Goal: Transaction & Acquisition: Book appointment/travel/reservation

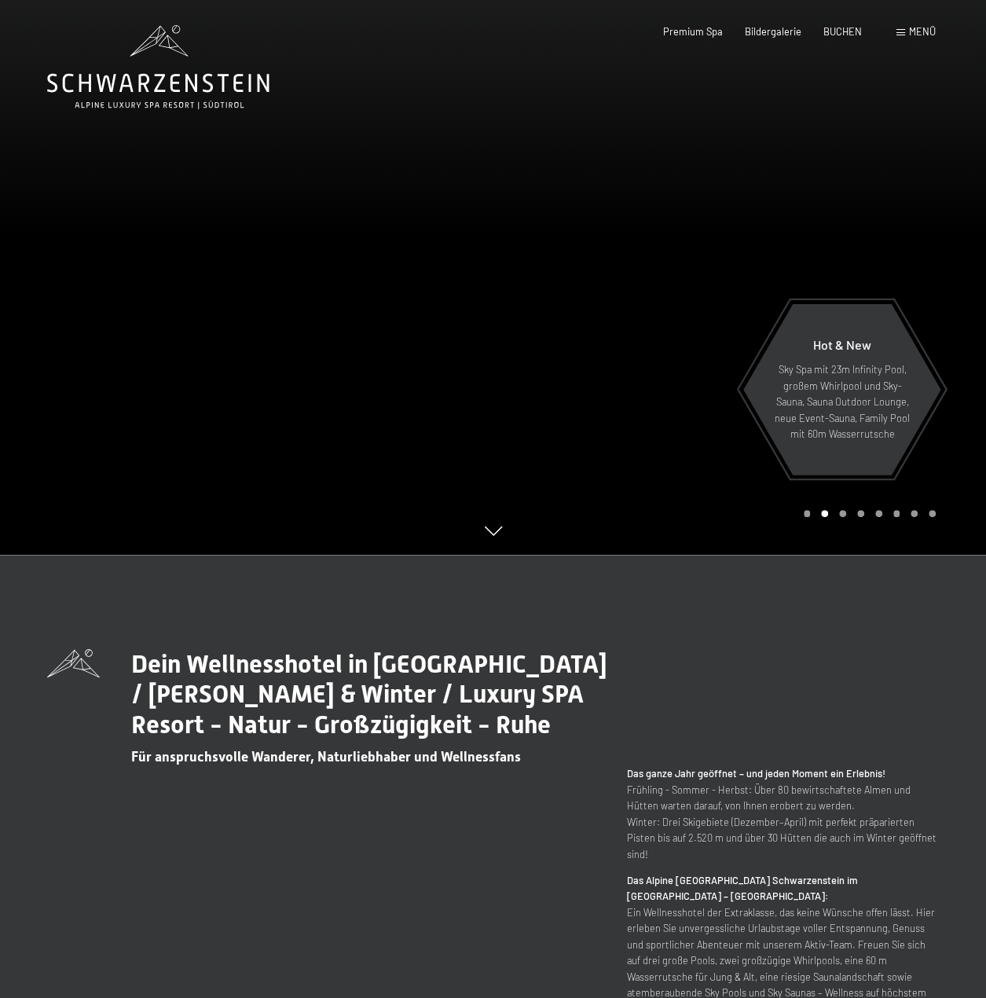
click at [975, 296] on div at bounding box center [741, 277] width 494 height 555
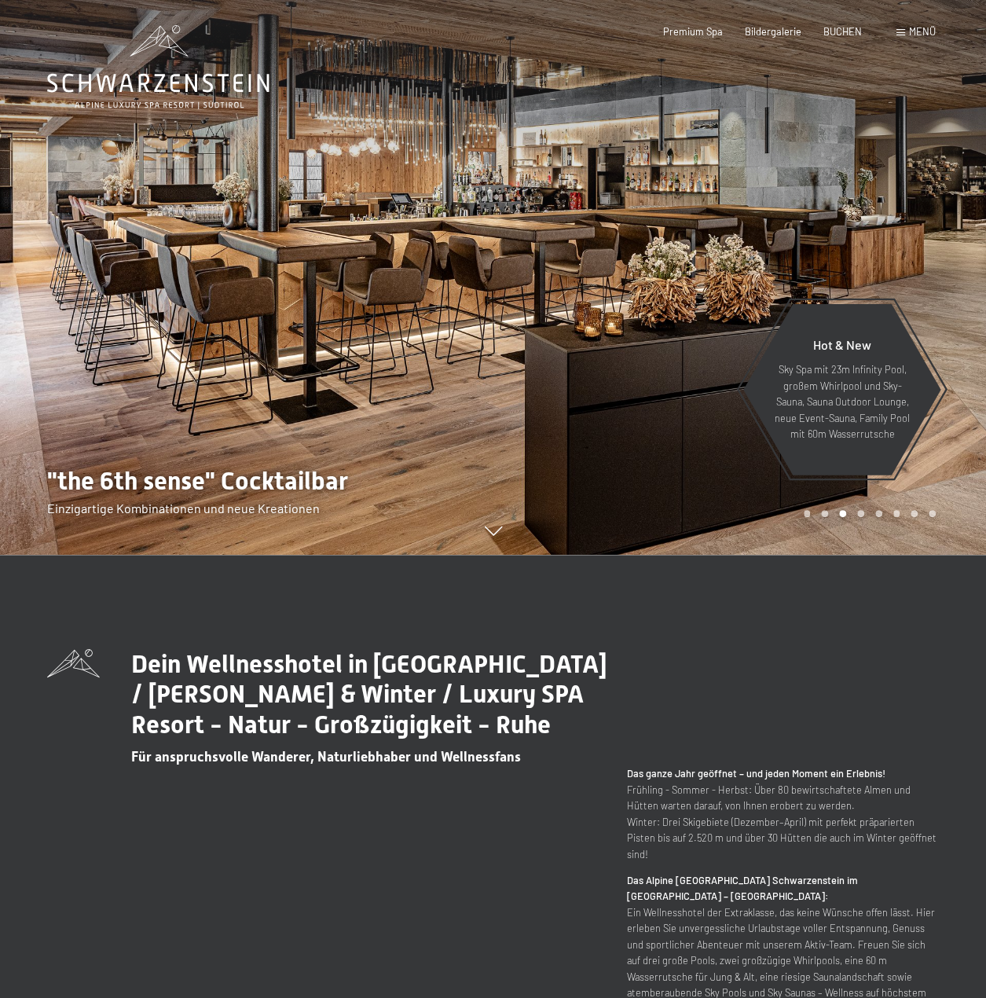
click at [957, 273] on div at bounding box center [741, 277] width 494 height 555
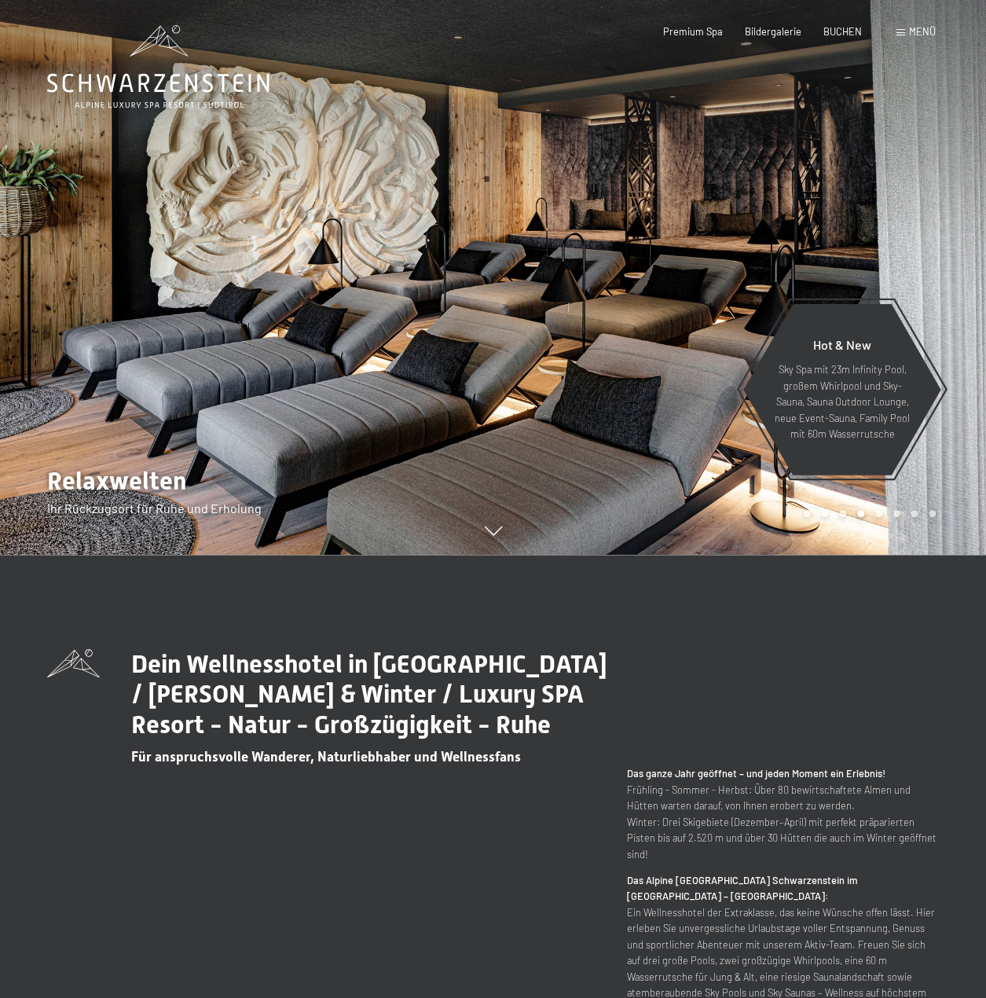
click at [951, 288] on div at bounding box center [741, 277] width 494 height 555
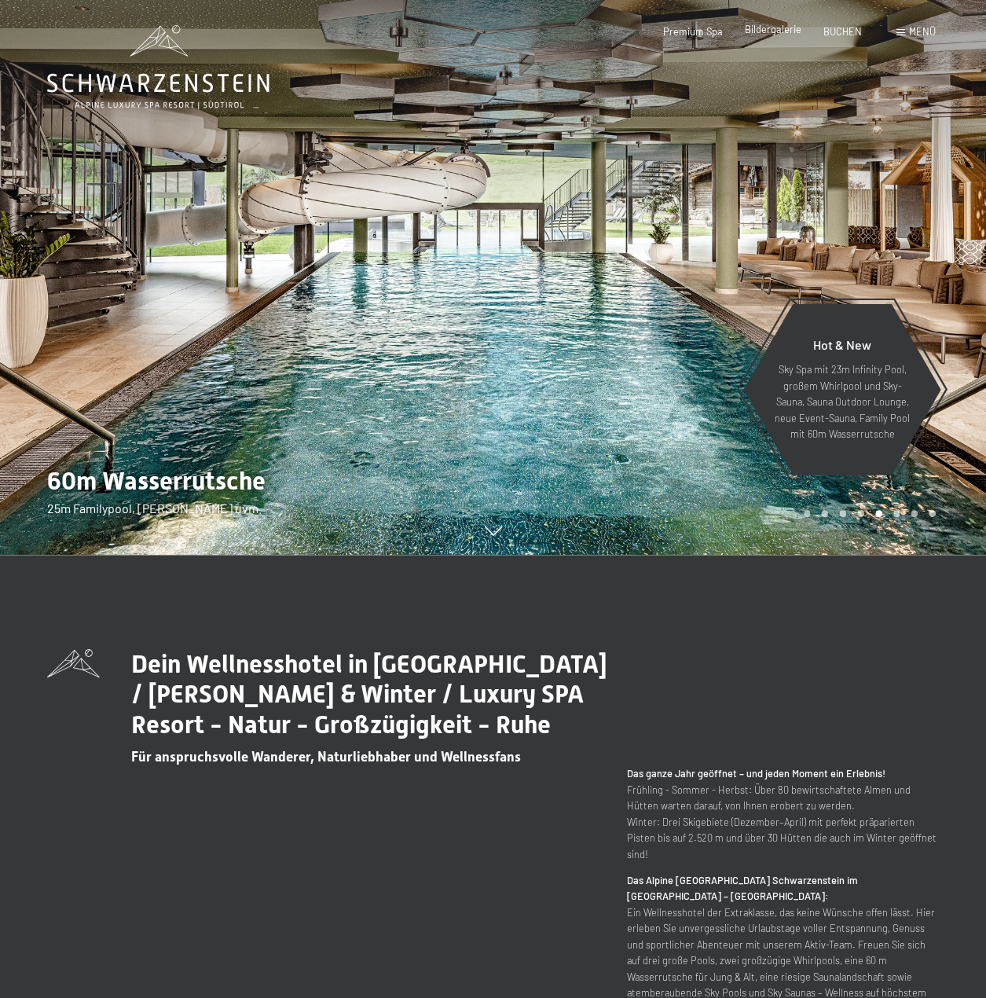
click at [766, 32] on span "Bildergalerie" at bounding box center [773, 29] width 57 height 13
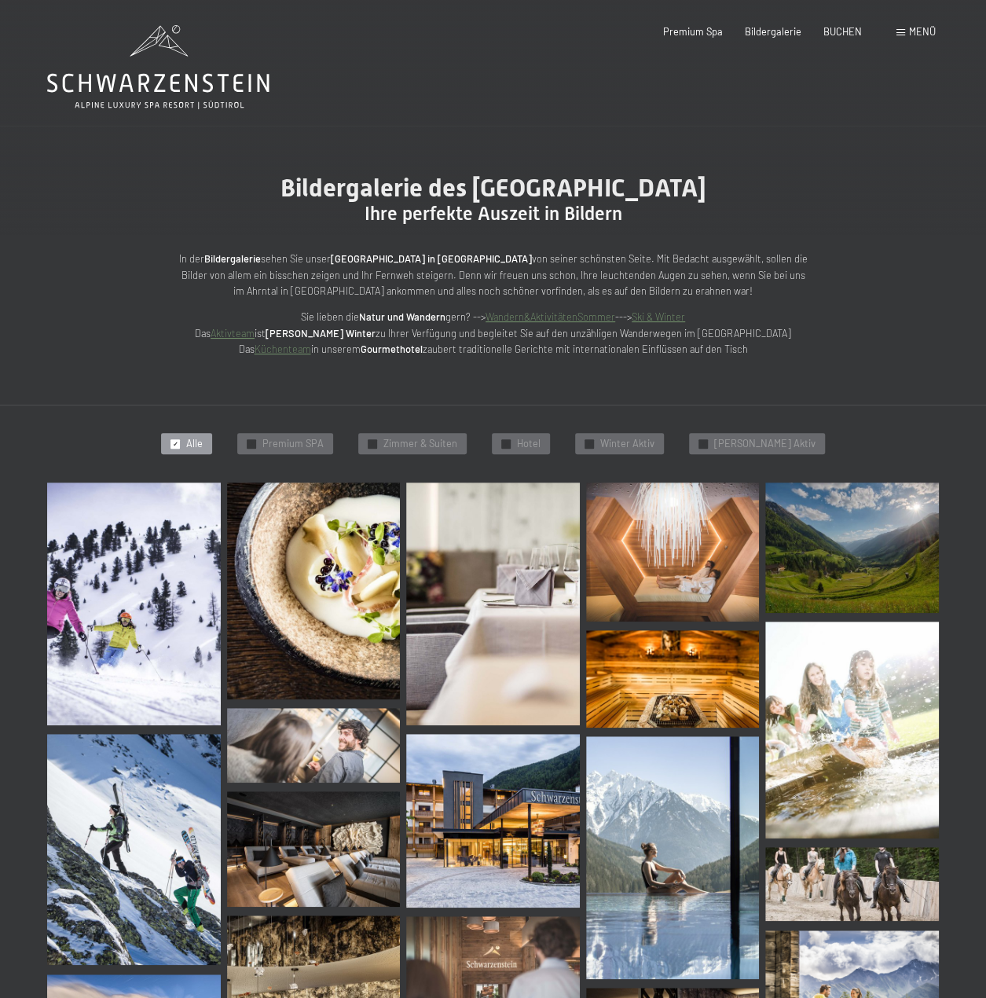
click at [703, 891] on img at bounding box center [673, 857] width 174 height 243
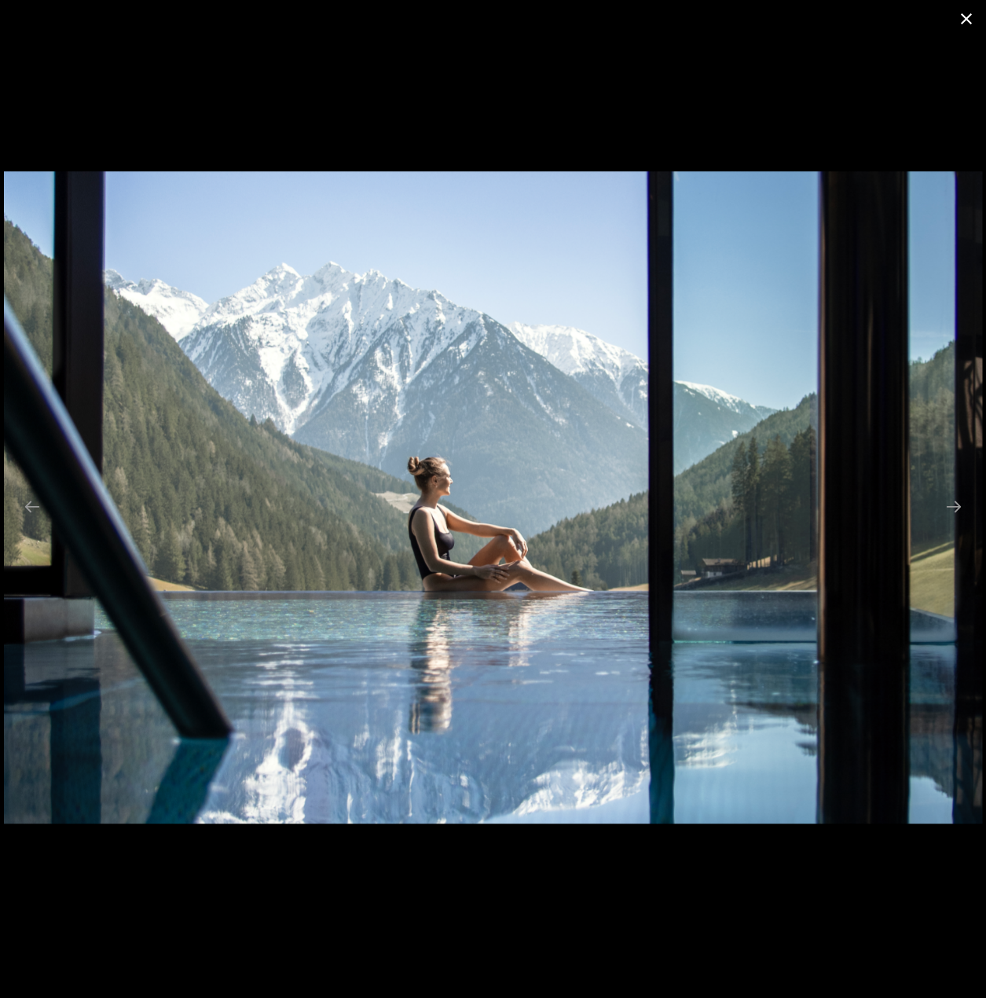
click at [971, 21] on button "Close gallery" at bounding box center [966, 18] width 39 height 37
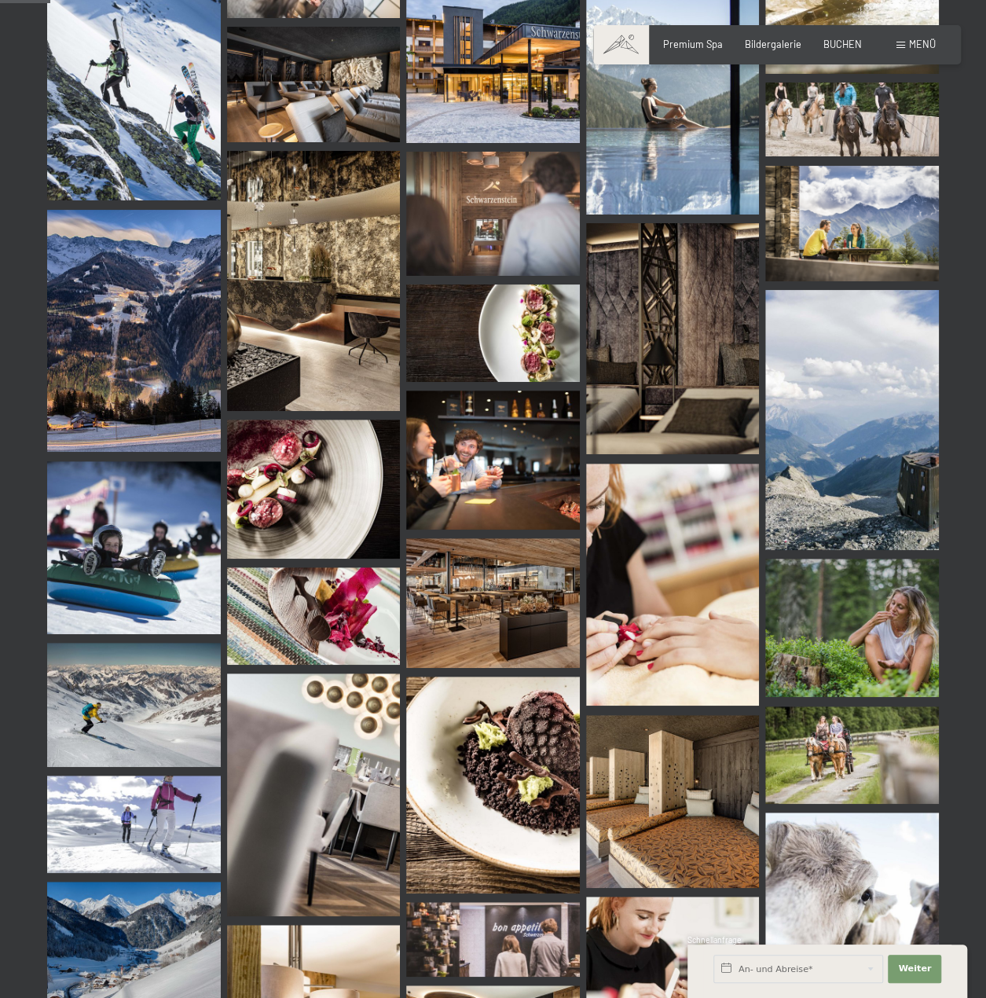
scroll to position [629, 0]
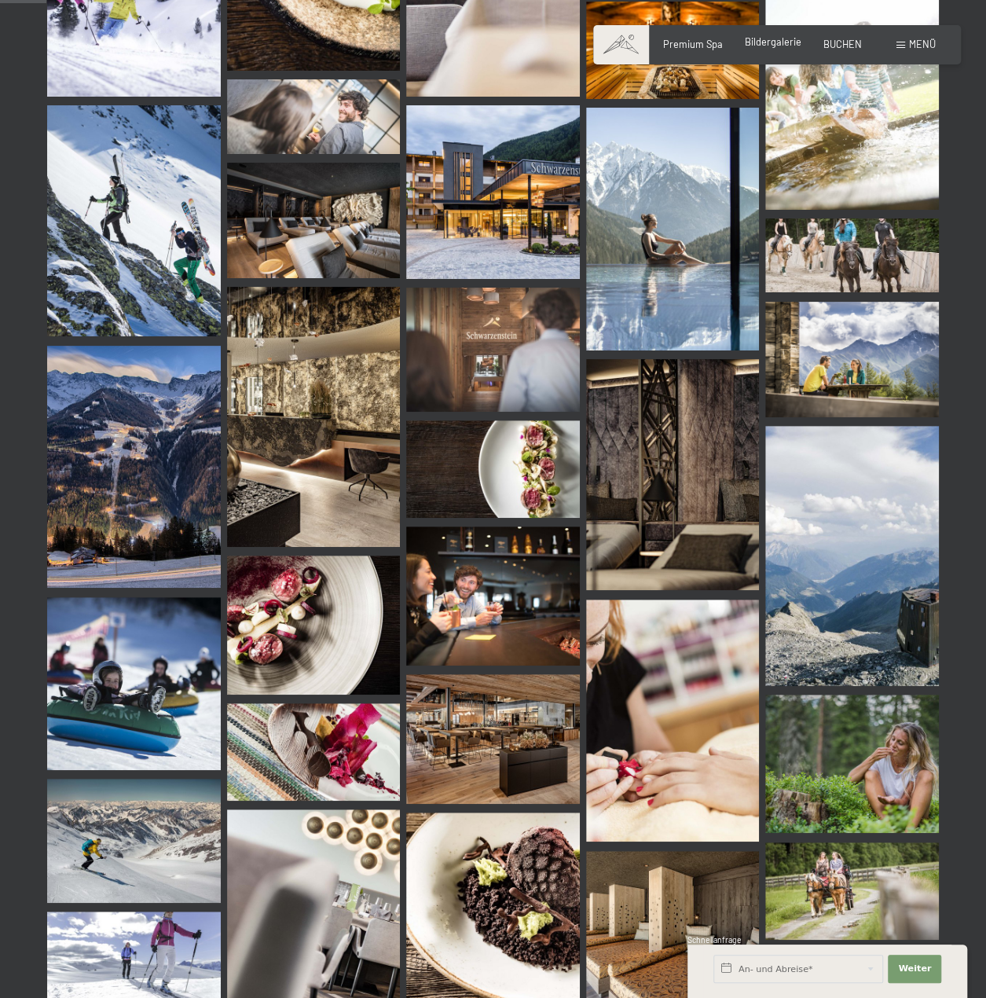
click at [783, 44] on span "Bildergalerie" at bounding box center [773, 41] width 57 height 13
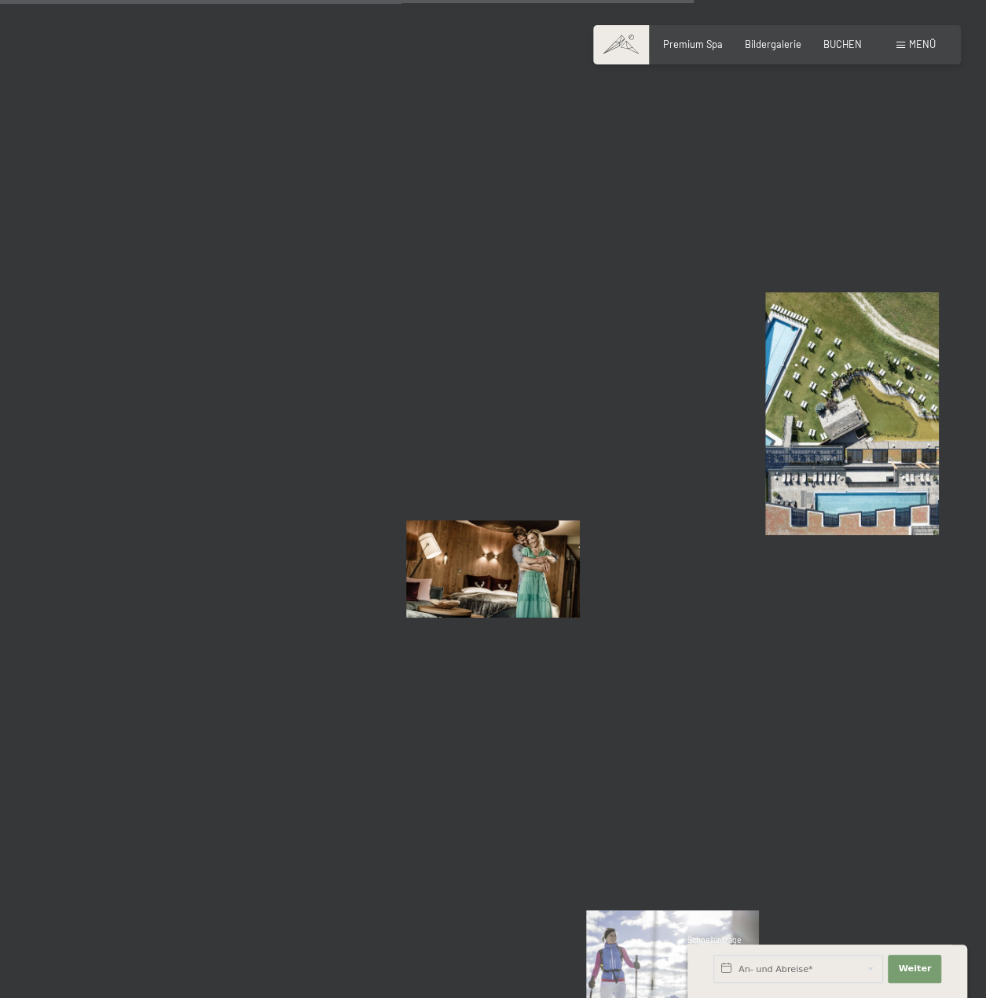
scroll to position [9511, 0]
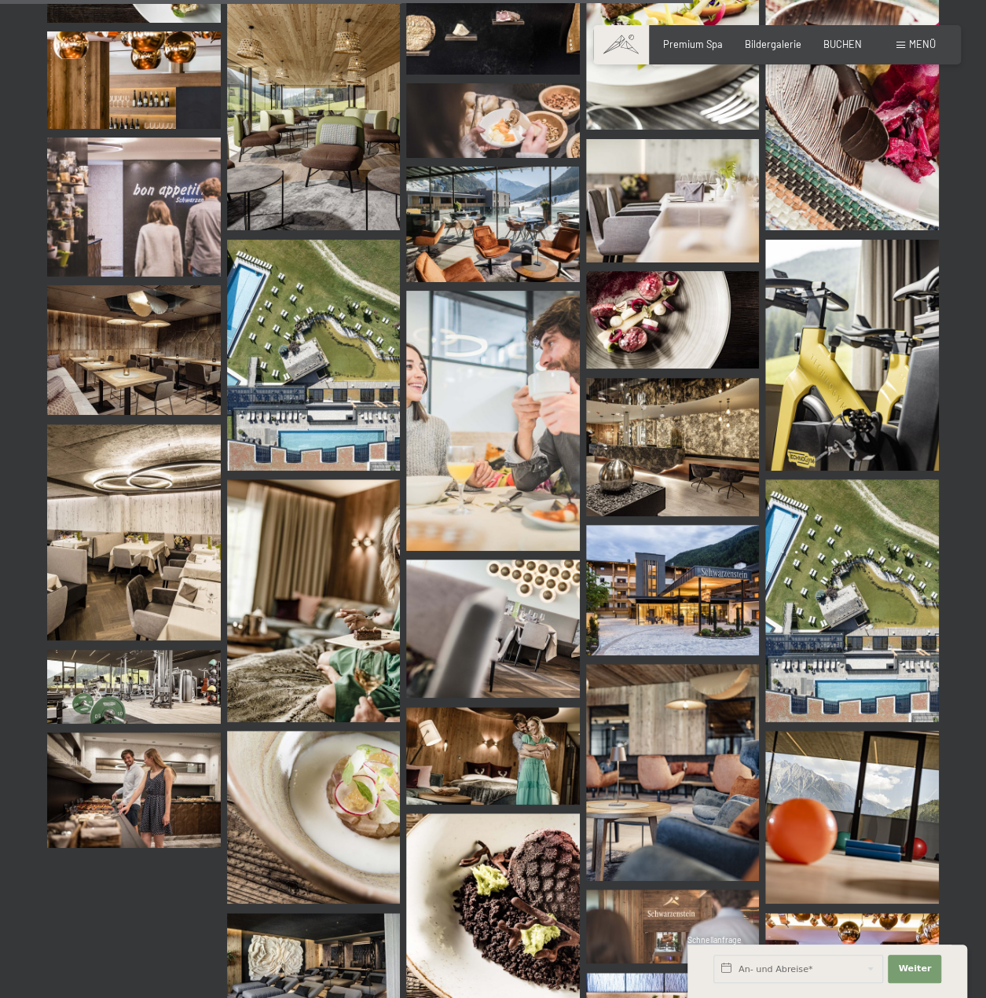
click at [348, 399] on img at bounding box center [314, 355] width 174 height 231
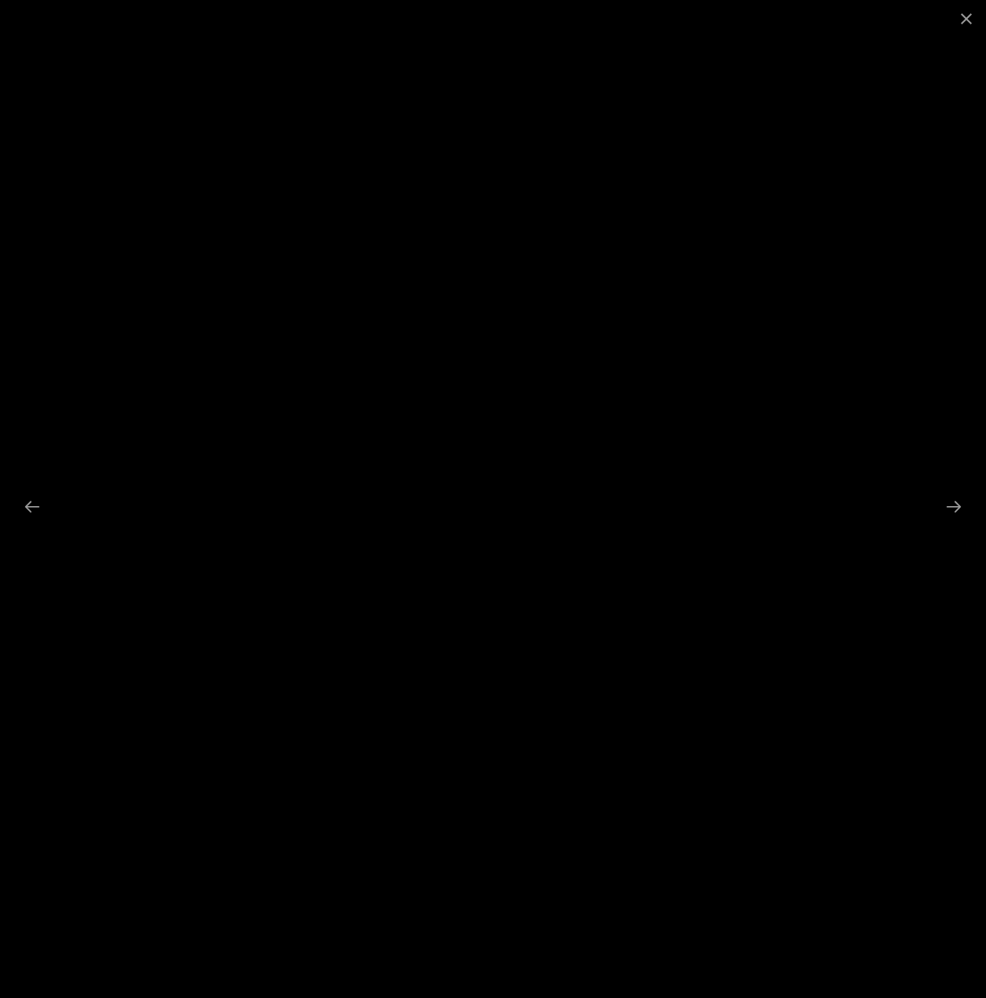
scroll to position [9039, 0]
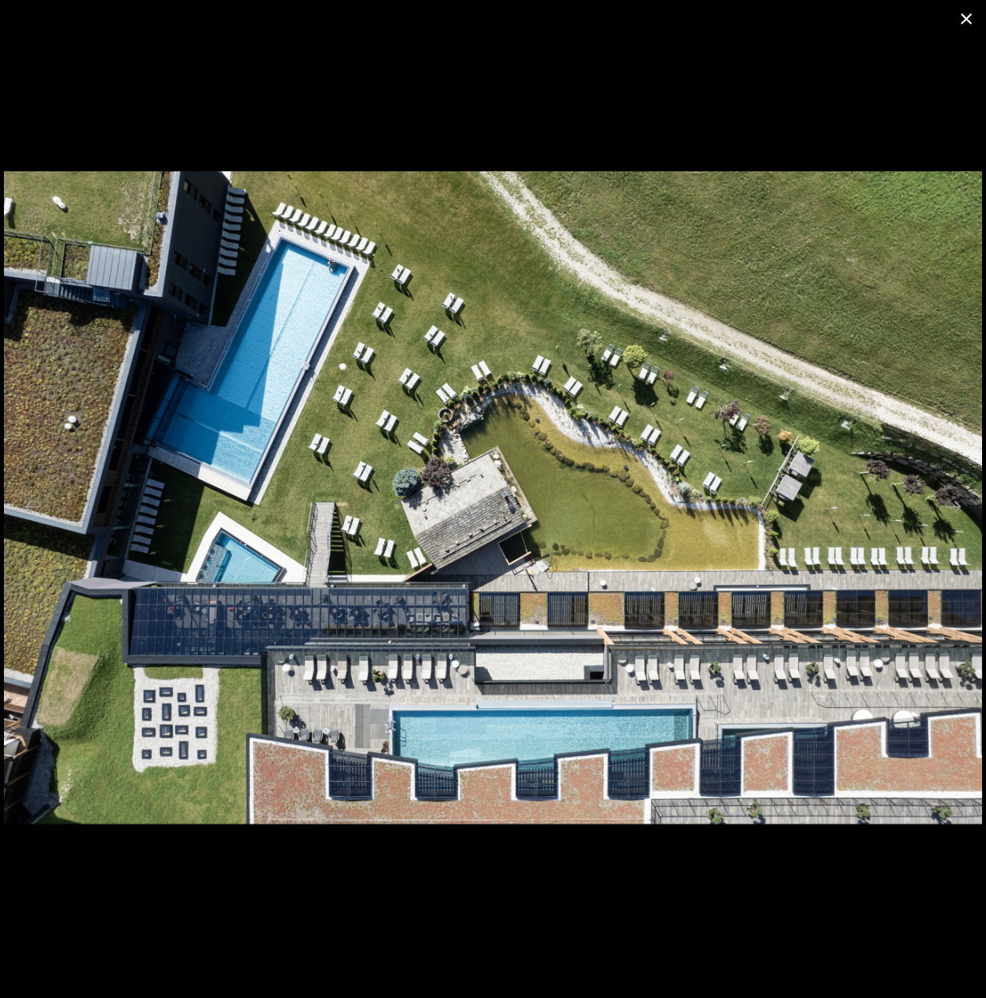
click at [971, 17] on button "Close gallery" at bounding box center [966, 18] width 39 height 37
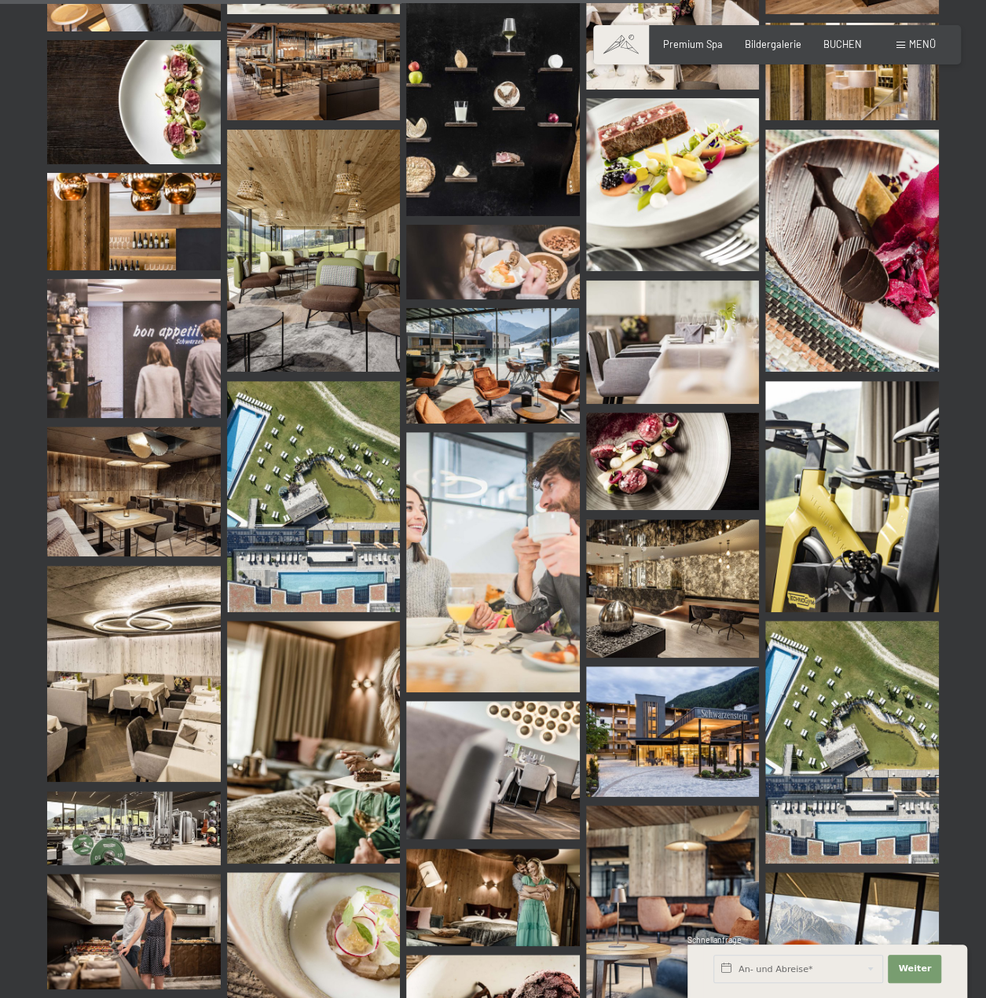
scroll to position [9275, 0]
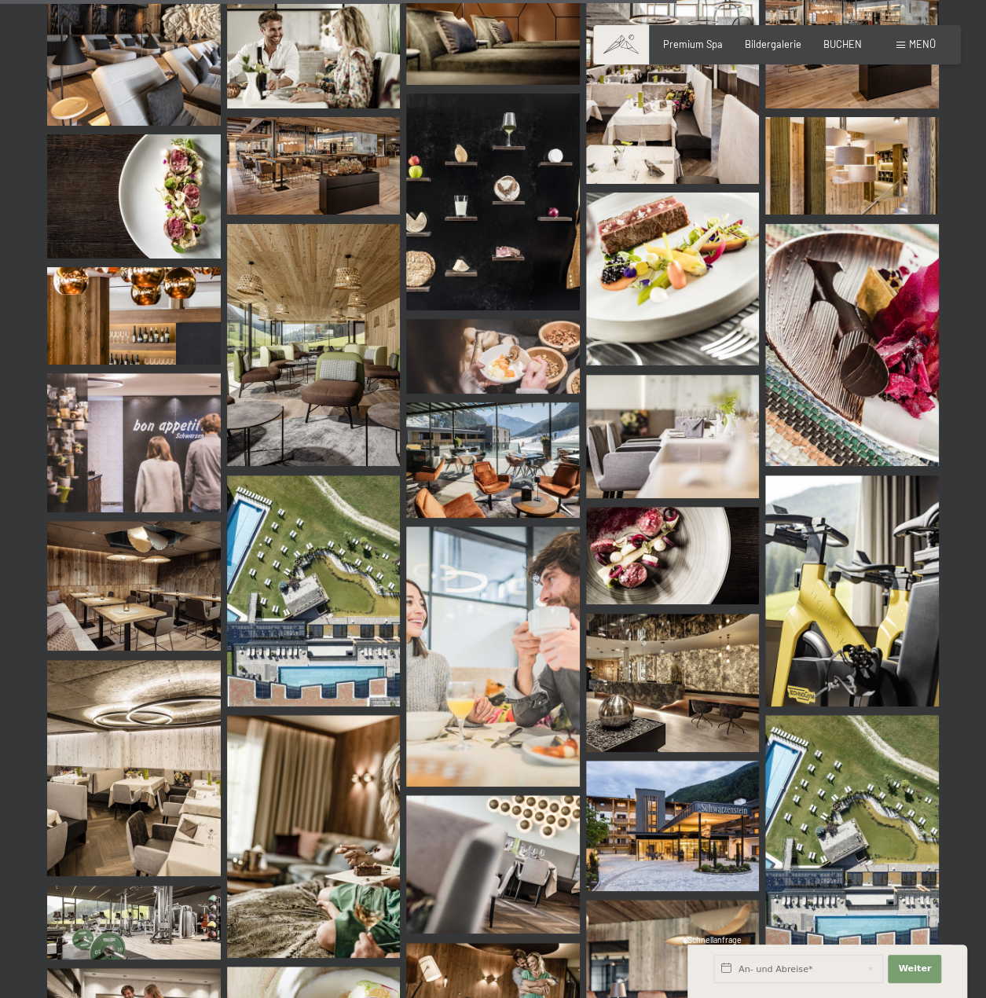
click at [332, 326] on img at bounding box center [314, 345] width 174 height 243
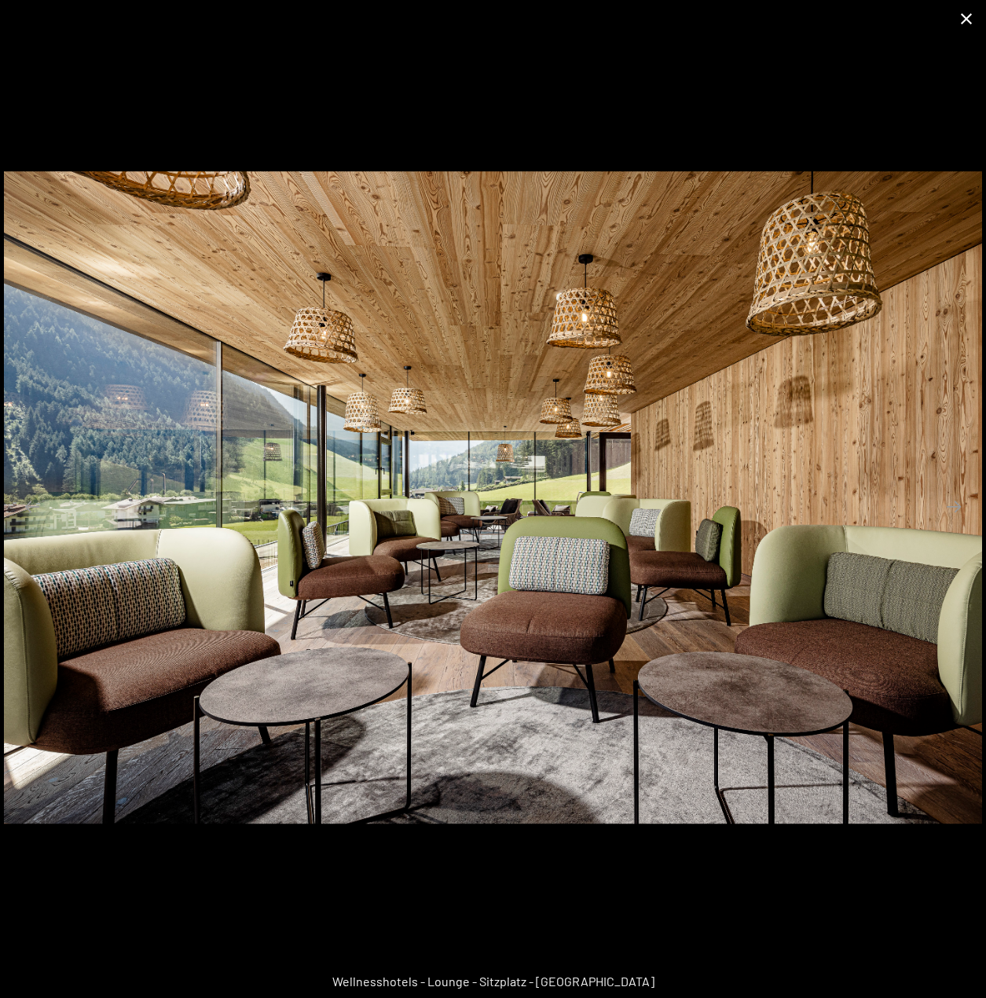
click at [963, 20] on button "Close gallery" at bounding box center [966, 18] width 39 height 37
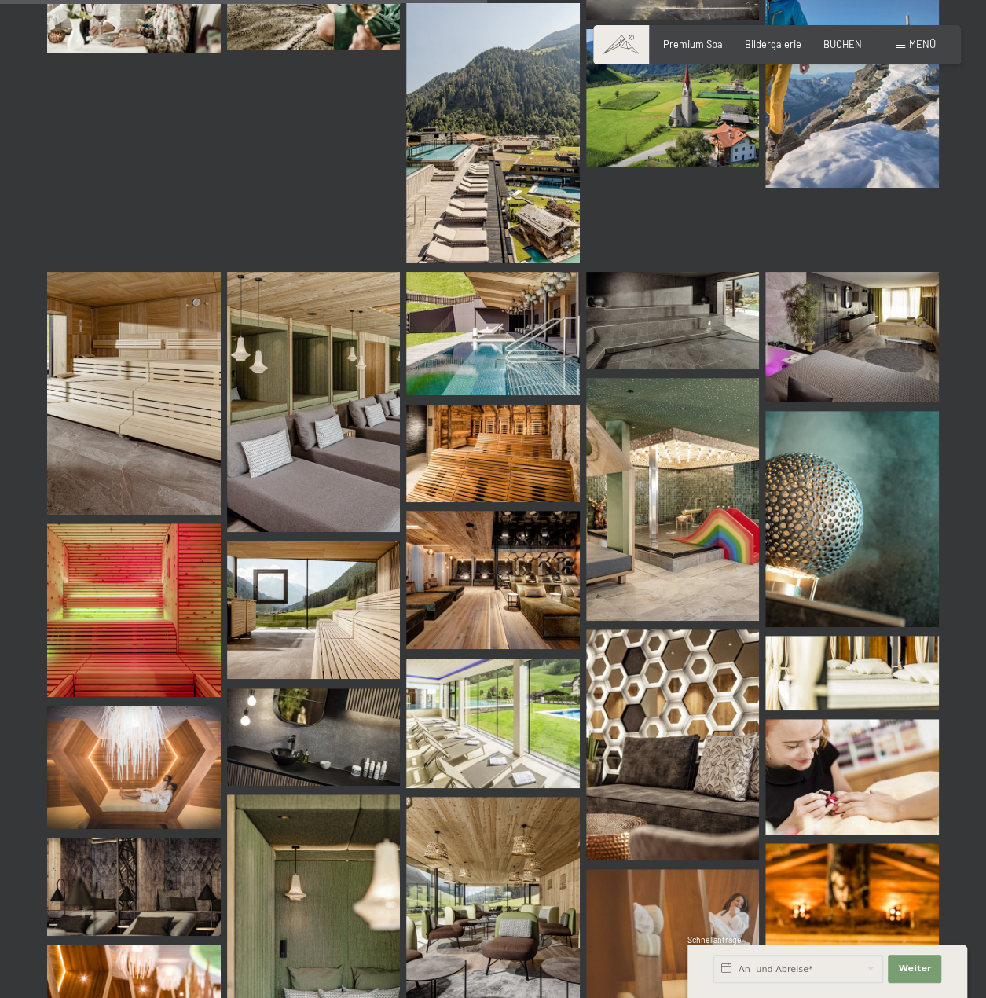
scroll to position [6681, 0]
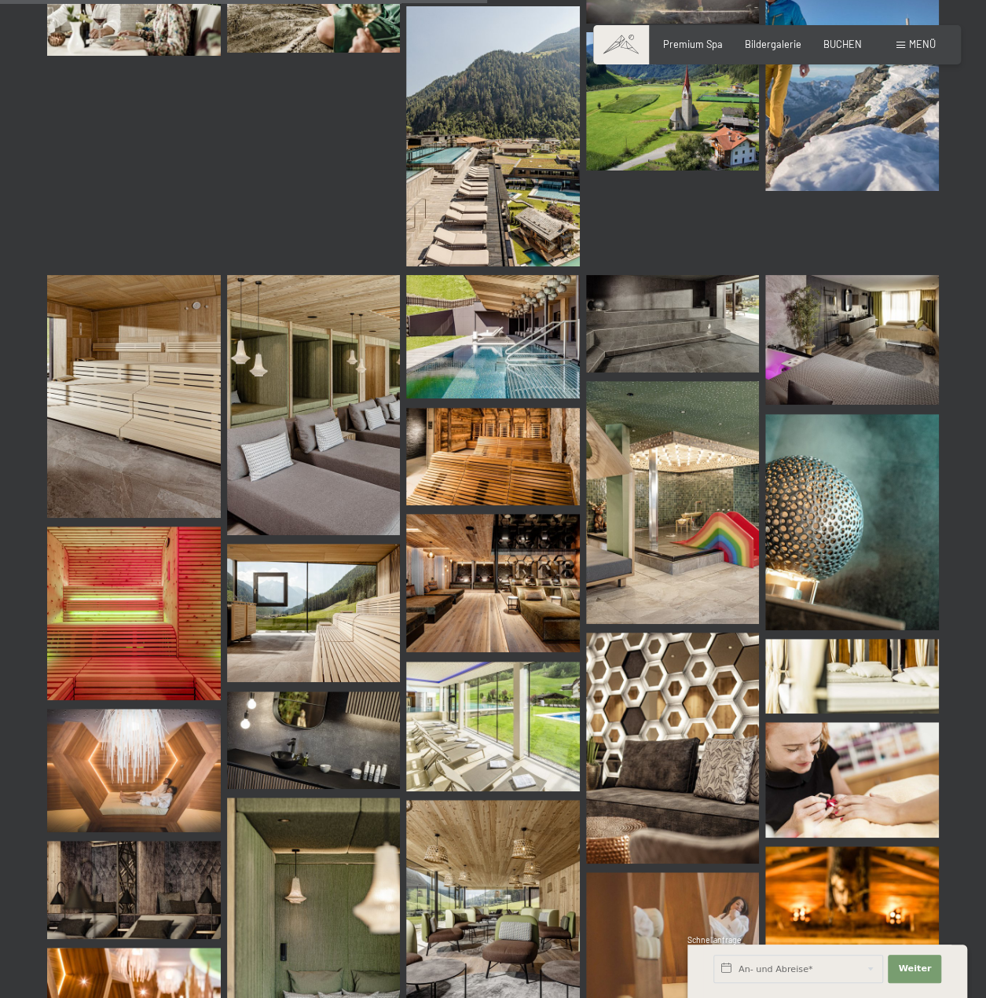
click at [505, 183] on img at bounding box center [493, 136] width 174 height 260
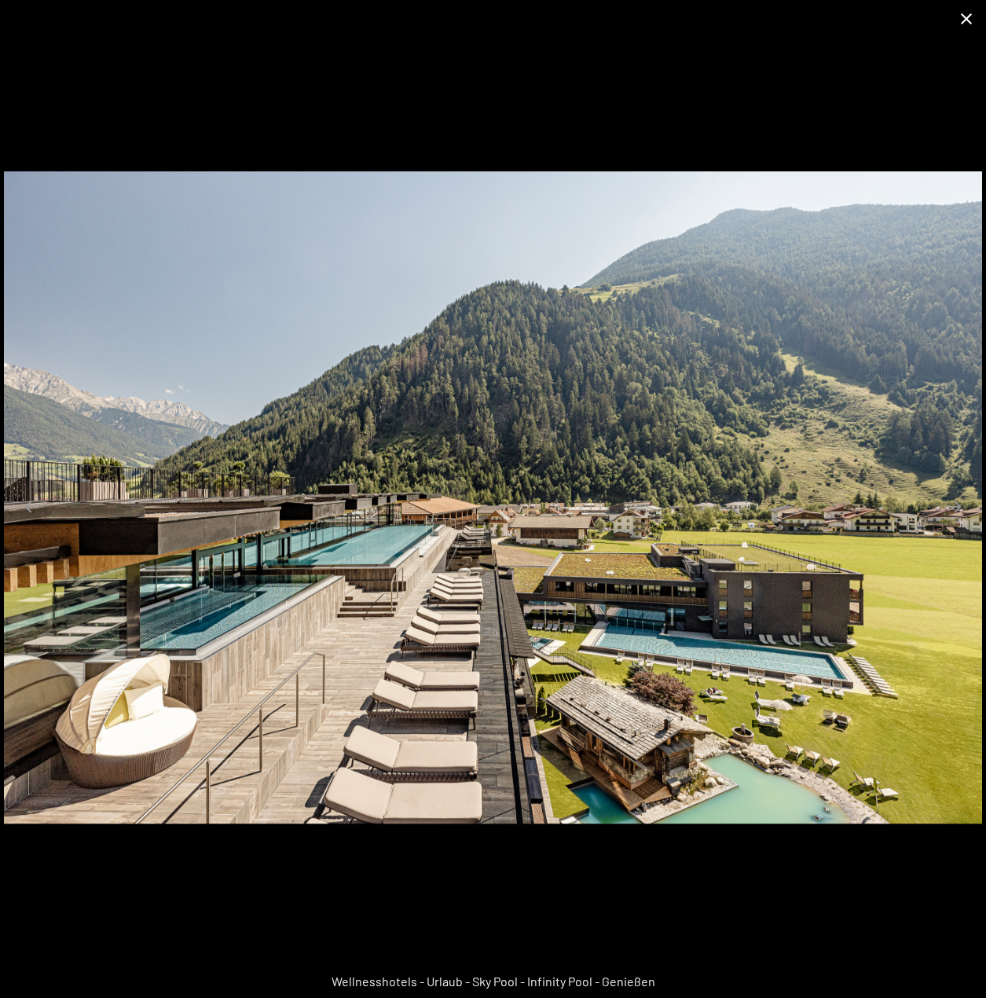
click at [970, 21] on button "Close gallery" at bounding box center [966, 18] width 39 height 37
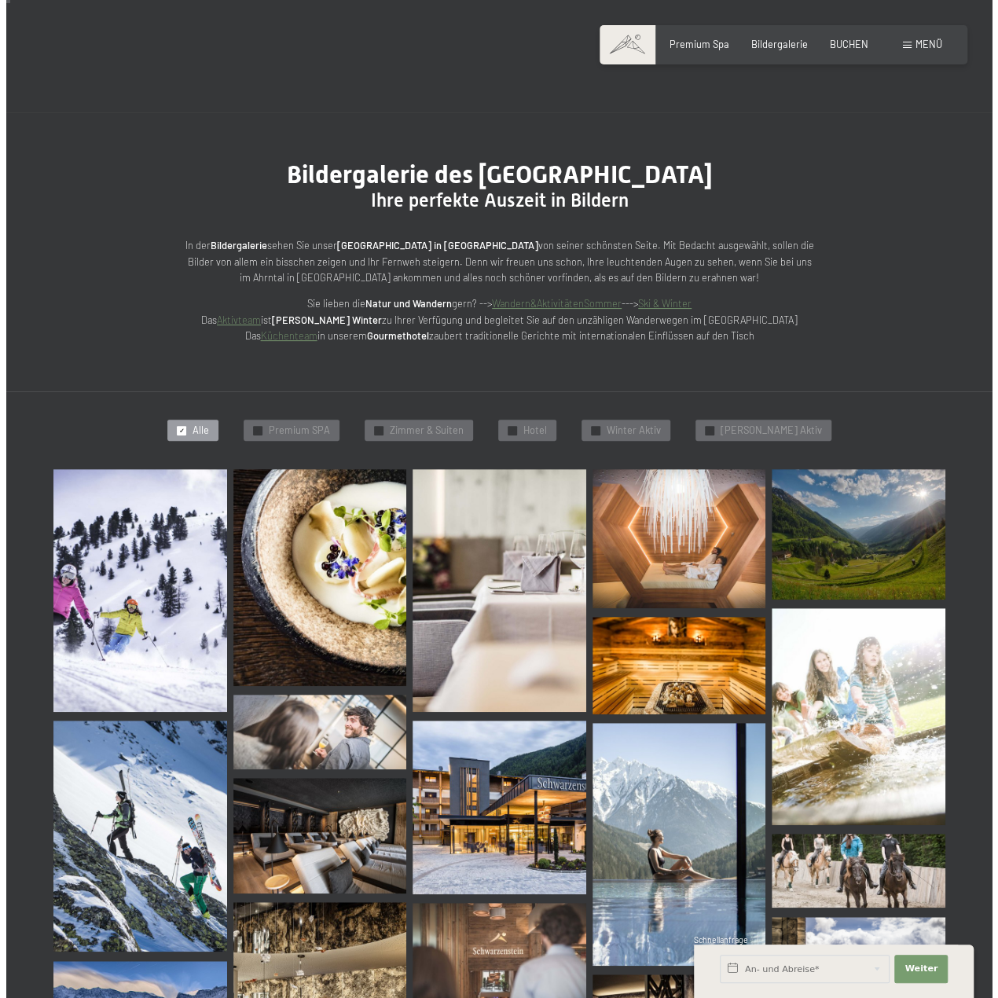
scroll to position [0, 0]
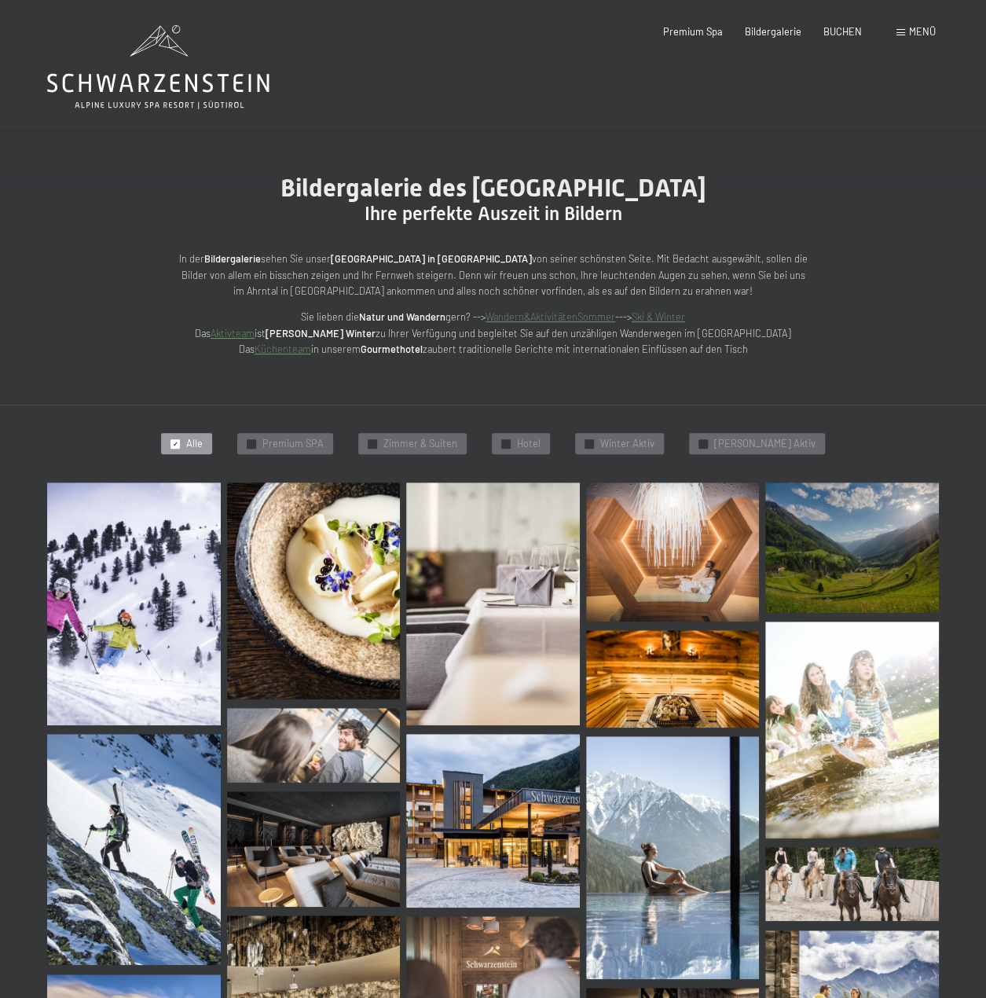
click at [929, 33] on span "Menü" at bounding box center [922, 31] width 27 height 13
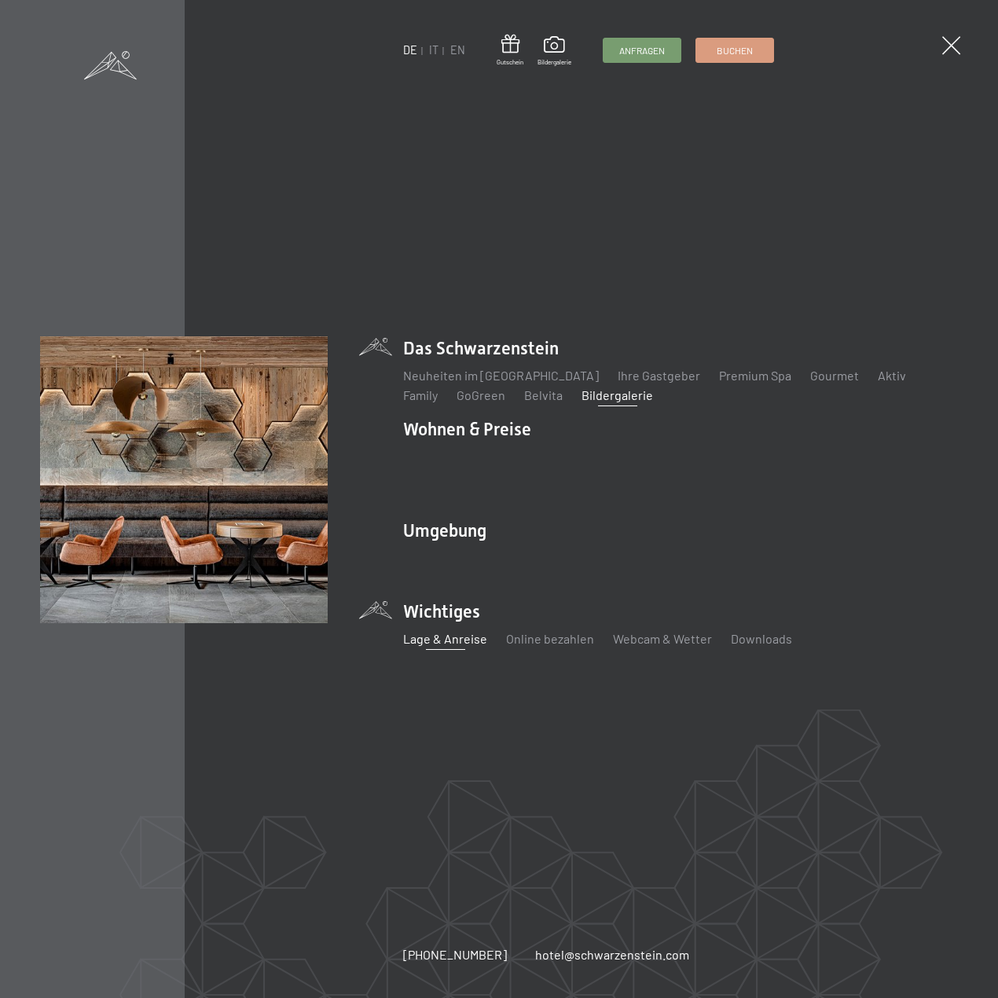
click at [450, 634] on link "Lage & Anreise" at bounding box center [445, 638] width 84 height 15
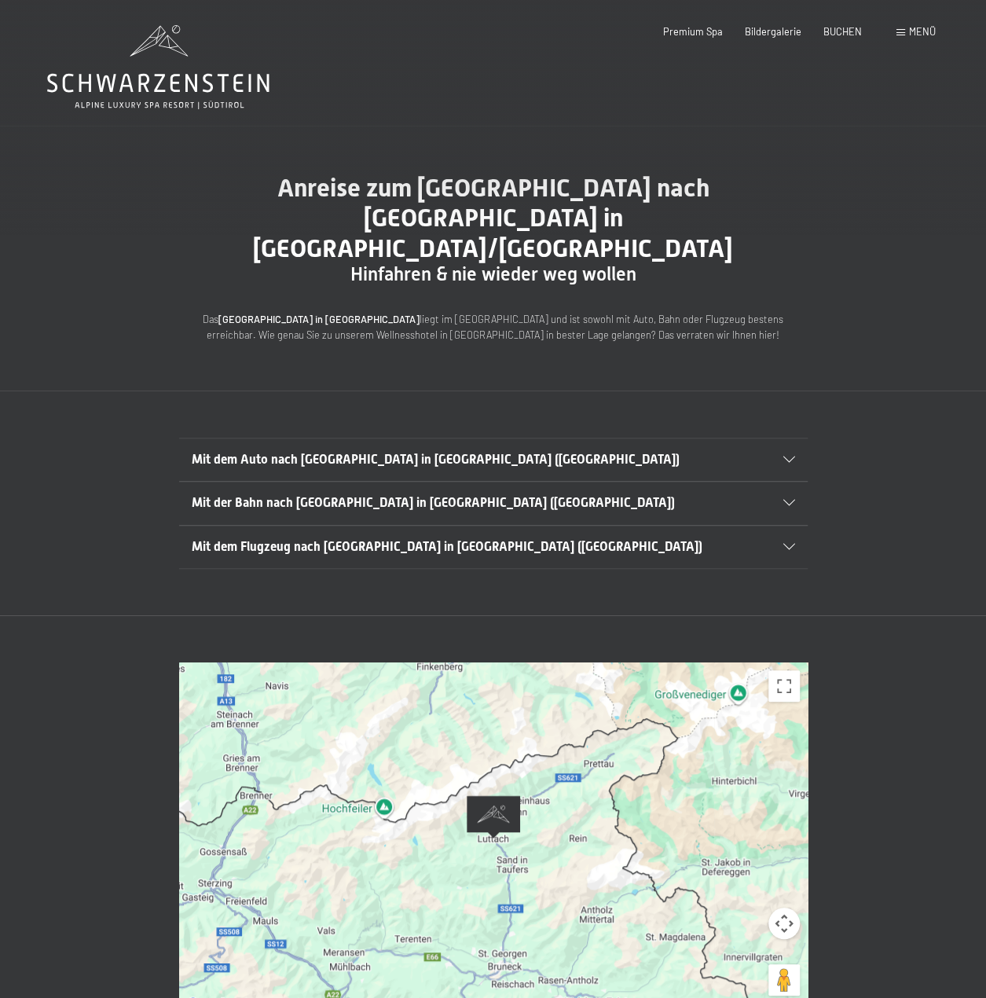
click at [793, 439] on div "Mit dem Auto nach [GEOGRAPHIC_DATA] in [GEOGRAPHIC_DATA] ([GEOGRAPHIC_DATA])" at bounding box center [494, 460] width 604 height 42
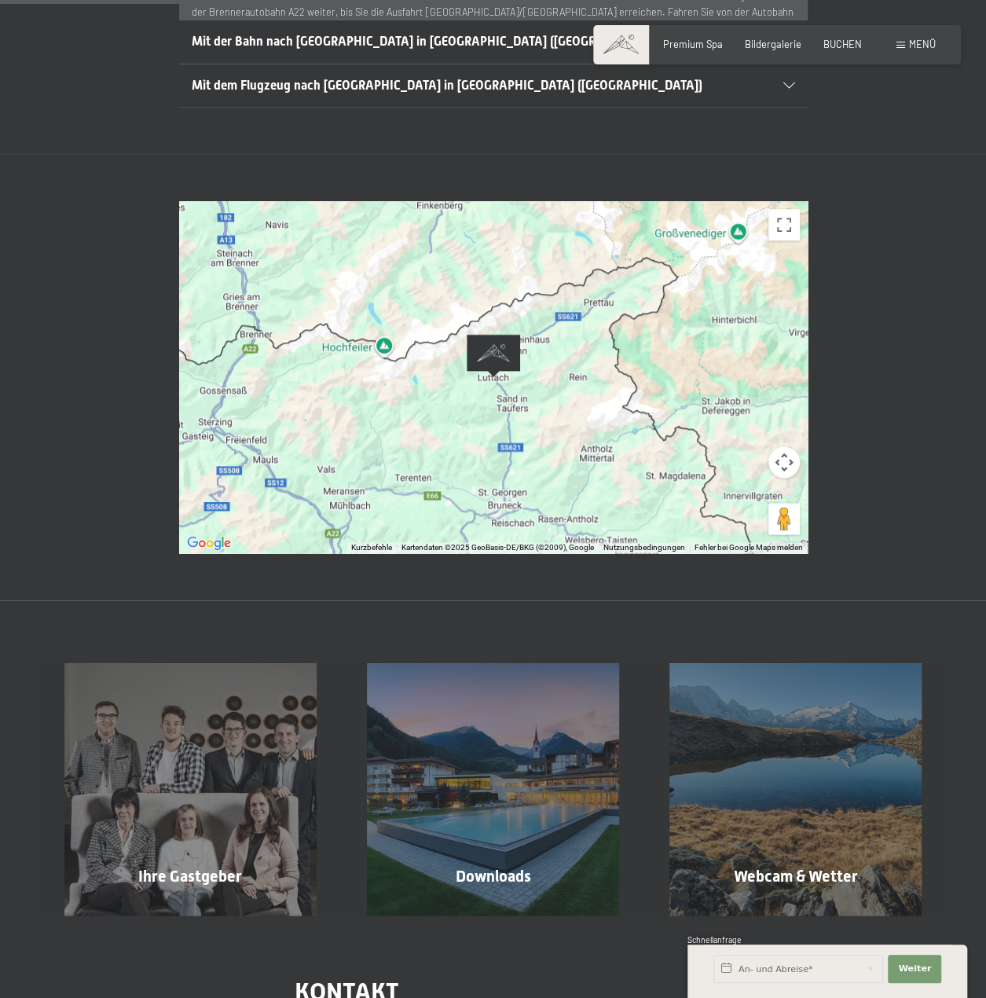
scroll to position [865, 0]
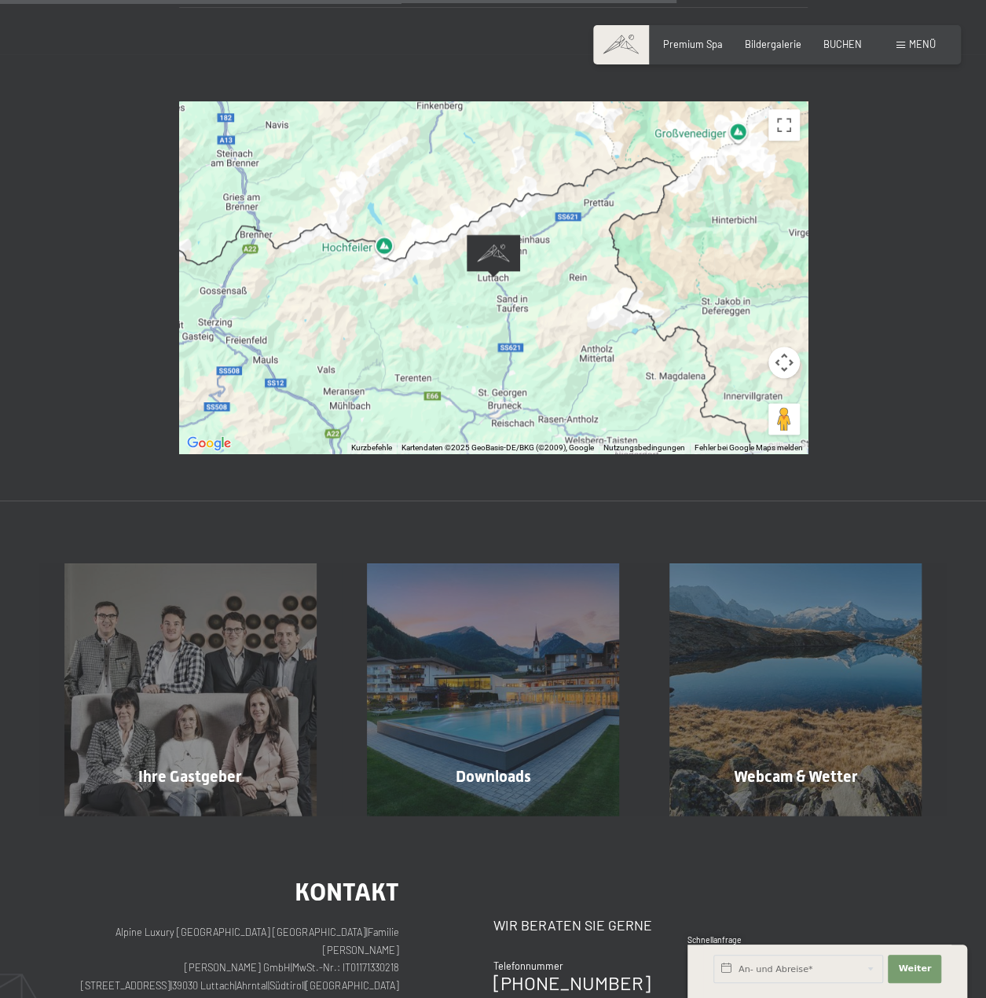
click at [501, 264] on div at bounding box center [493, 277] width 629 height 352
click at [501, 237] on img "Alpine Luxury SPA Resort SCHWARZENSTEIN" at bounding box center [493, 255] width 53 height 43
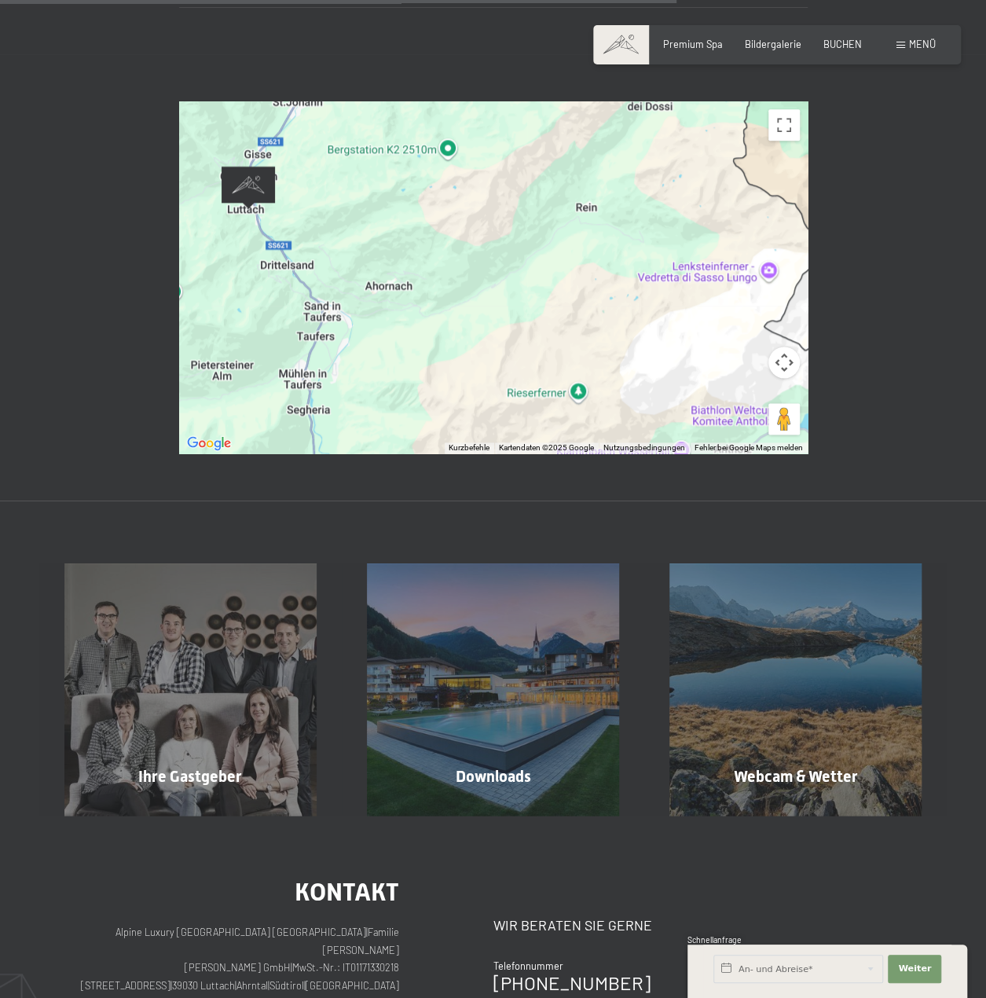
drag, startPoint x: 364, startPoint y: 192, endPoint x: 734, endPoint y: 337, distance: 397.7
click at [734, 337] on div at bounding box center [493, 277] width 629 height 352
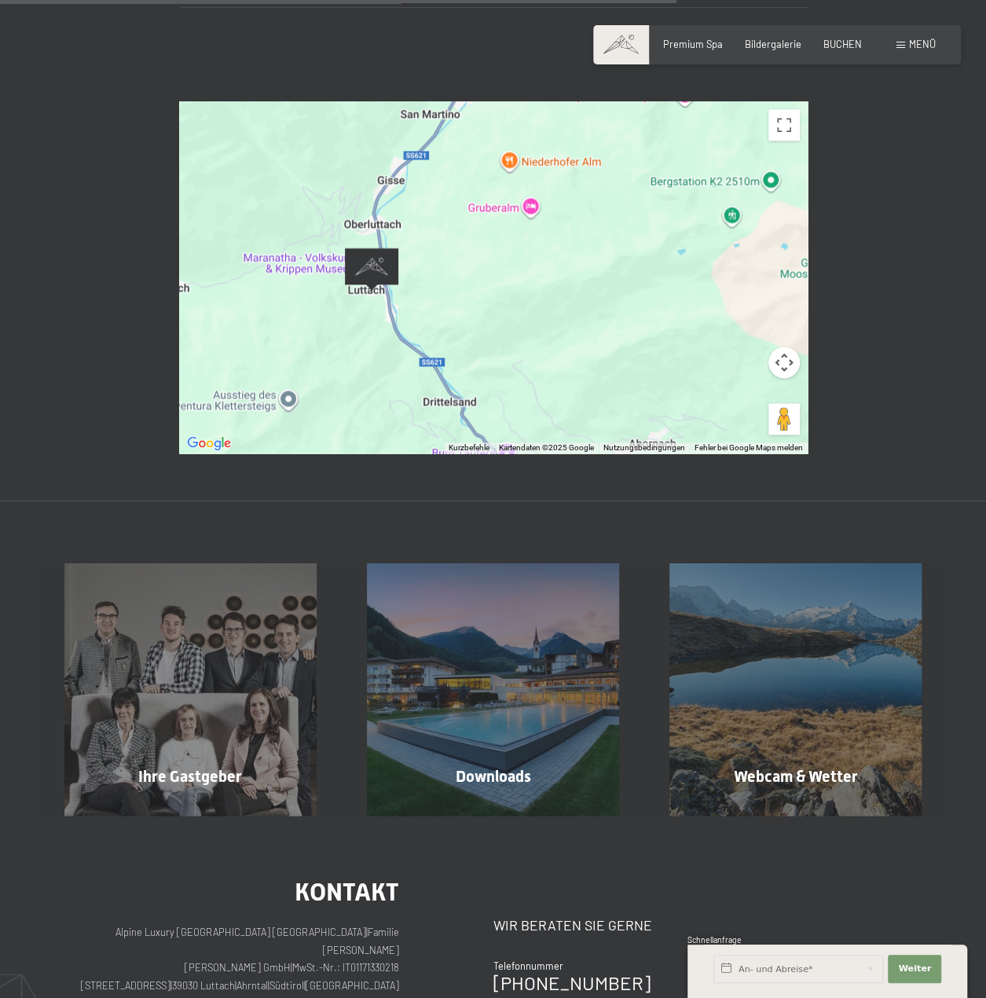
drag, startPoint x: 273, startPoint y: 183, endPoint x: 522, endPoint y: 320, distance: 284.2
click at [522, 320] on div at bounding box center [493, 277] width 629 height 352
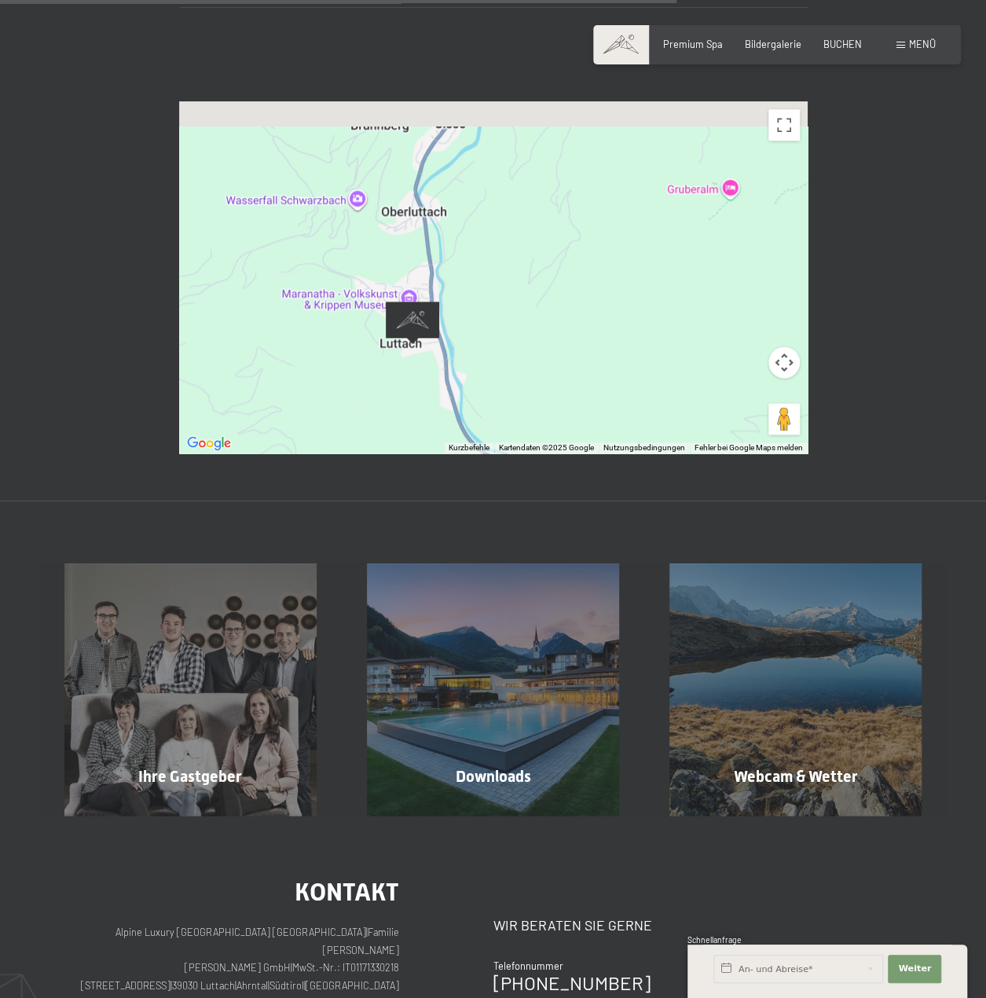
drag, startPoint x: 431, startPoint y: 234, endPoint x: 586, endPoint y: 305, distance: 171.0
click at [586, 305] on div at bounding box center [493, 277] width 629 height 352
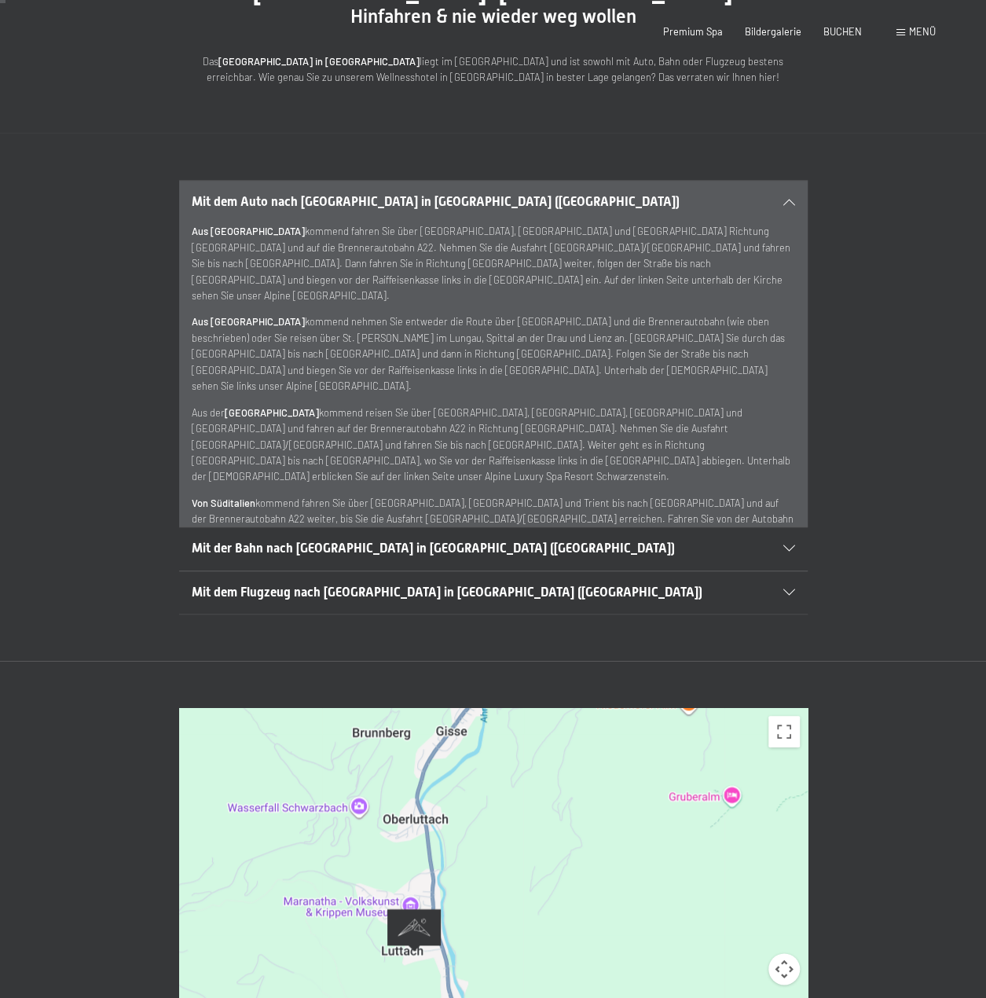
scroll to position [0, 0]
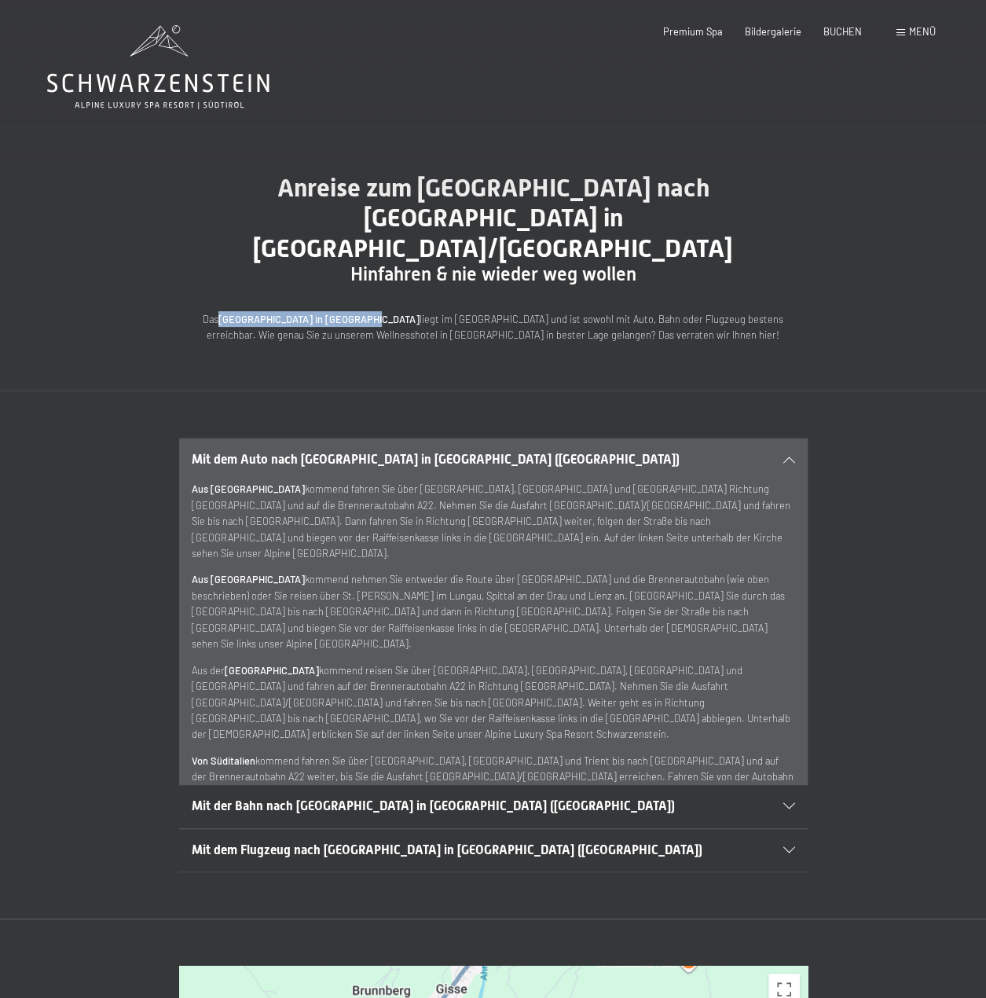
drag, startPoint x: 344, startPoint y: 290, endPoint x: 203, endPoint y: 284, distance: 141.6
click at [203, 311] on p "Das Hotel Schwarzenstein in Luttach liegt im Ahrntal und ist sowohl mit Auto, B…" at bounding box center [493, 327] width 629 height 32
copy strong "Hotel Schwarzenstein in Luttach"
click at [842, 32] on span "BUCHEN" at bounding box center [843, 29] width 39 height 13
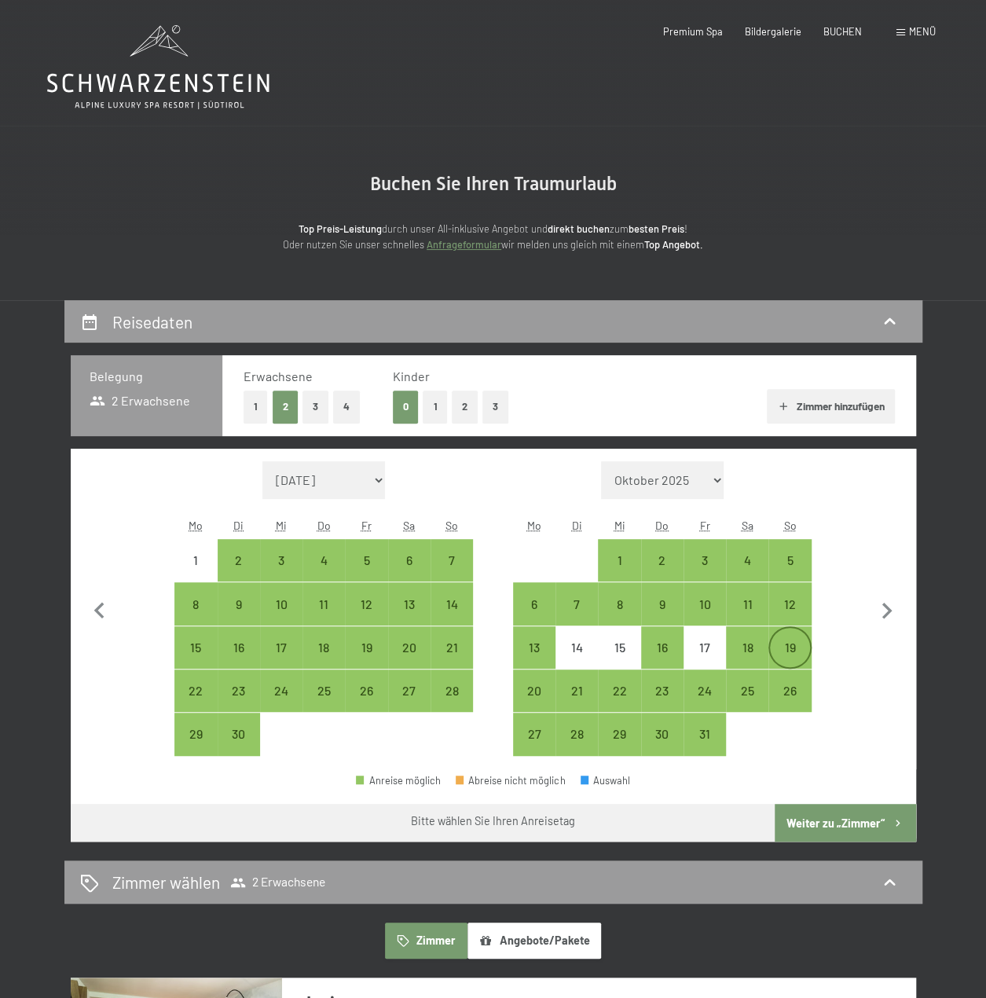
click at [795, 647] on div "19" at bounding box center [789, 660] width 39 height 39
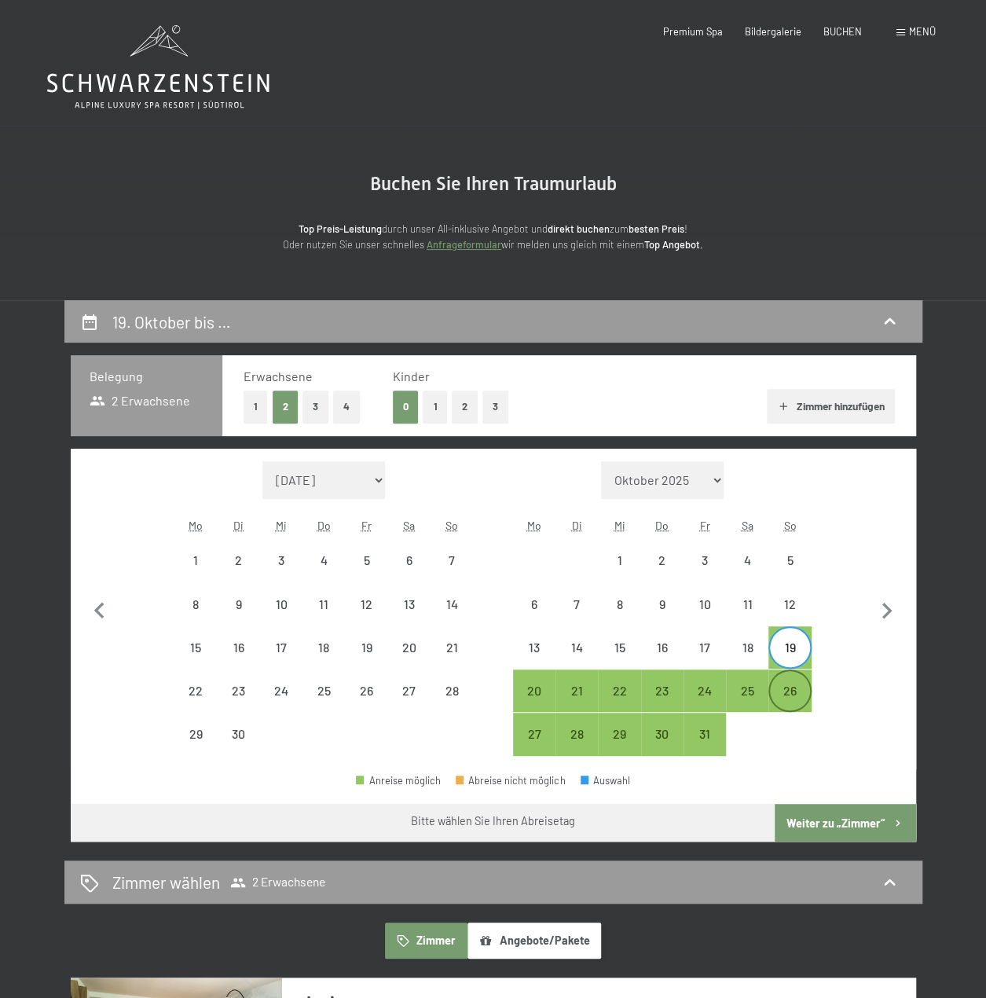
click at [795, 689] on div "26" at bounding box center [789, 704] width 39 height 39
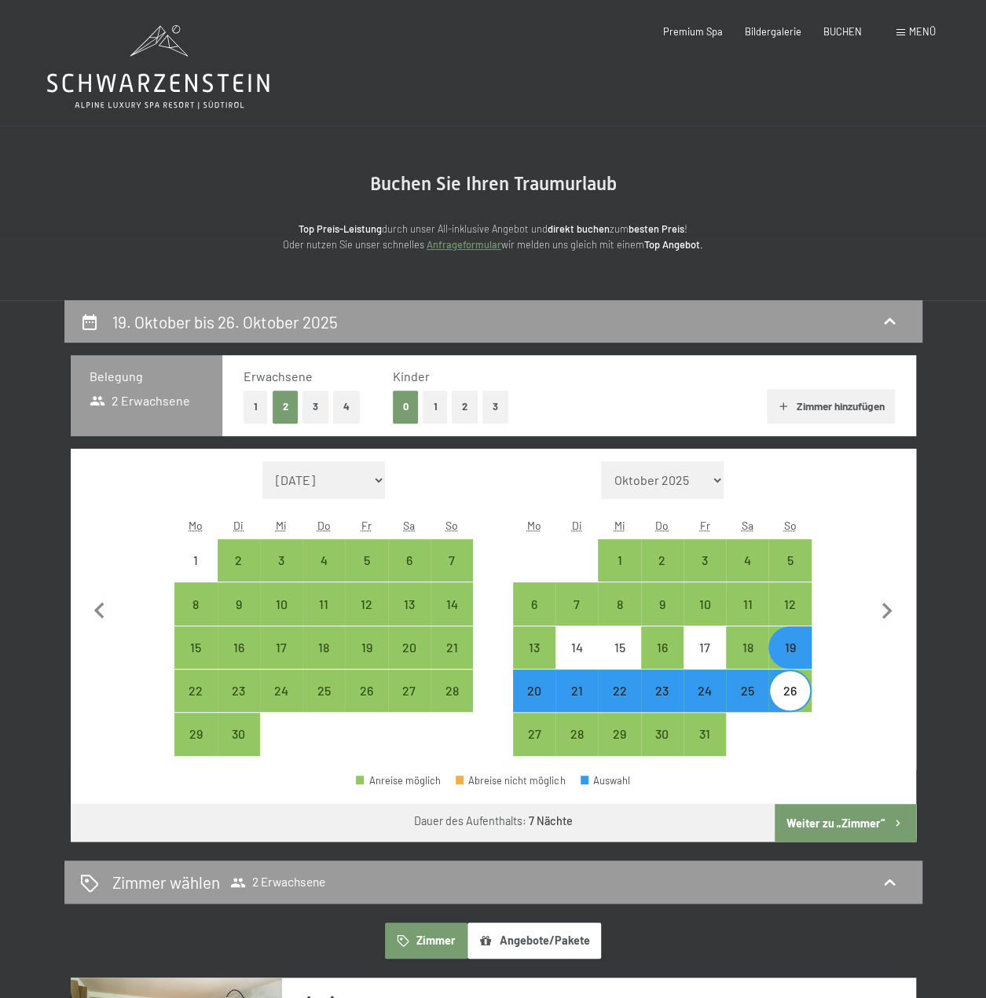
click at [811, 821] on button "Weiter zu „Zimmer“" at bounding box center [845, 823] width 141 height 38
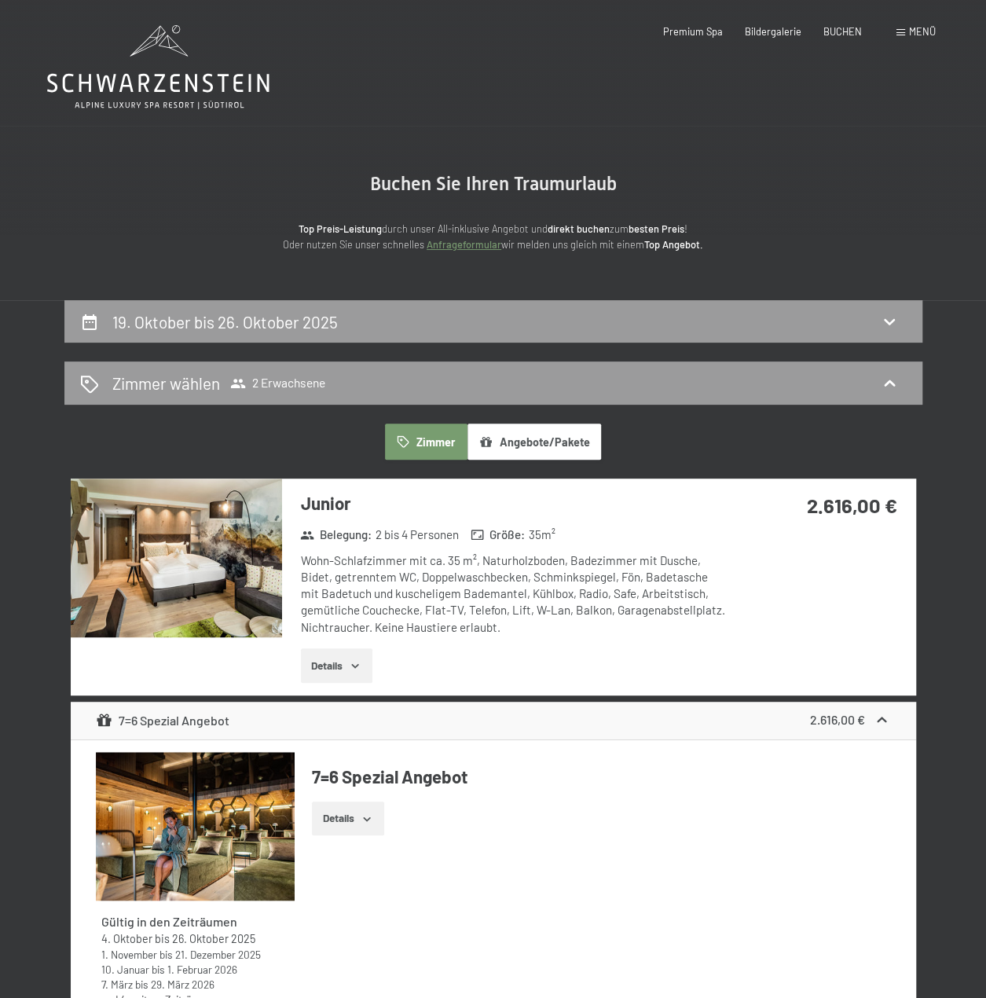
click at [337, 669] on button "Details" at bounding box center [337, 665] width 72 height 35
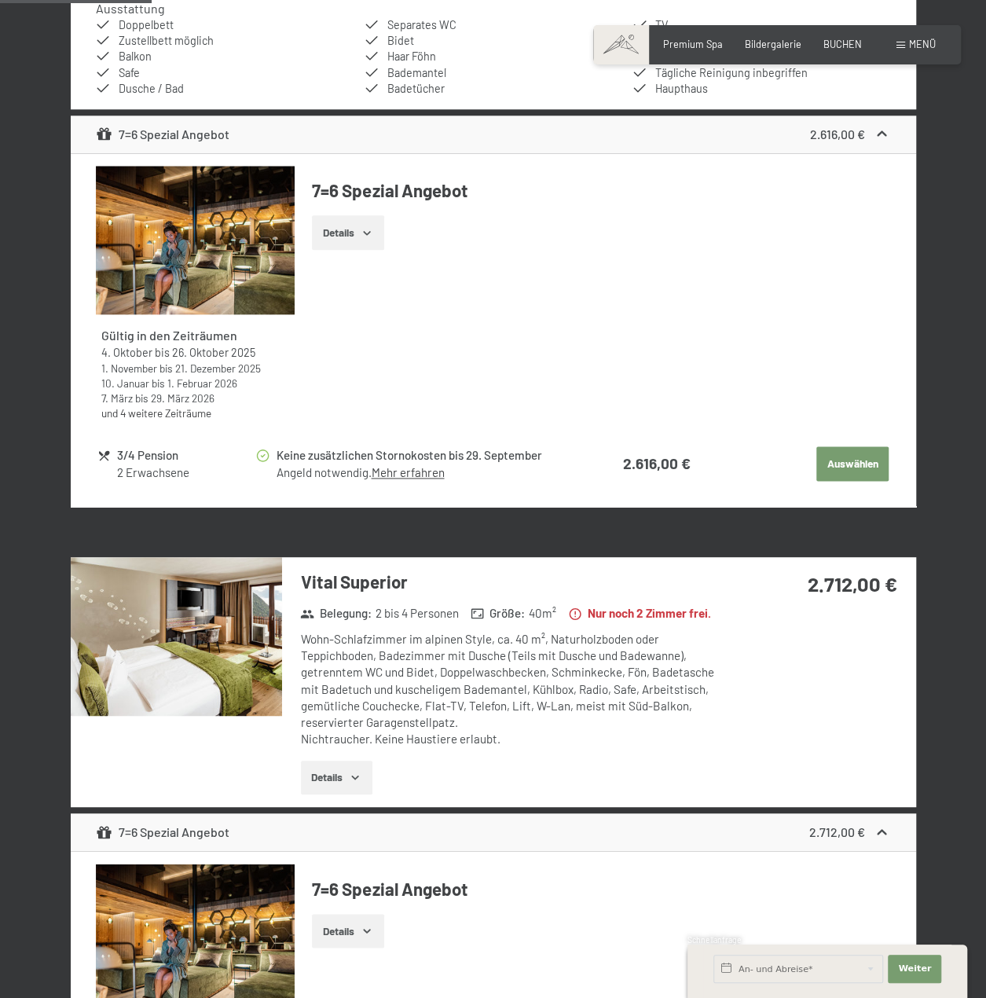
scroll to position [786, 0]
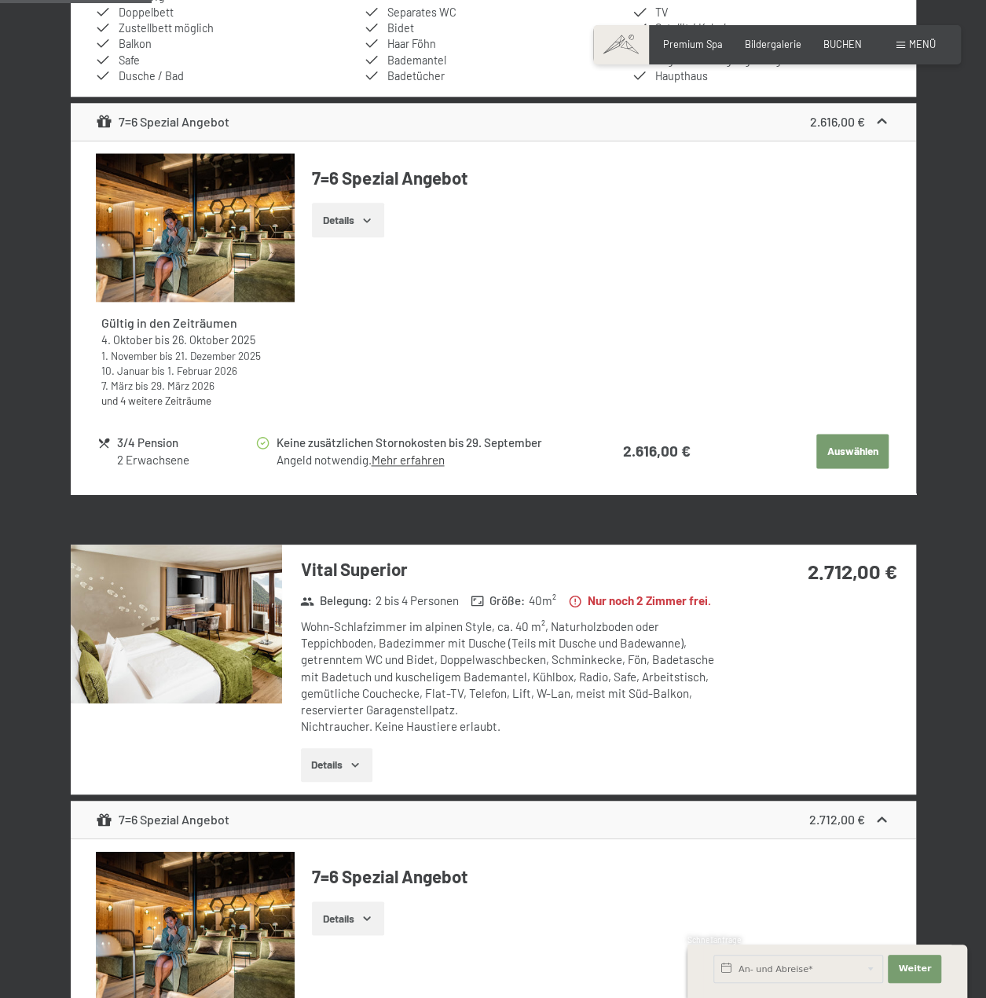
click at [340, 783] on button "Details" at bounding box center [337, 765] width 72 height 35
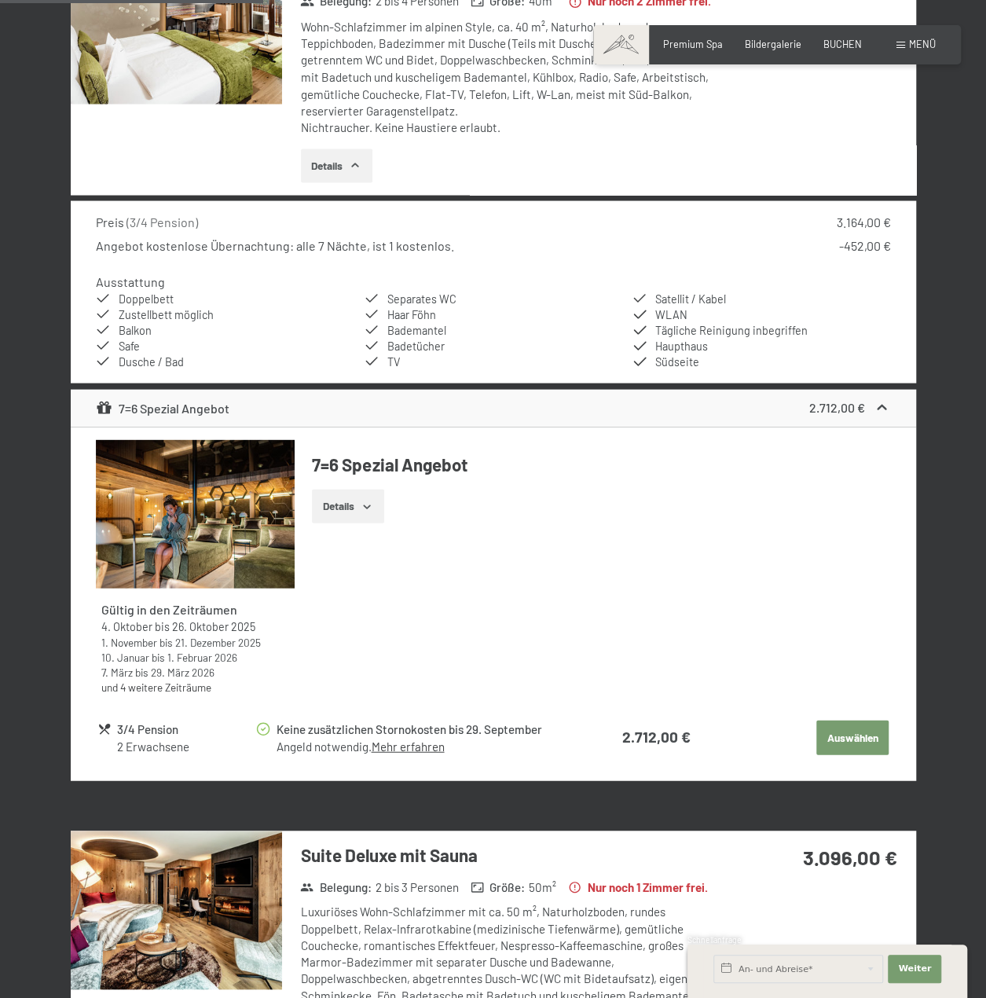
scroll to position [1415, 0]
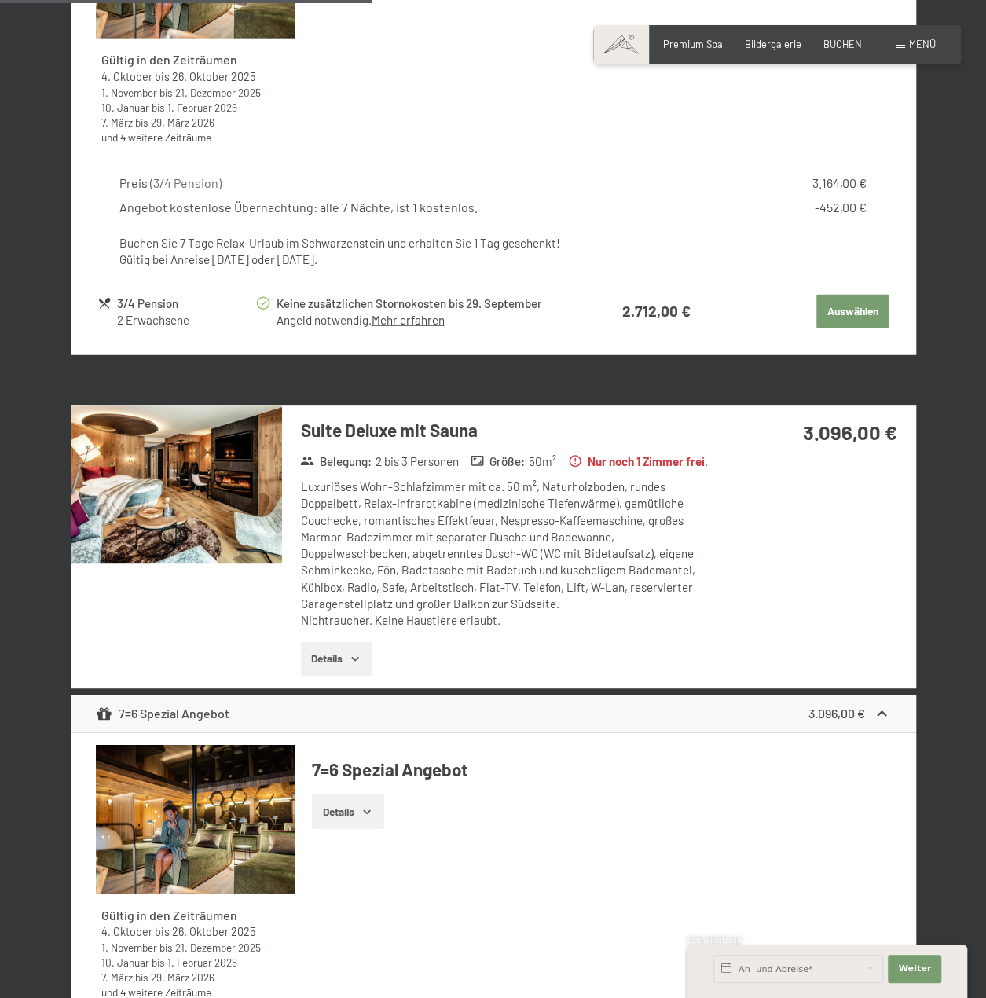
scroll to position [2044, 0]
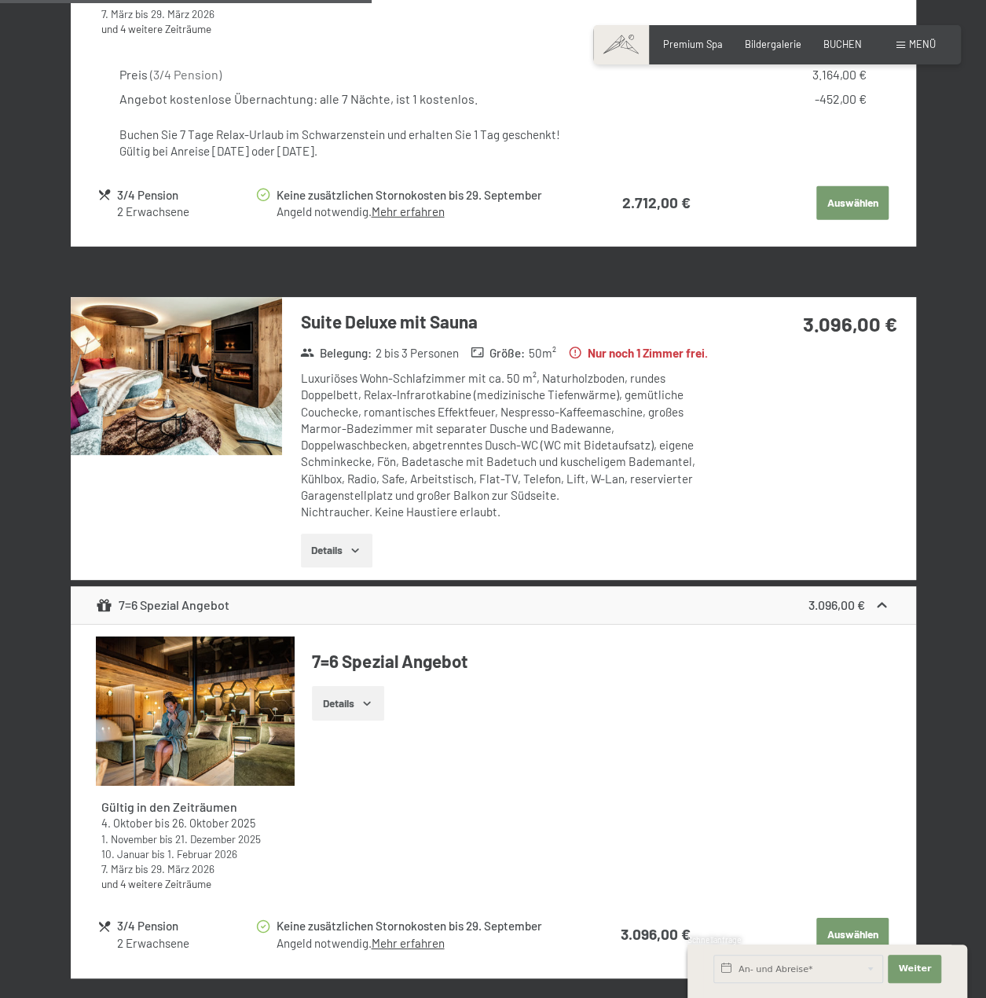
click at [352, 556] on icon "button" at bounding box center [355, 550] width 13 height 13
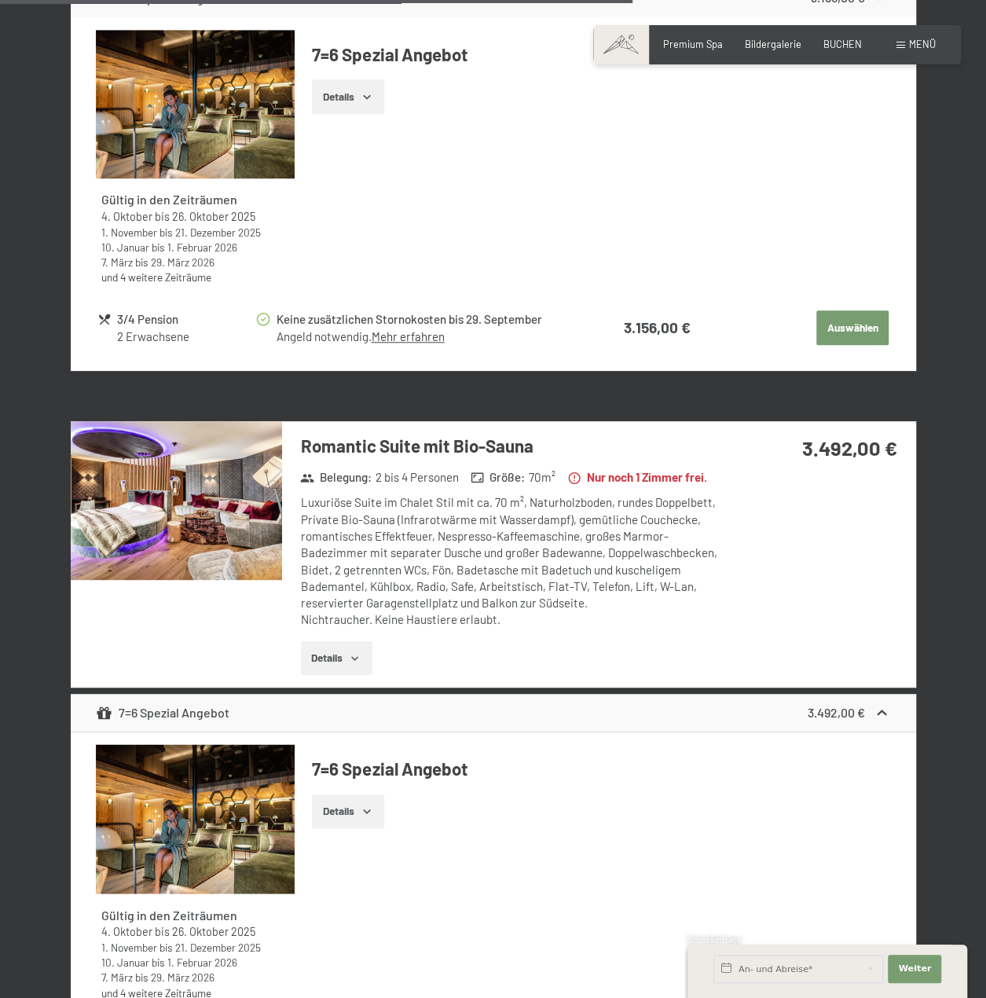
scroll to position [3616, 0]
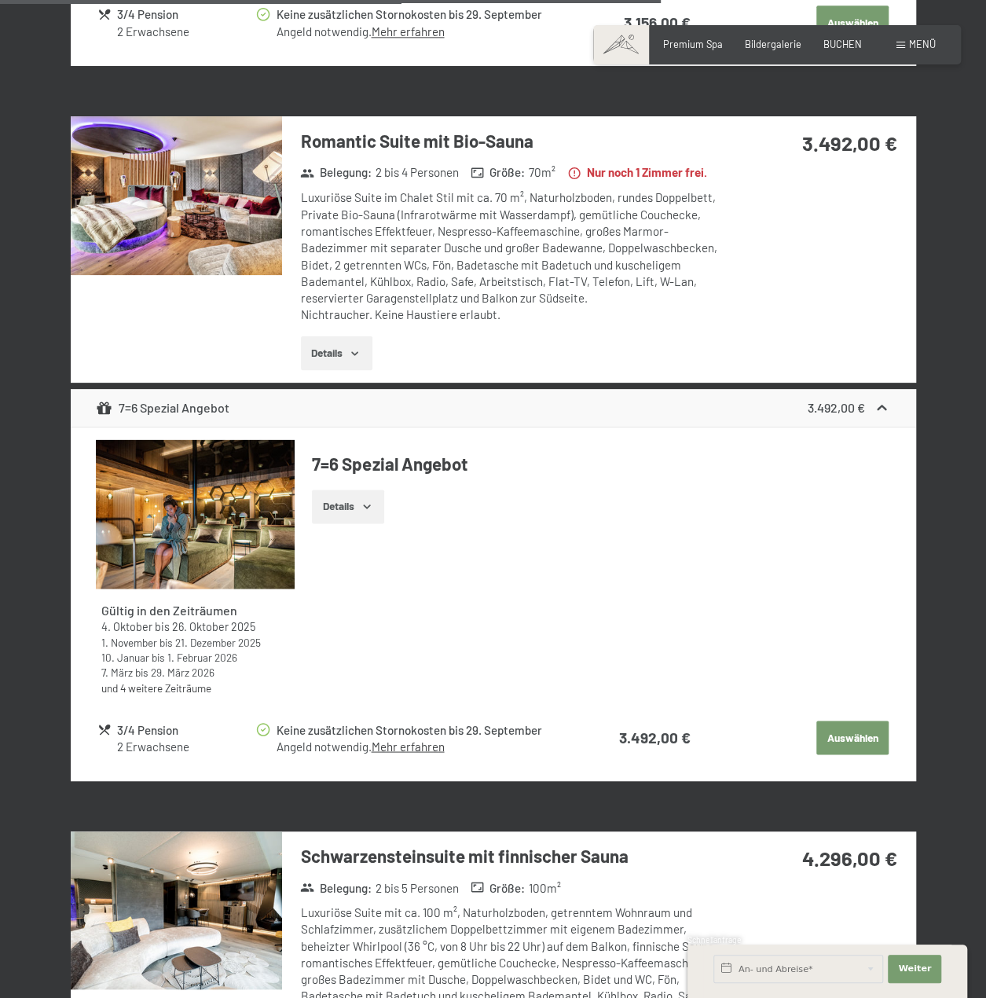
scroll to position [4087, 0]
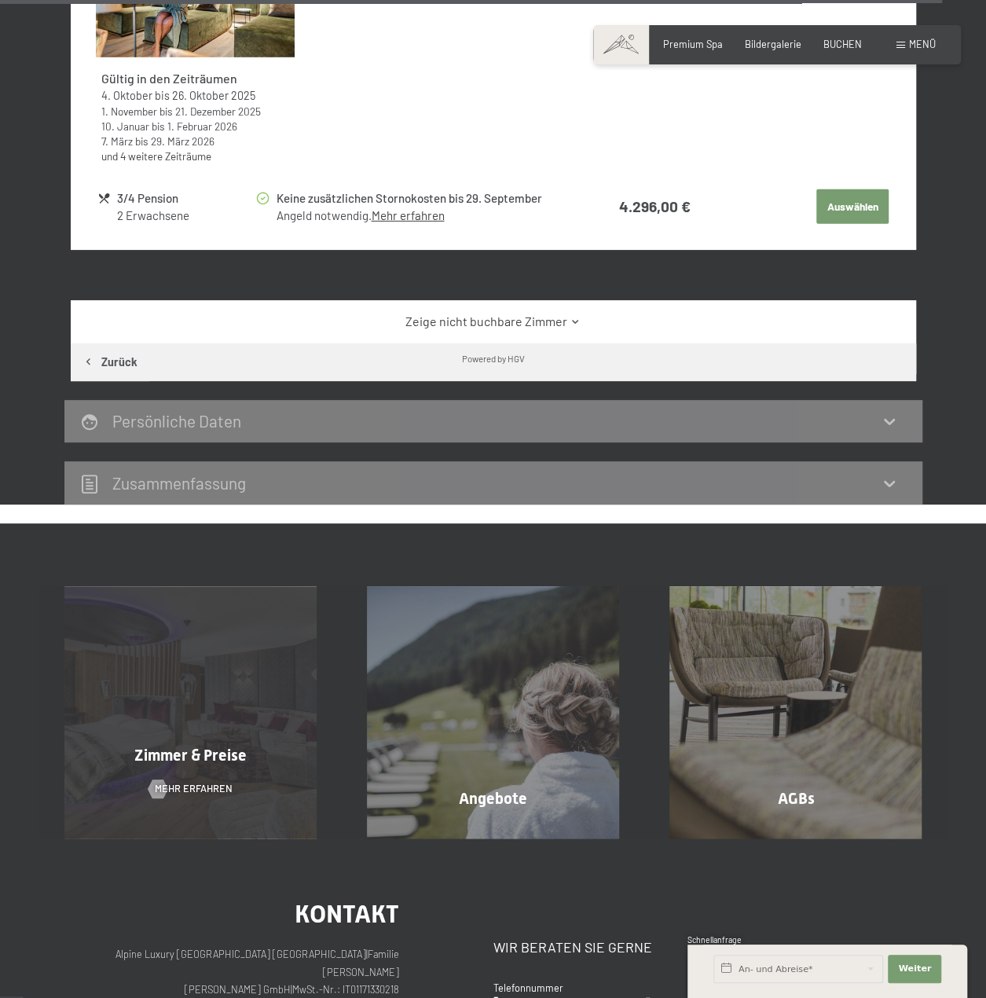
scroll to position [5502, 0]
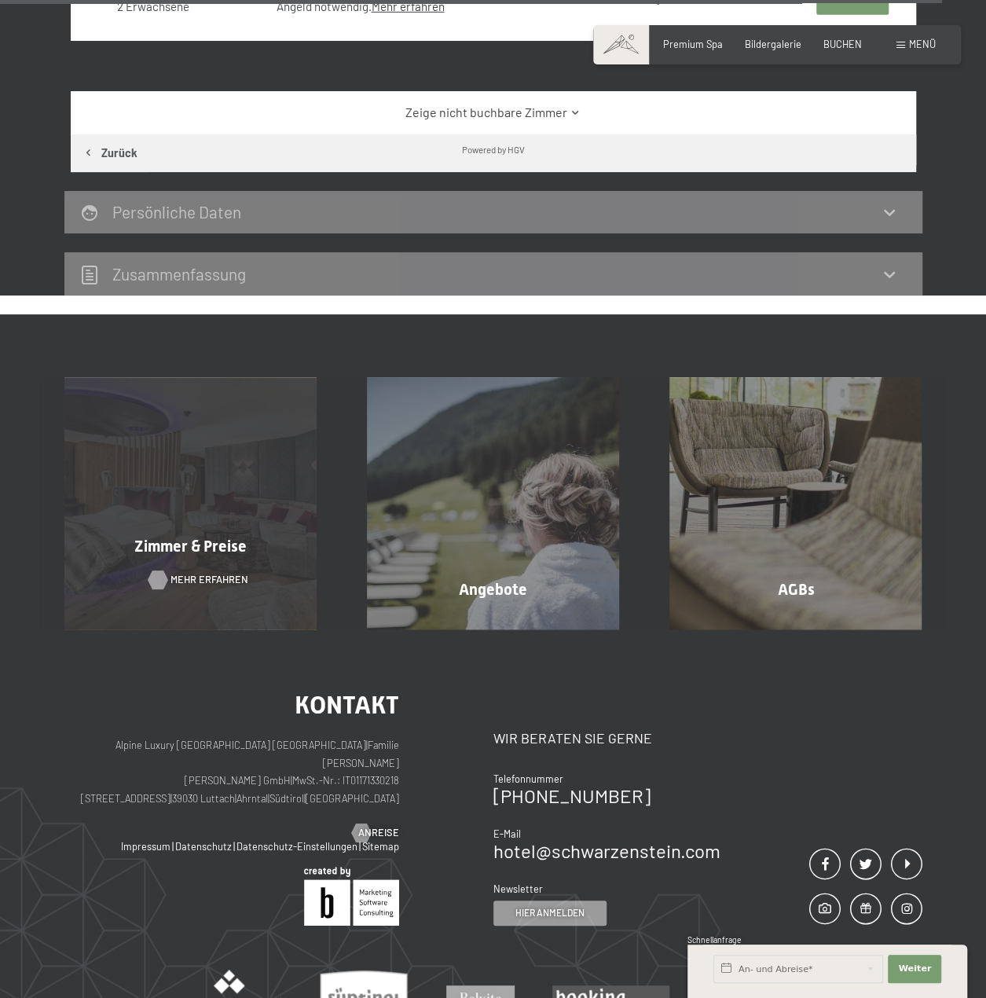
click at [192, 587] on span "Mehr erfahren" at bounding box center [210, 580] width 78 height 14
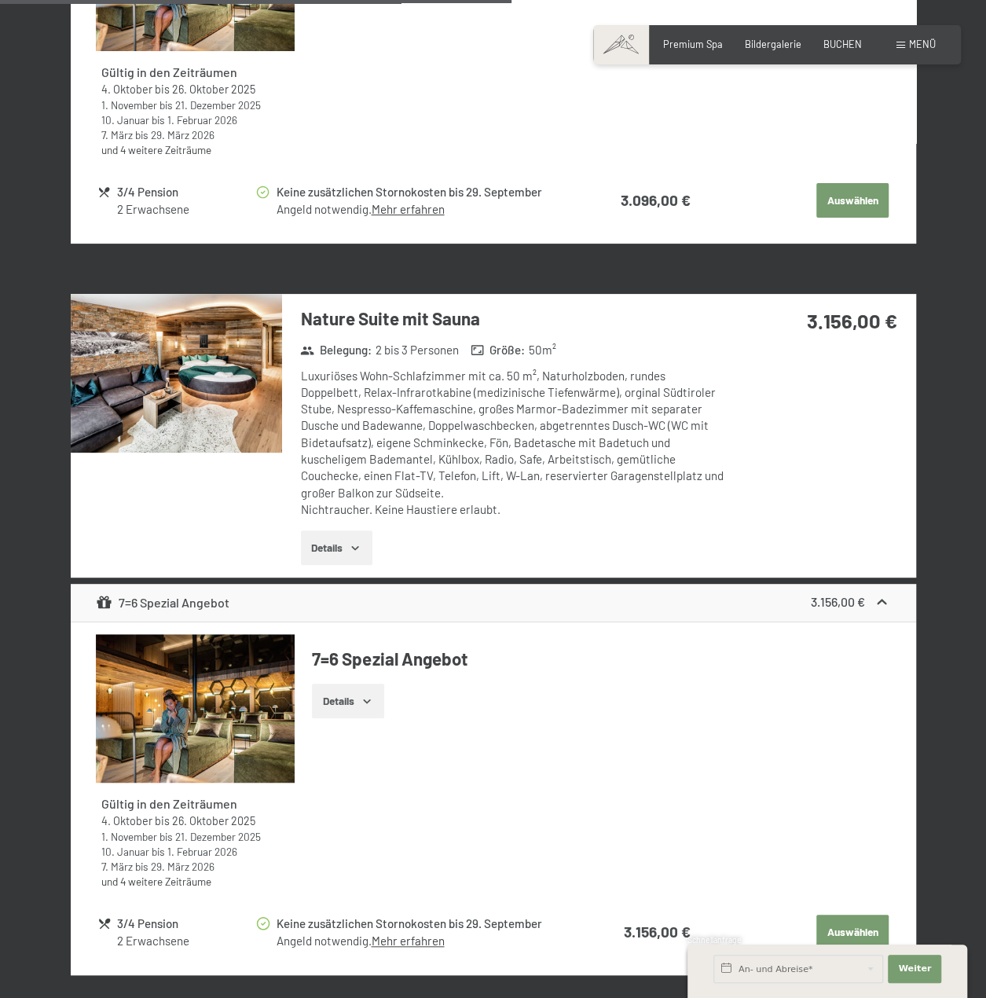
scroll to position [2987, 0]
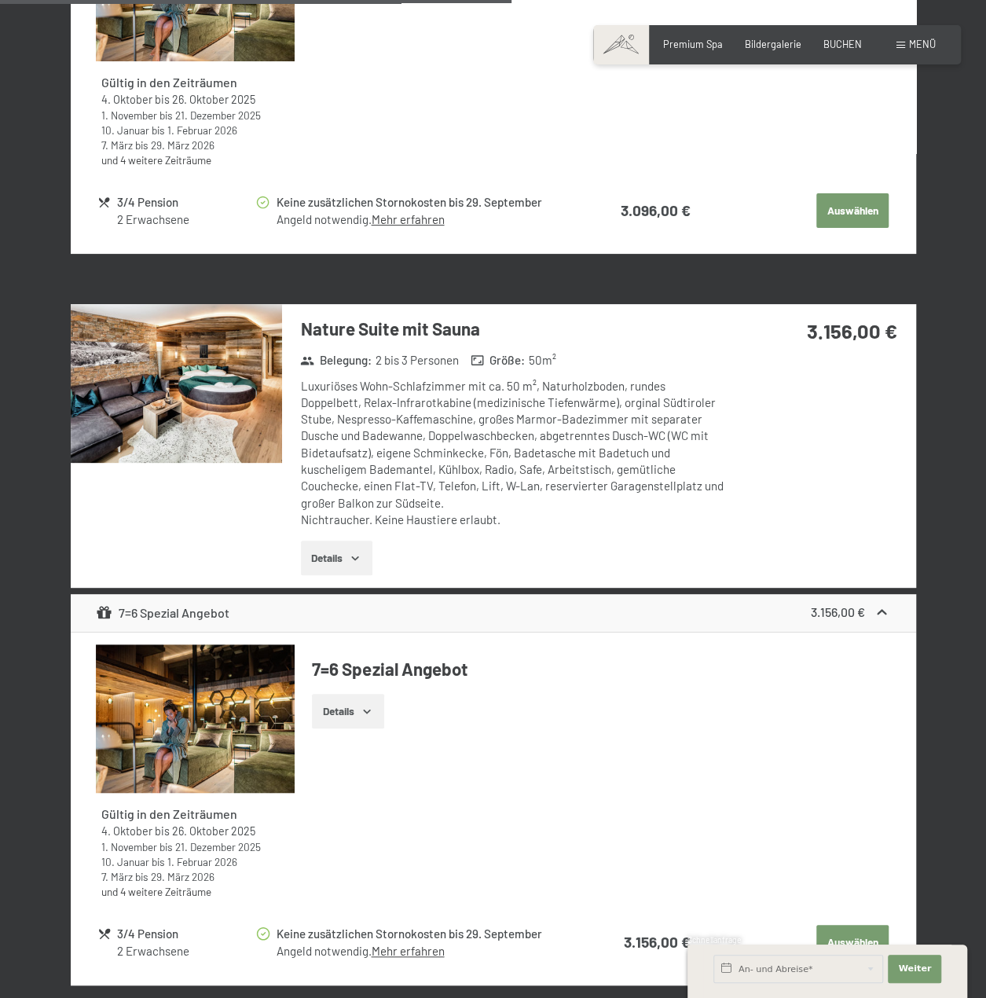
click at [343, 575] on button "Details" at bounding box center [337, 558] width 72 height 35
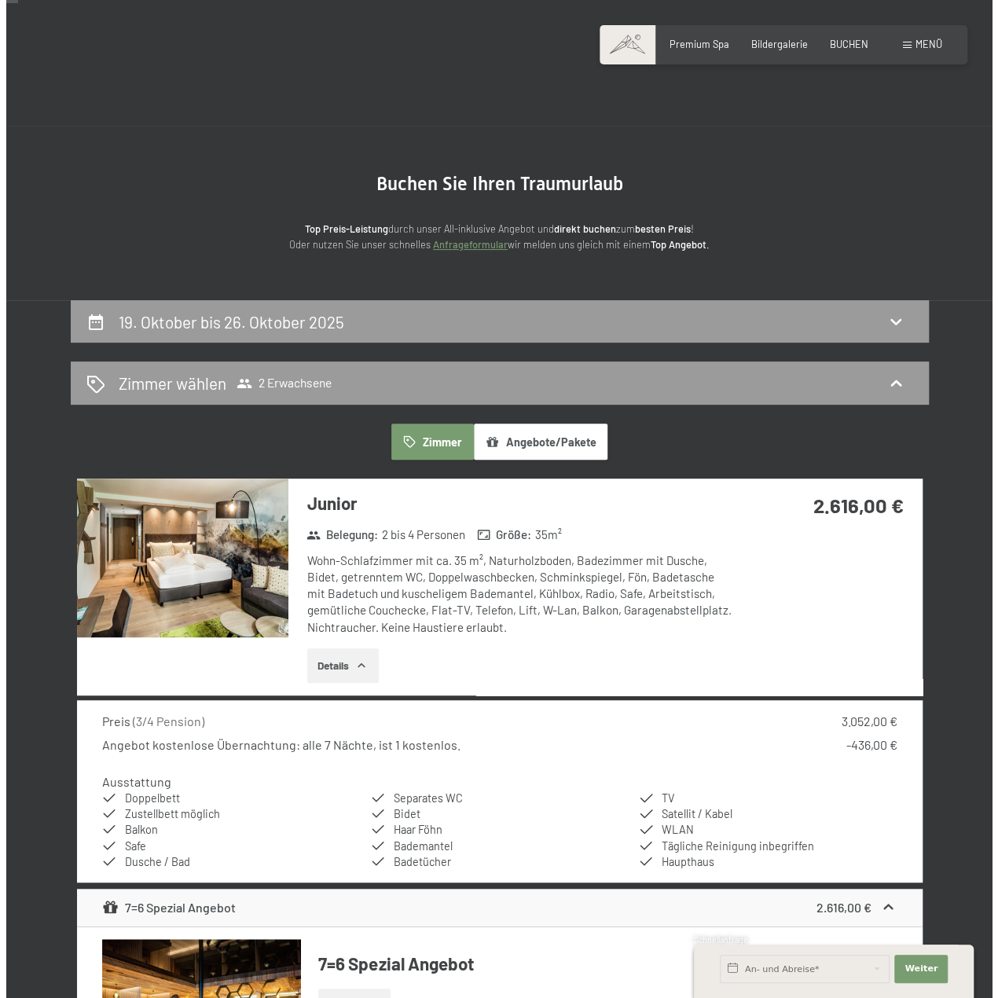
scroll to position [0, 0]
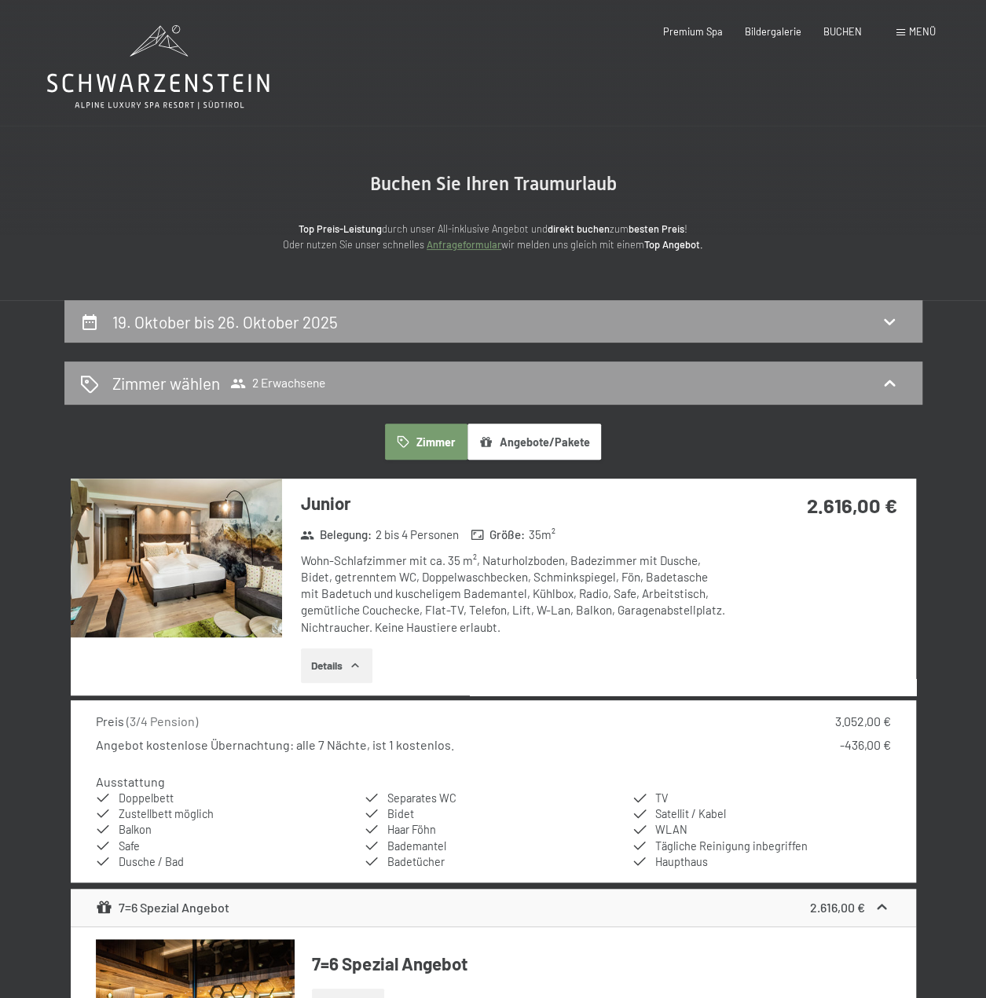
click at [929, 28] on span "Menü" at bounding box center [922, 31] width 27 height 13
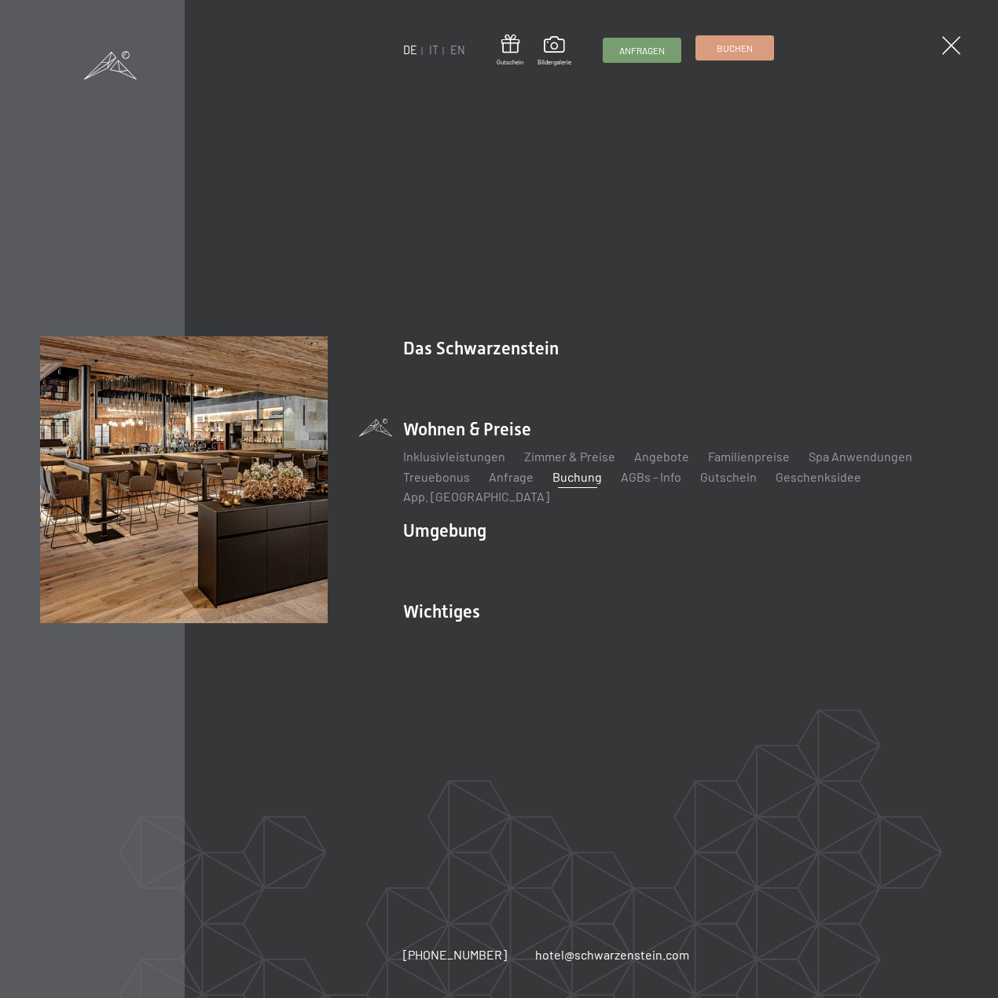
click at [726, 51] on span "Buchen" at bounding box center [735, 48] width 36 height 13
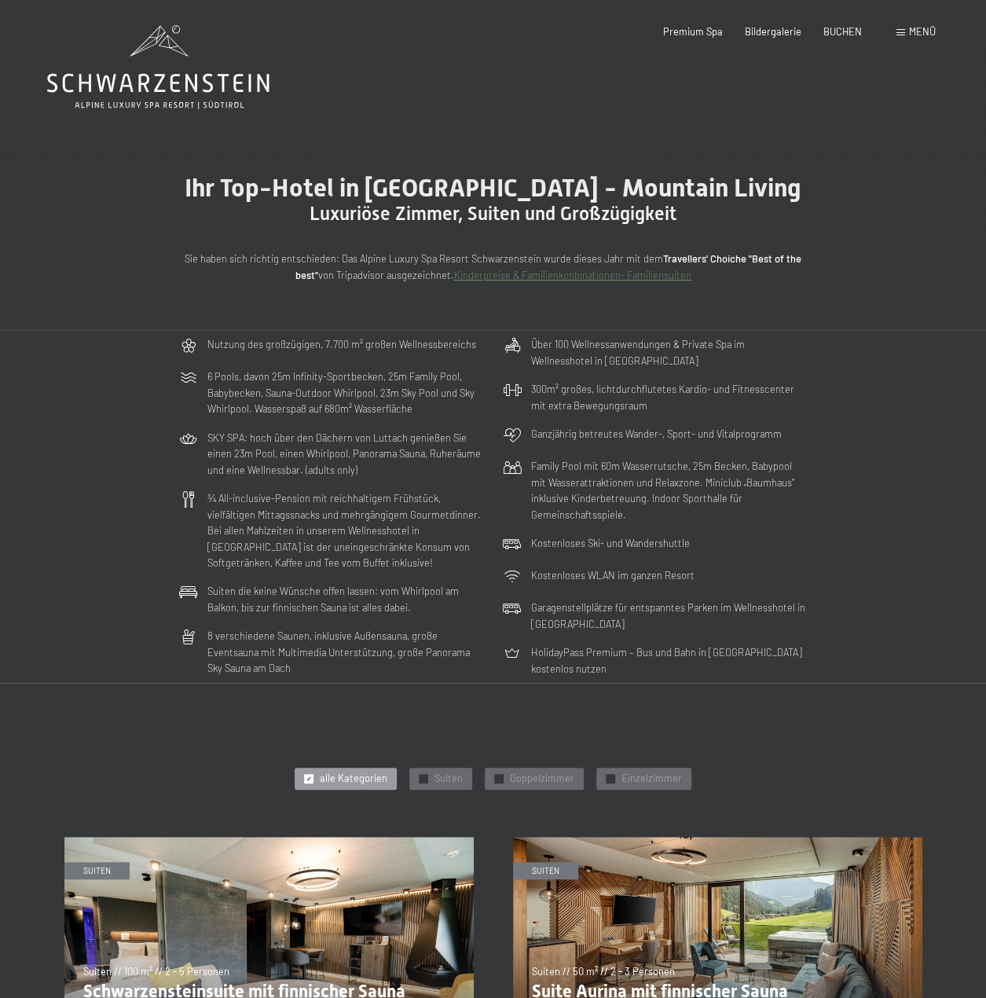
click at [924, 29] on span "Menü" at bounding box center [922, 31] width 27 height 13
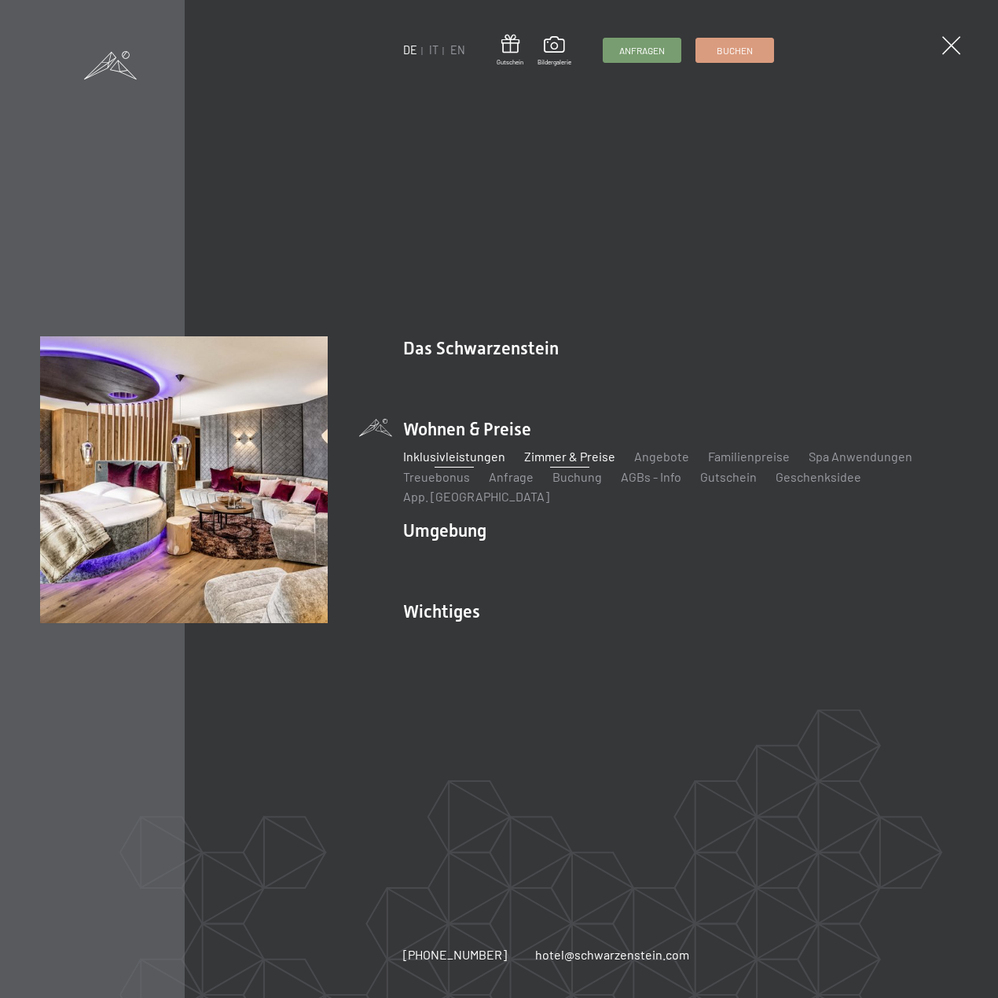
click at [472, 464] on link "Inklusivleistungen" at bounding box center [454, 456] width 102 height 15
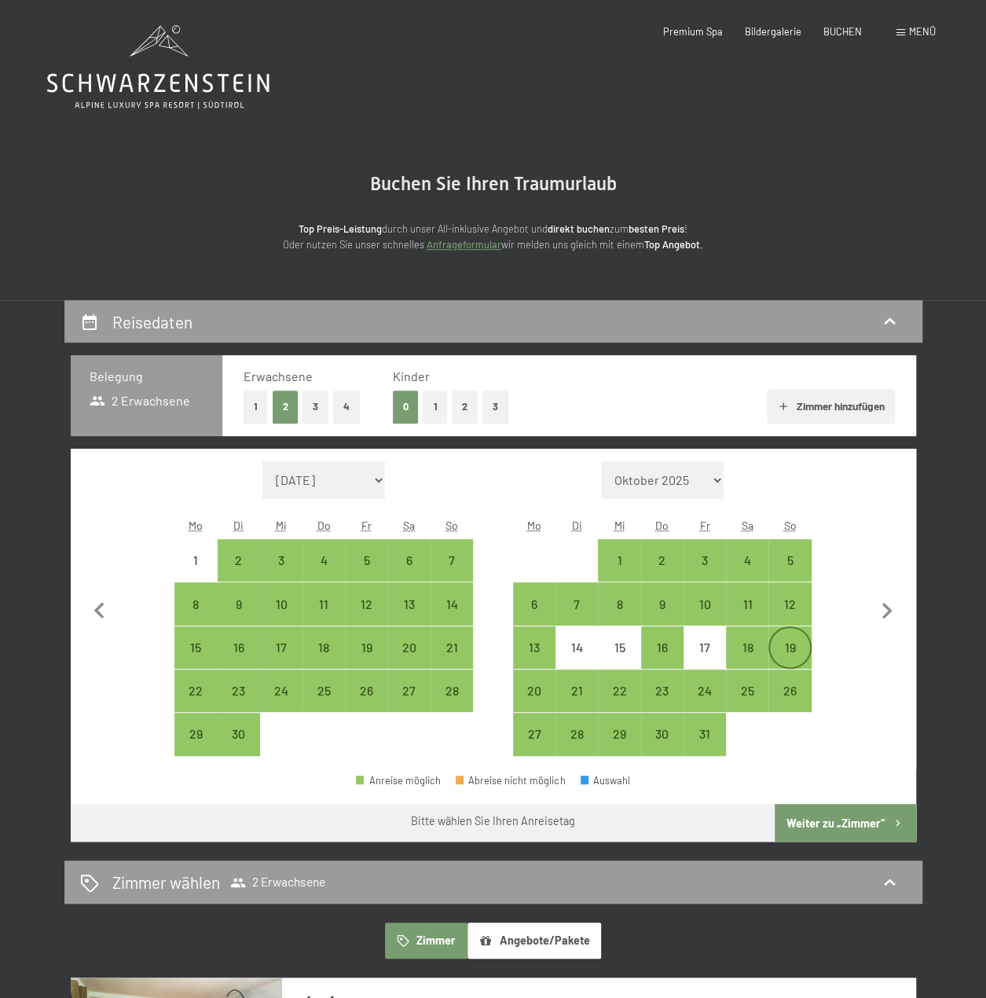
click at [790, 654] on div "19" at bounding box center [789, 660] width 39 height 39
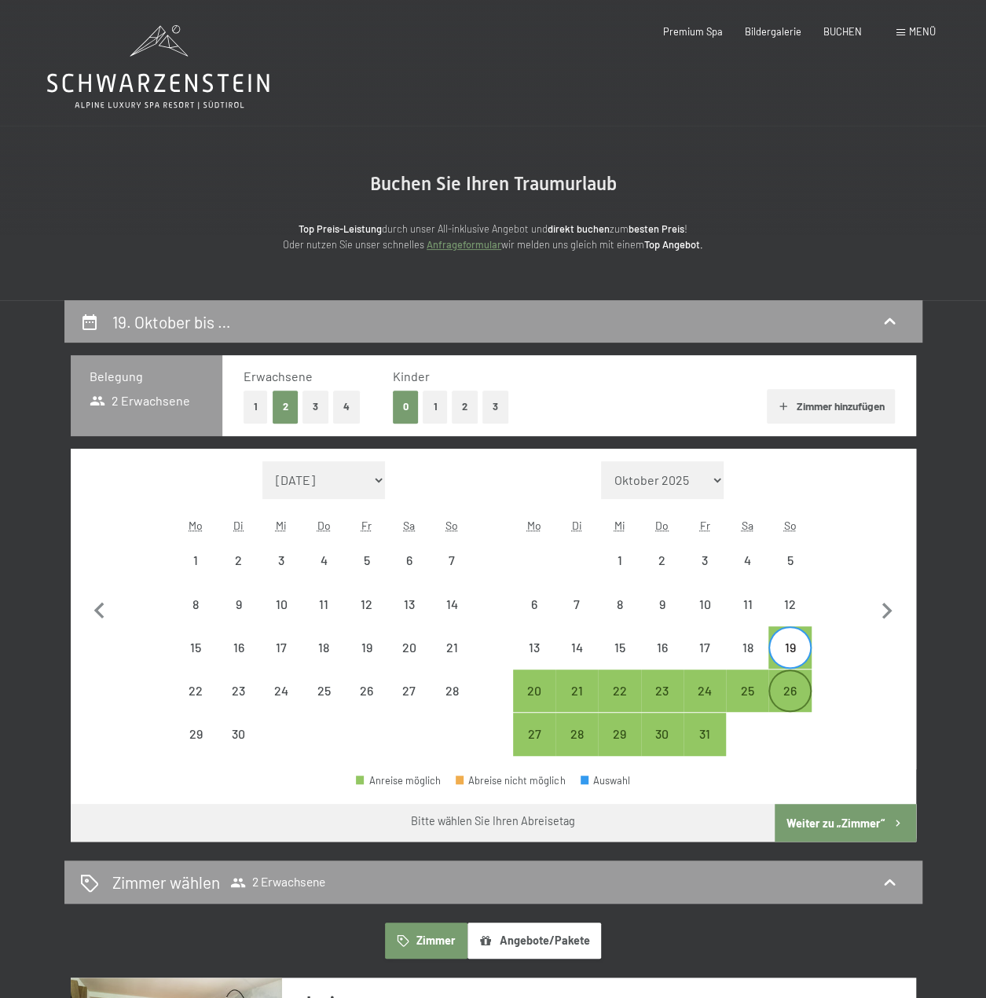
click at [799, 694] on div "26" at bounding box center [789, 704] width 39 height 39
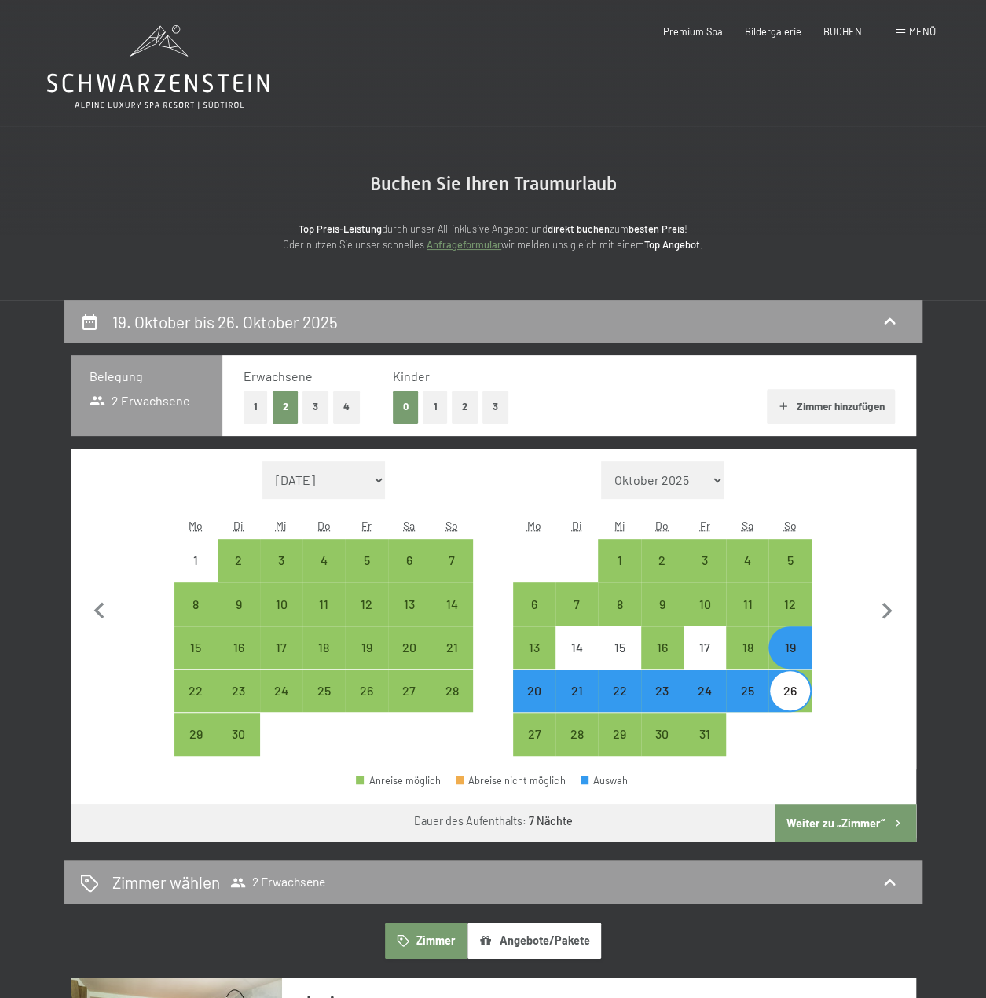
click at [839, 825] on button "Weiter zu „Zimmer“" at bounding box center [845, 823] width 141 height 38
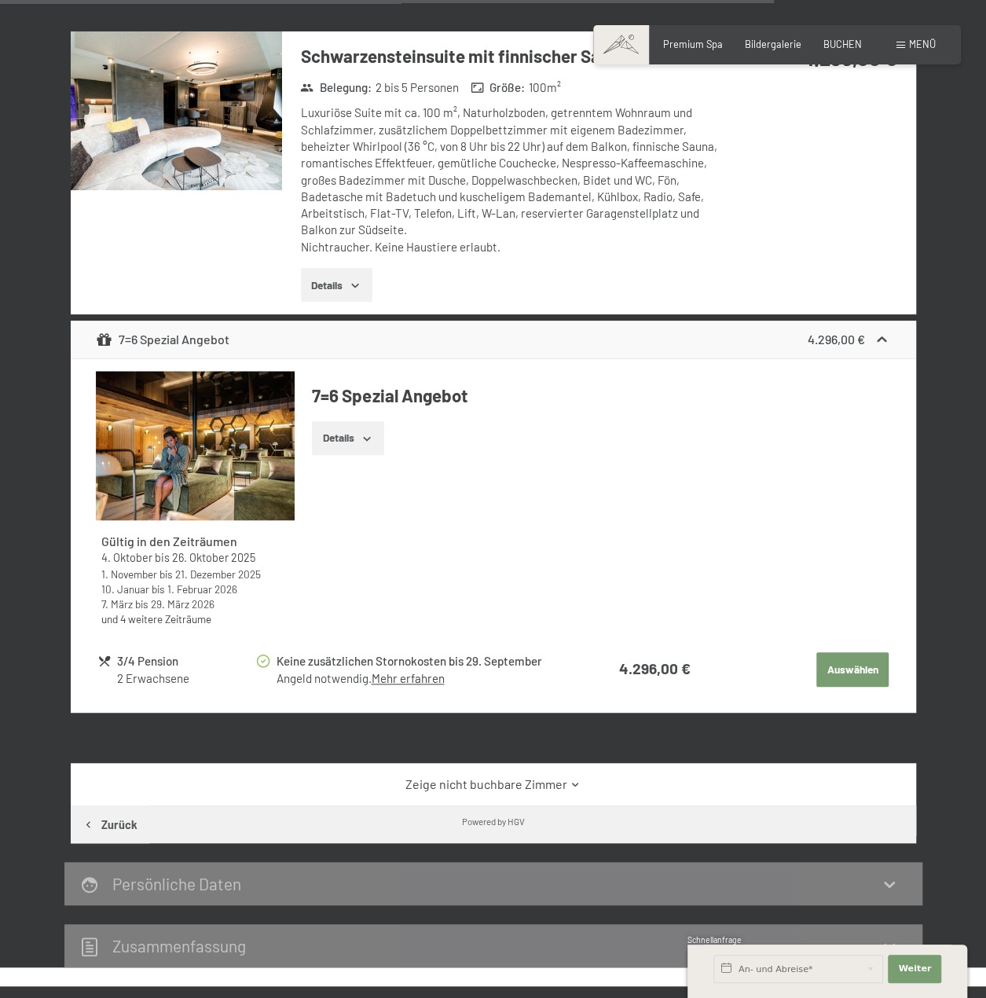
scroll to position [3301, 0]
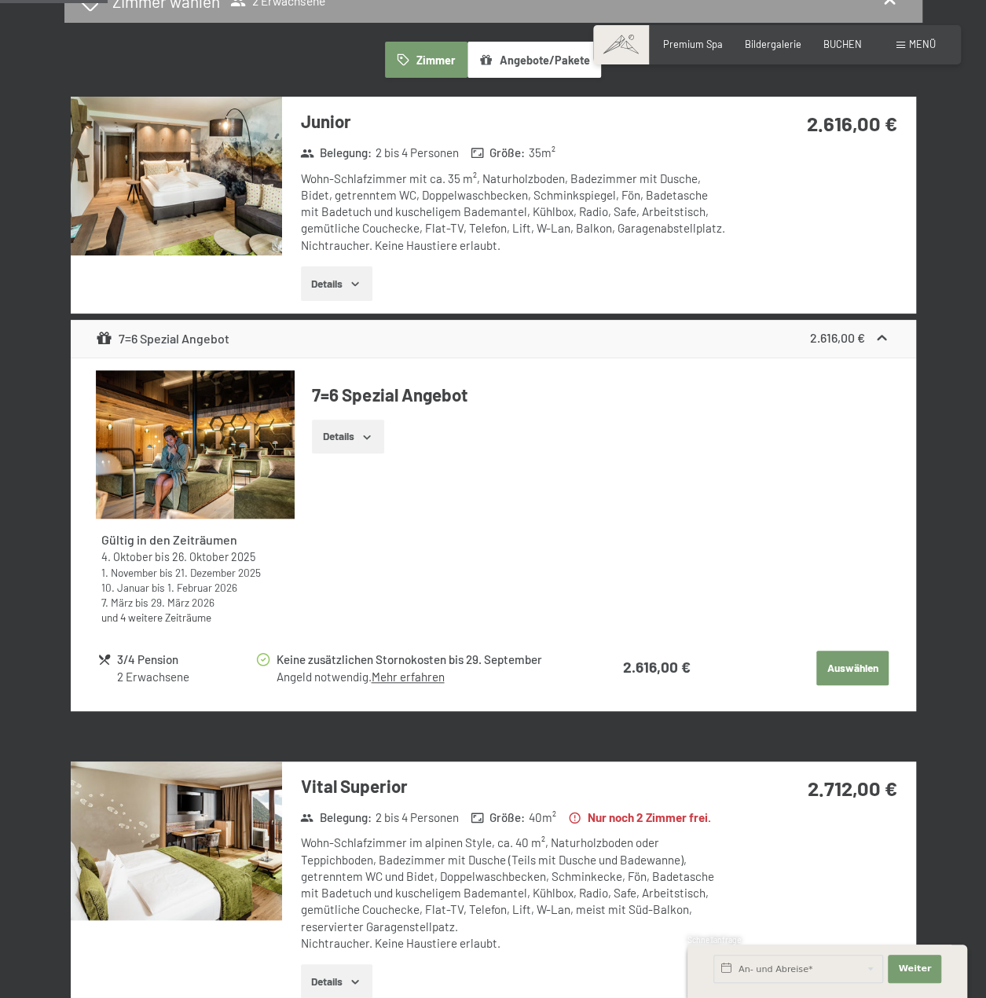
scroll to position [0, 0]
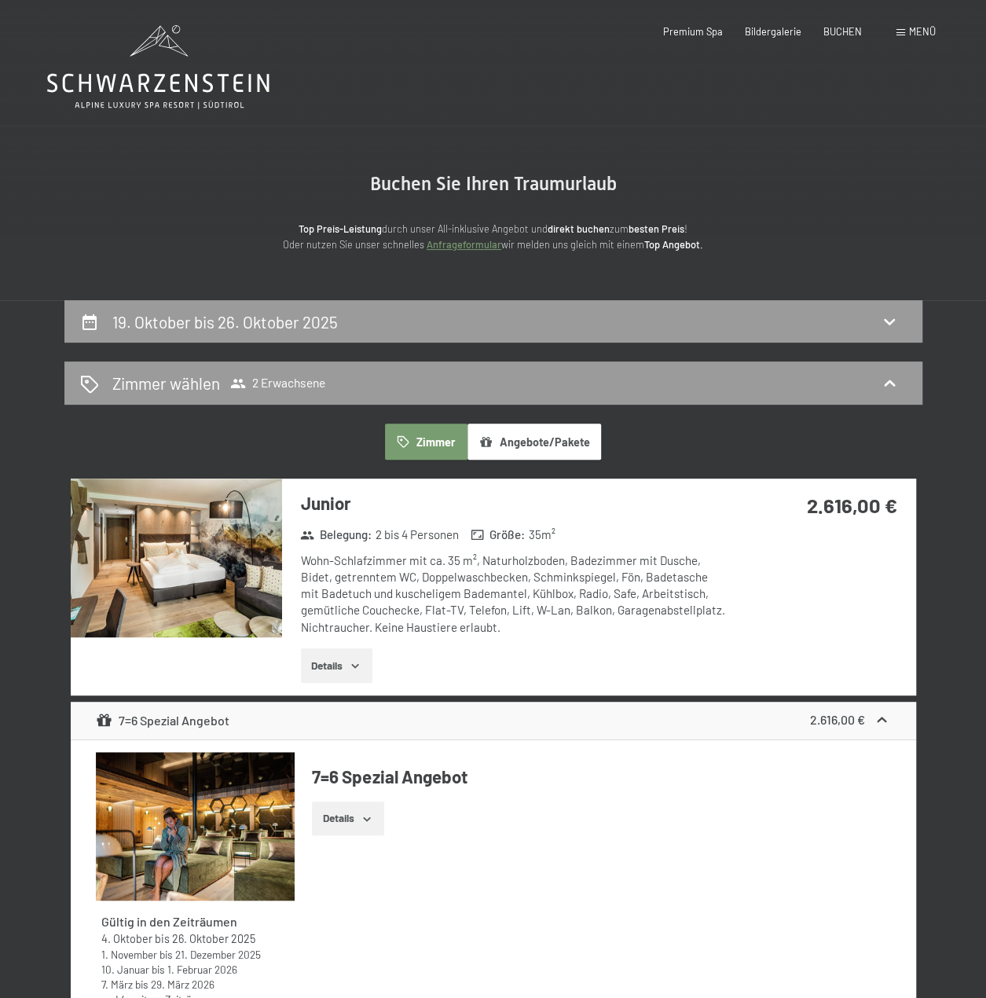
click at [360, 674] on button "Details" at bounding box center [337, 665] width 72 height 35
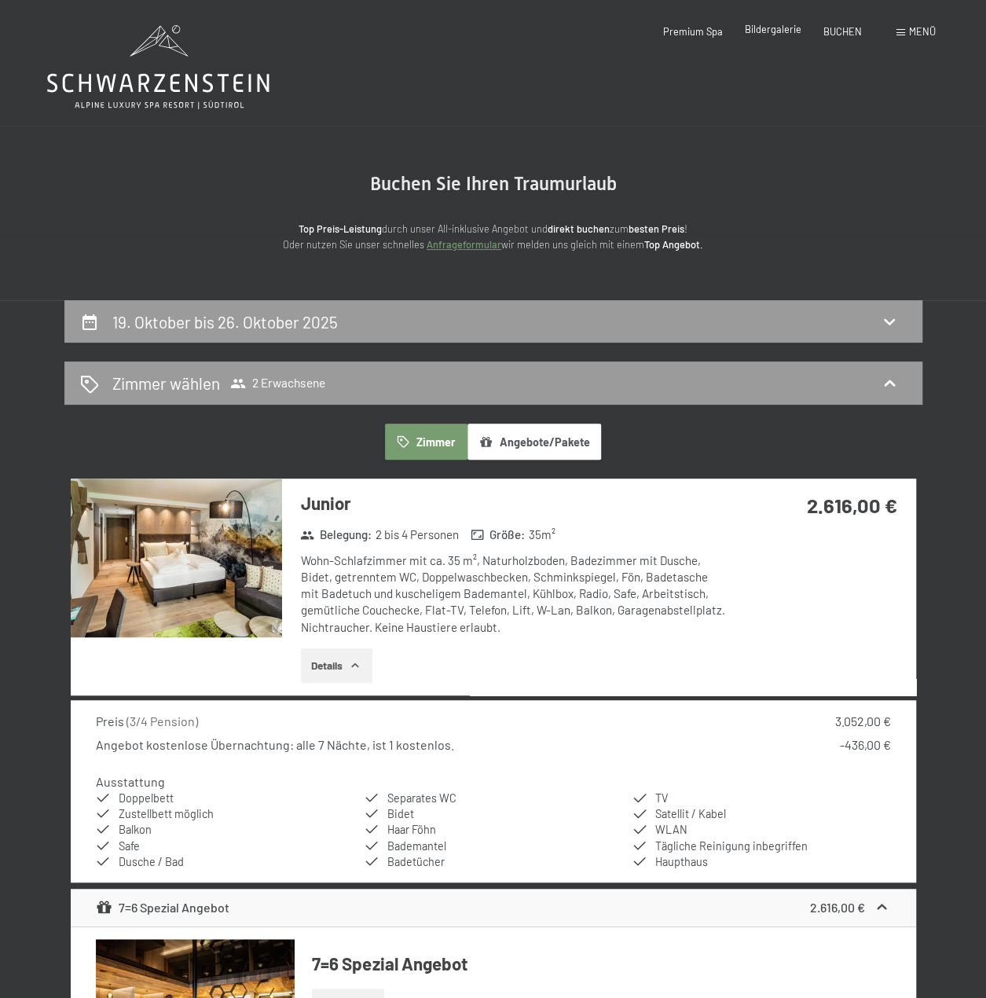
click at [783, 29] on span "Bildergalerie" at bounding box center [773, 29] width 57 height 13
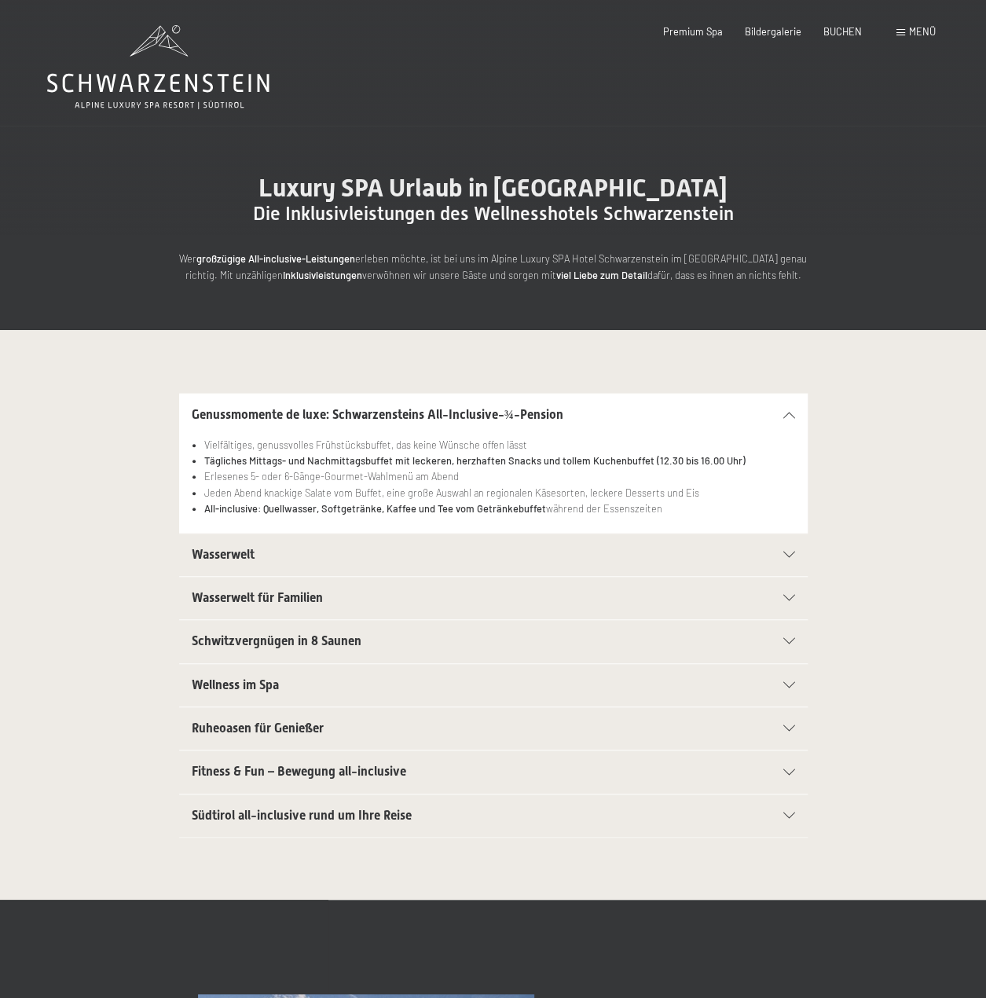
click at [789, 689] on div "Wellness im Spa" at bounding box center [494, 685] width 604 height 42
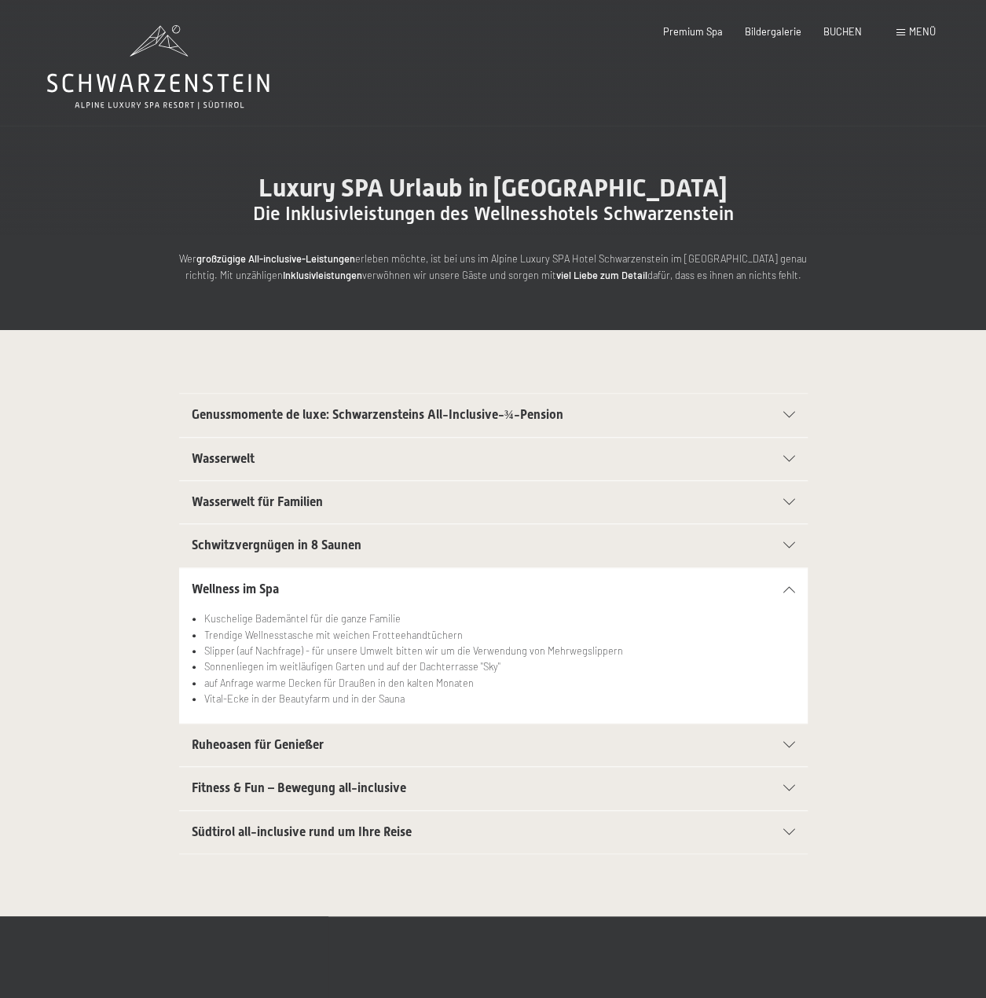
click at [786, 545] on icon at bounding box center [790, 545] width 12 height 6
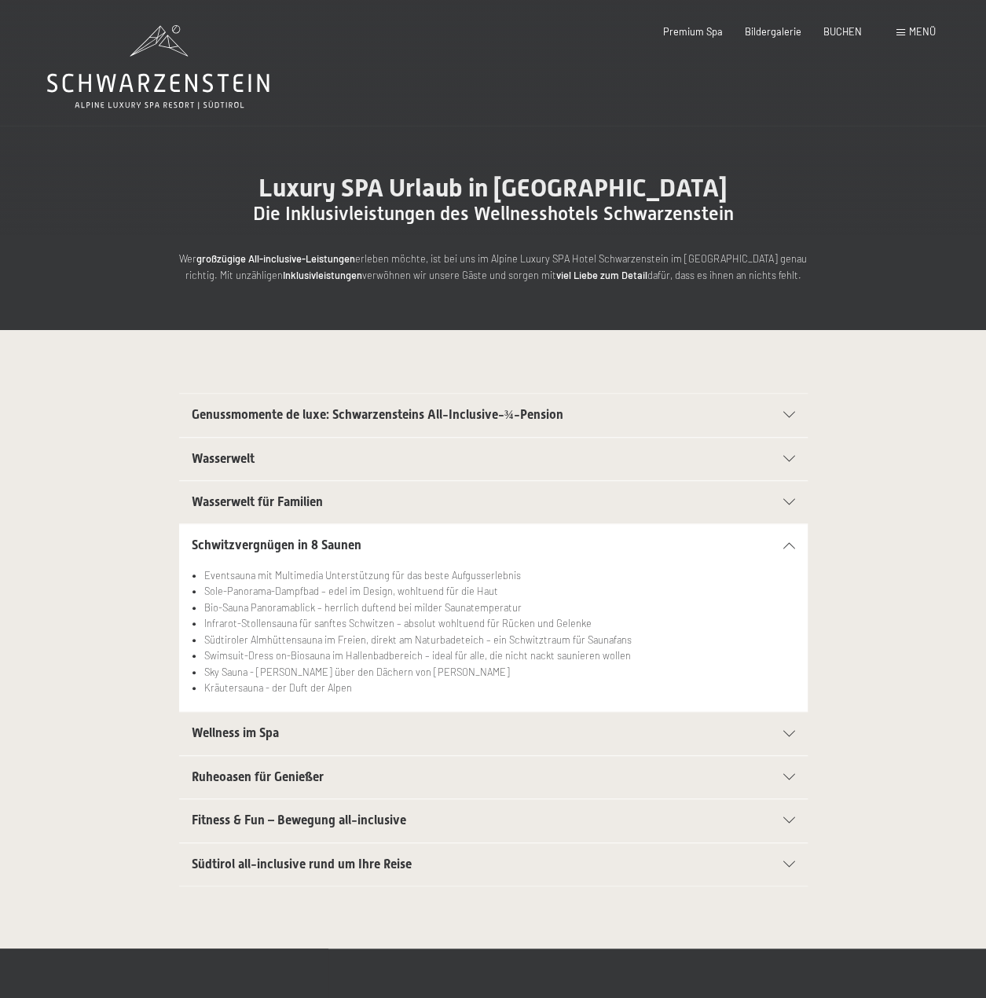
click at [225, 452] on span "Wasserwelt" at bounding box center [223, 458] width 63 height 15
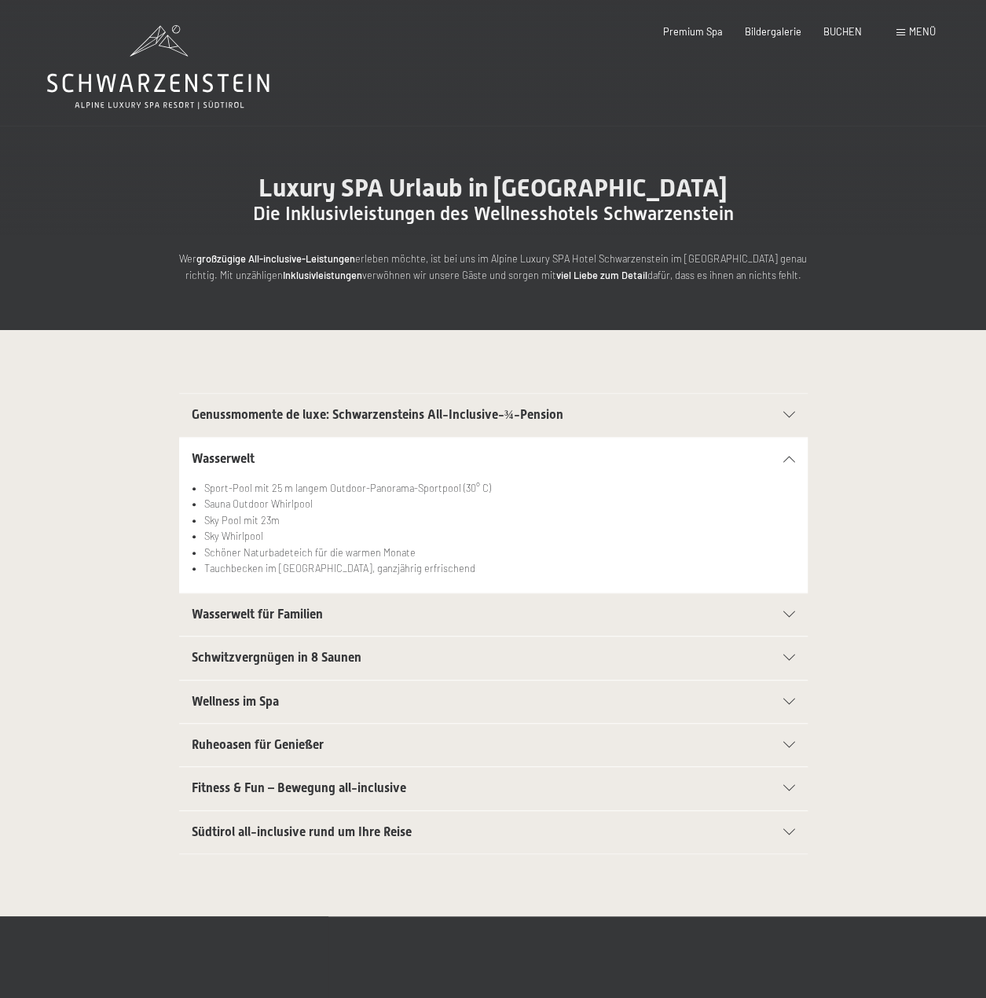
click at [286, 413] on span "Genussmomente de luxe: Schwarzensteins All-Inclusive-¾-Pension" at bounding box center [378, 414] width 372 height 15
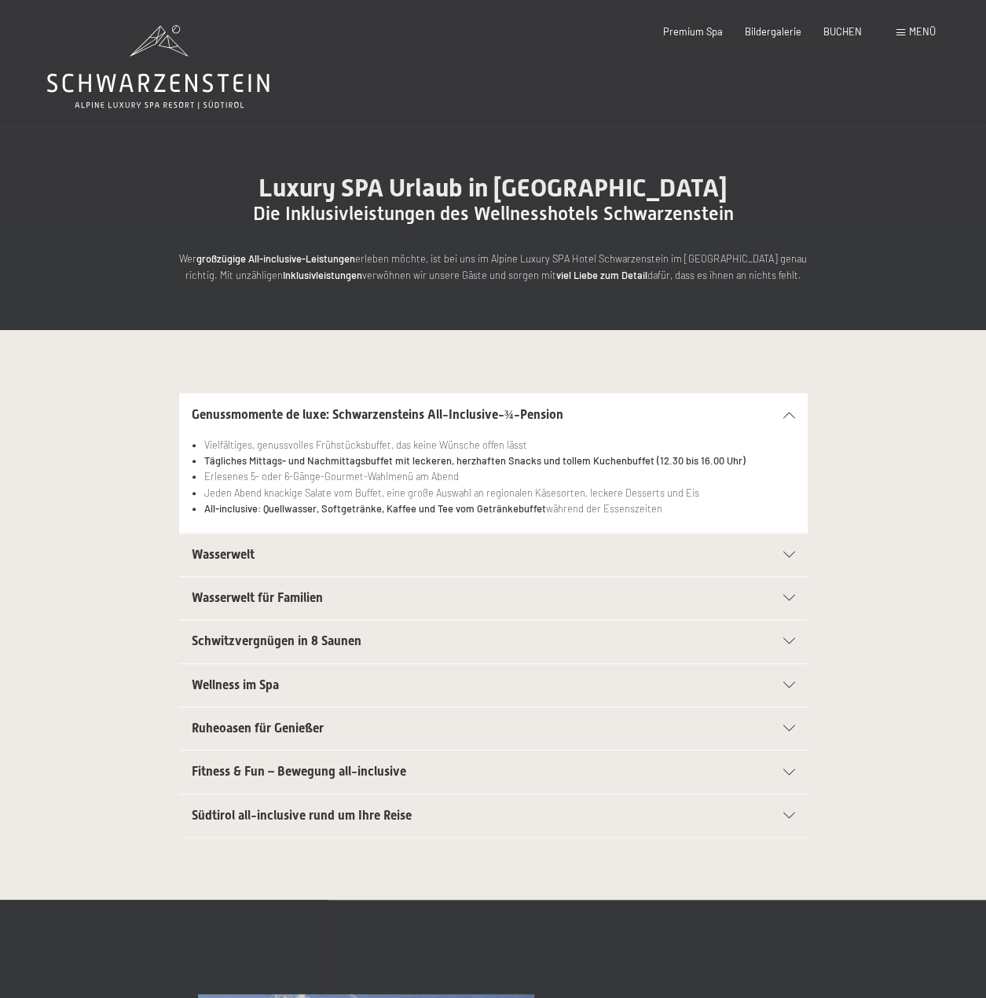
click at [265, 553] on h2 "Wasserwelt" at bounding box center [463, 554] width 543 height 17
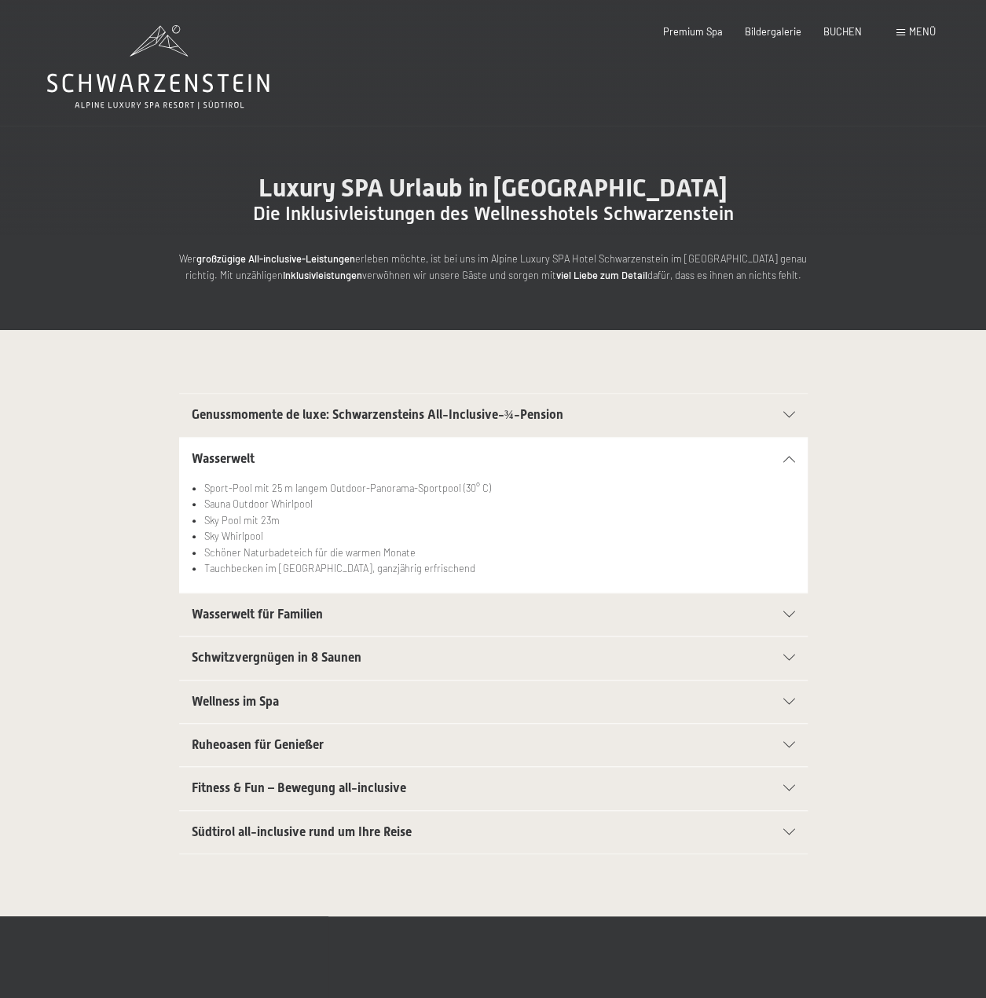
click at [251, 786] on span "Fitness & Fun – Bewegung all-inclusive" at bounding box center [299, 787] width 215 height 15
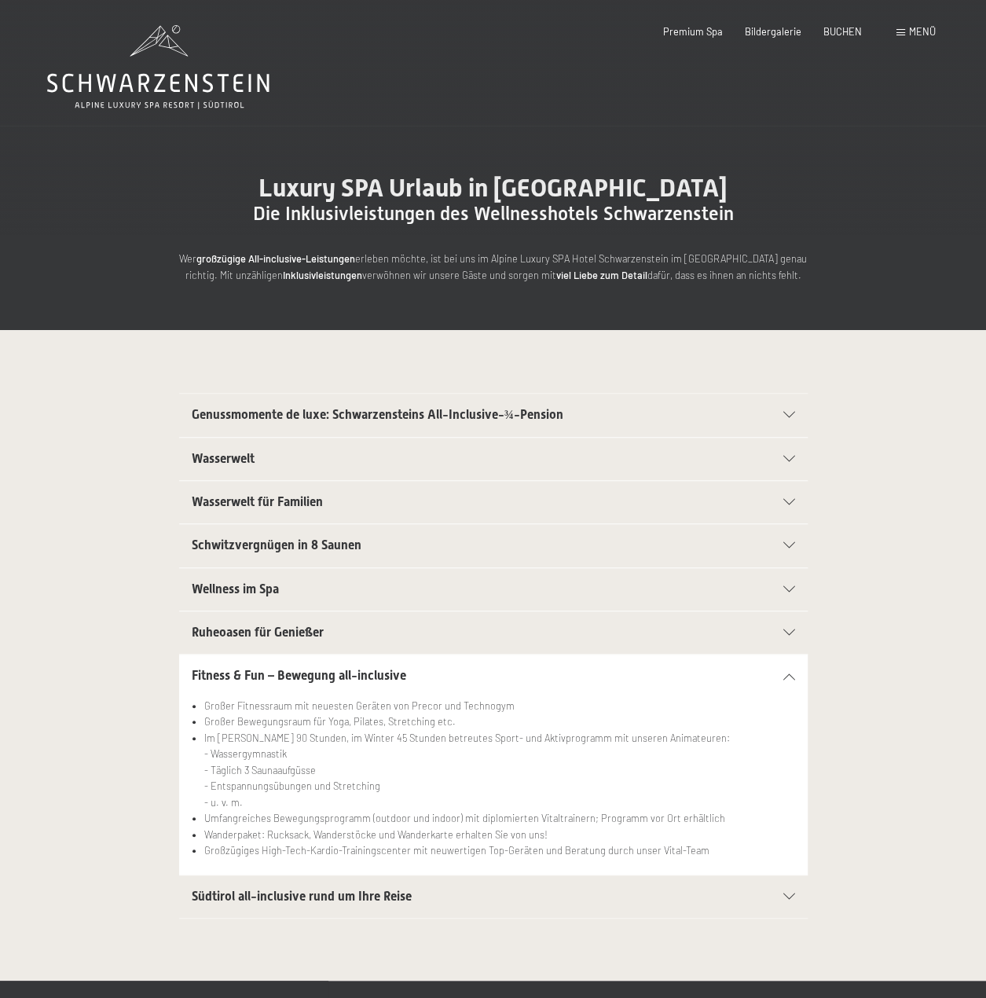
click at [911, 31] on span "Menü" at bounding box center [922, 31] width 27 height 13
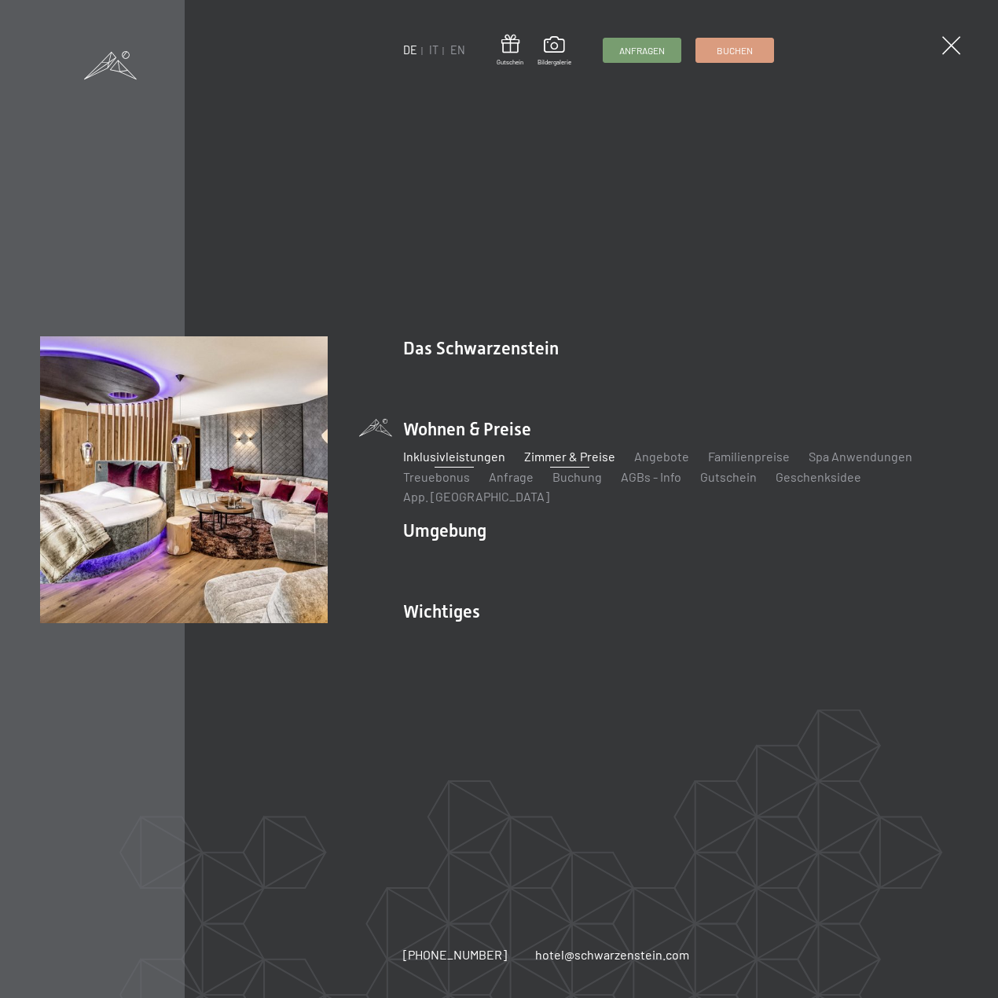
click at [591, 464] on link "Zimmer & Preise" at bounding box center [569, 456] width 91 height 15
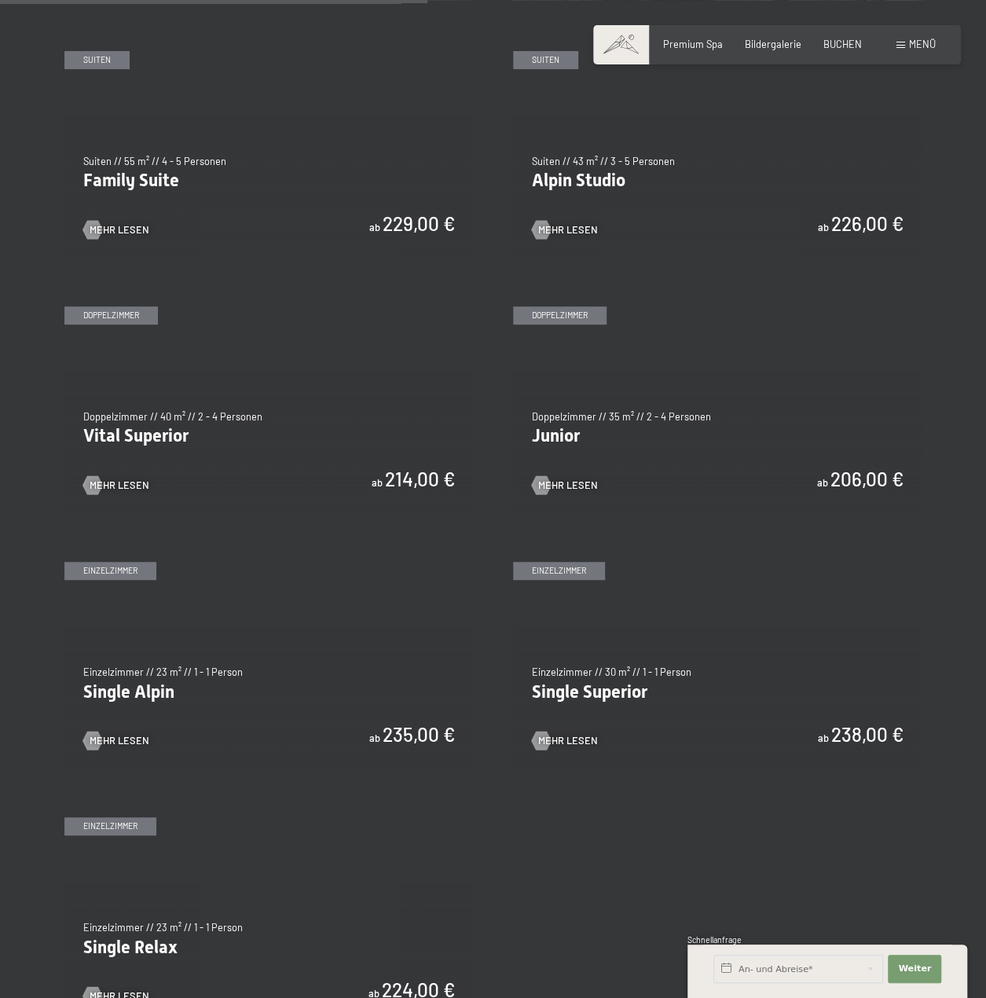
scroll to position [1651, 0]
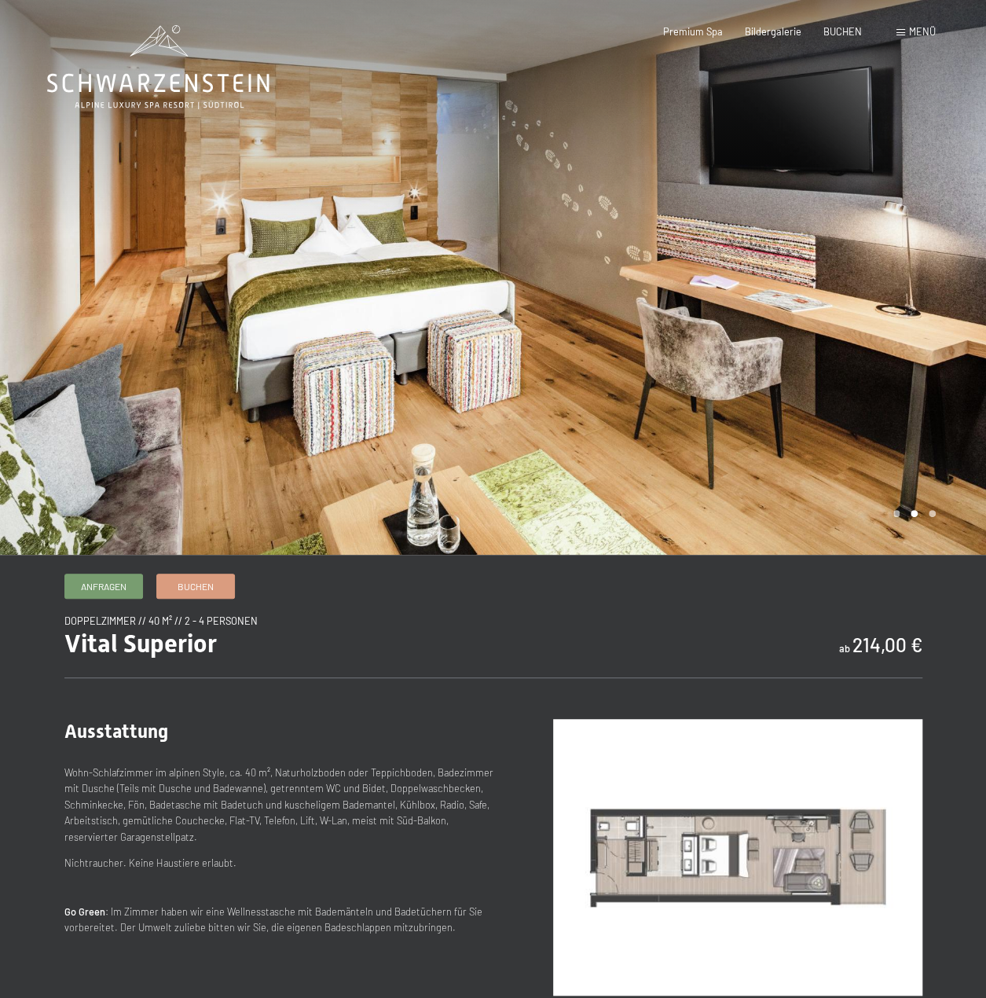
click at [75, 300] on div at bounding box center [247, 277] width 494 height 555
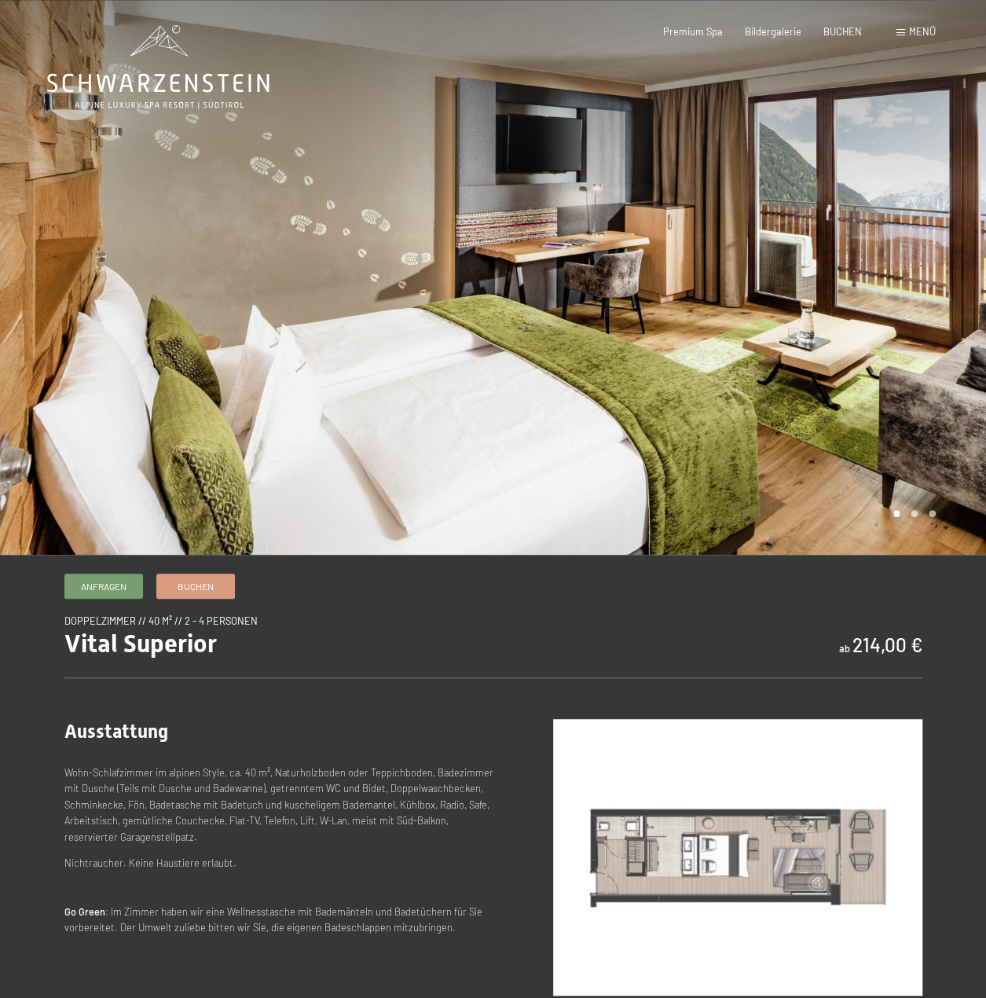
click at [938, 296] on div at bounding box center [741, 277] width 494 height 555
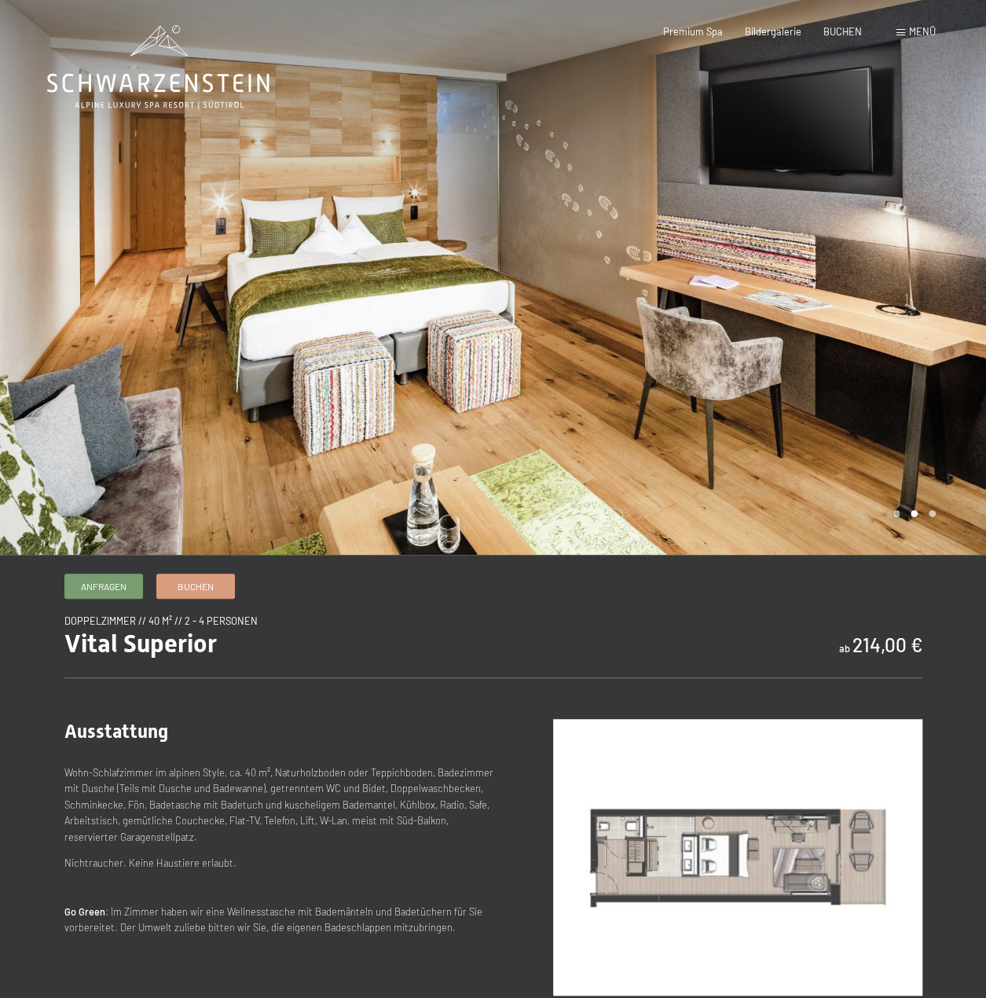
click at [112, 272] on div at bounding box center [247, 277] width 494 height 555
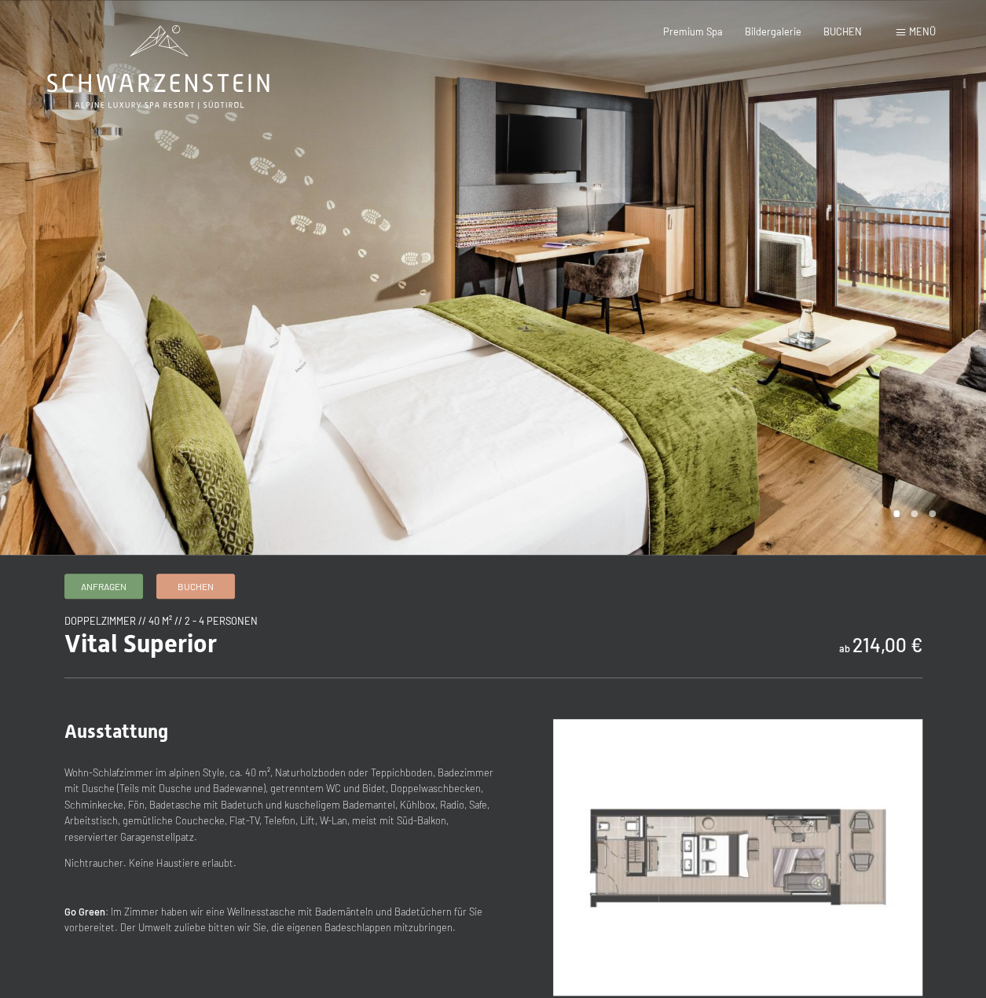
click at [234, 232] on div at bounding box center [247, 277] width 494 height 555
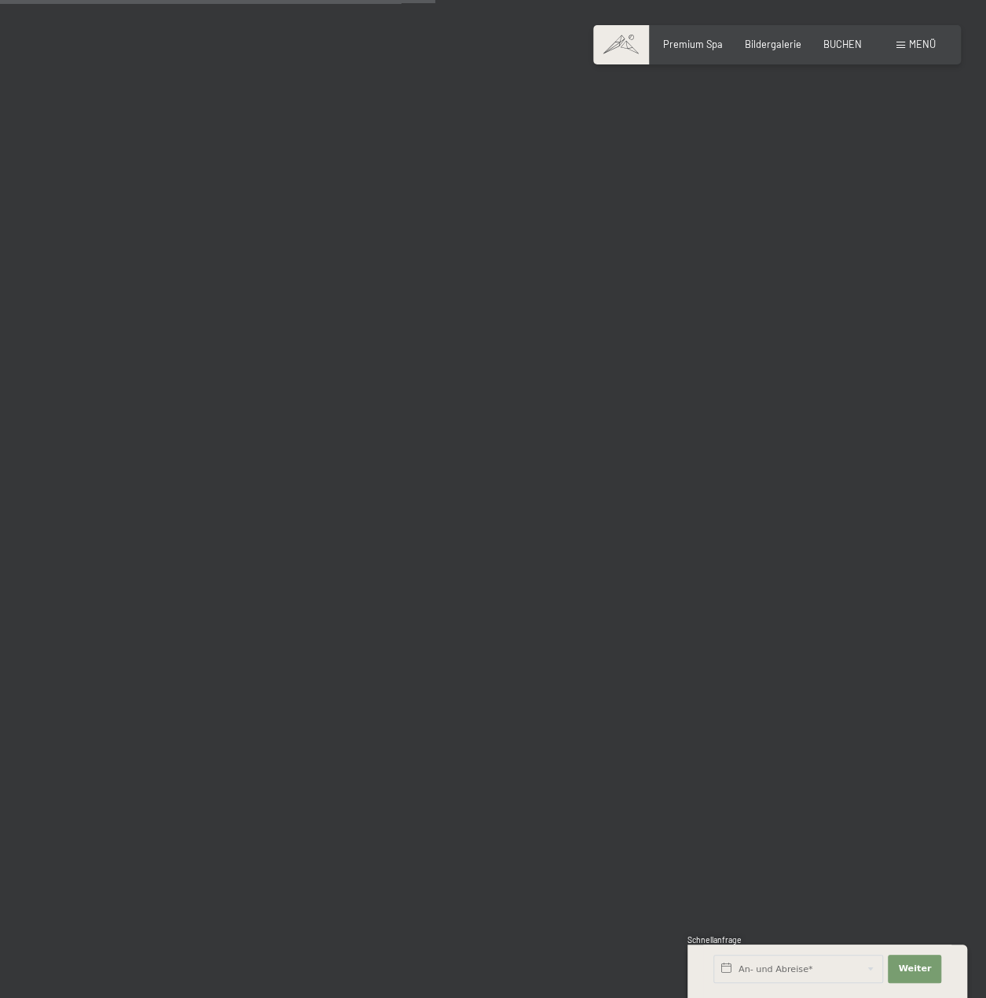
scroll to position [5895, 0]
